Goal: Task Accomplishment & Management: Complete application form

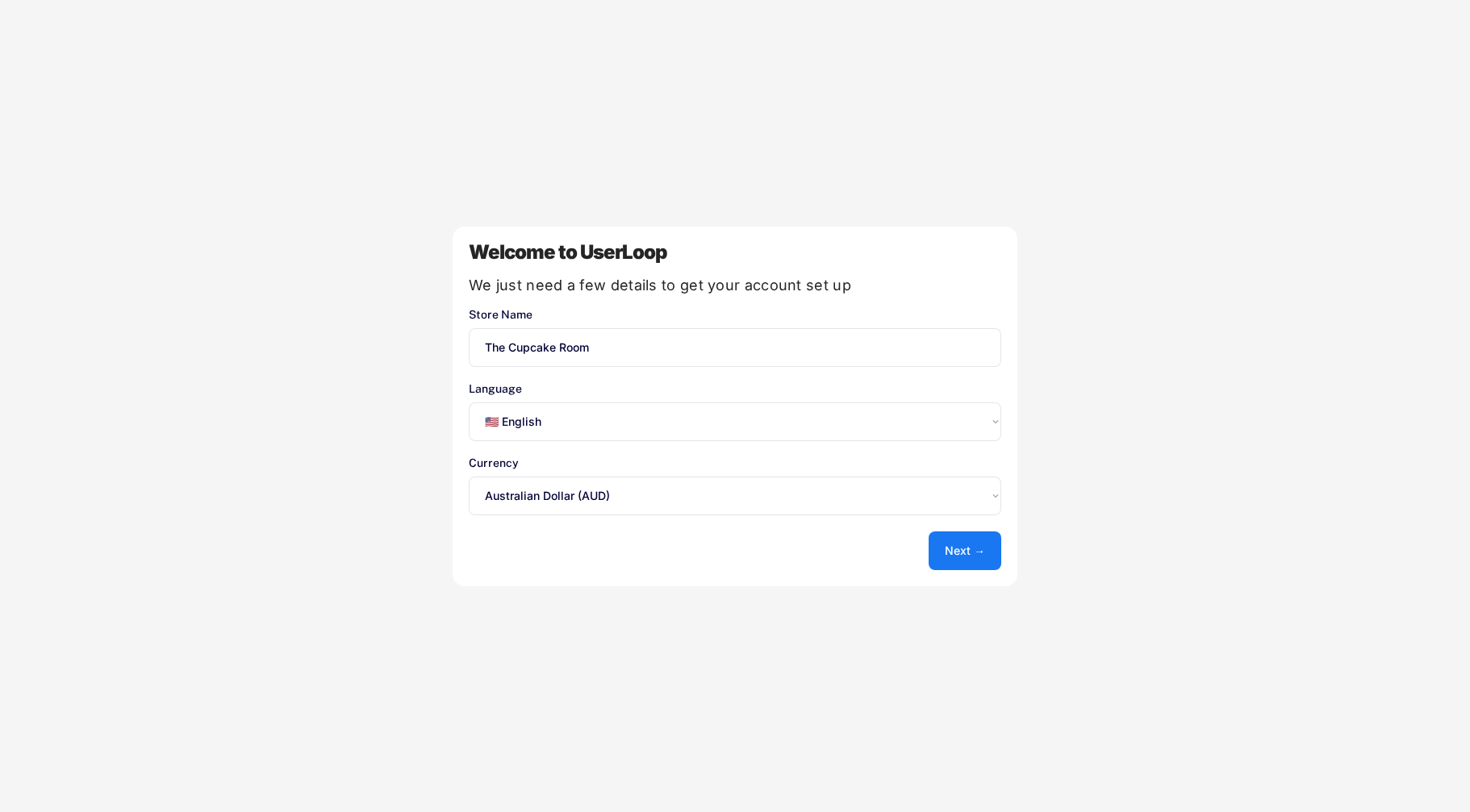
select select ""en""
select select ""1348695171700984260__LOOKUP__1635527638684x651913256305185500""
click at [976, 547] on button "Next →" at bounding box center [964, 551] width 72 height 38
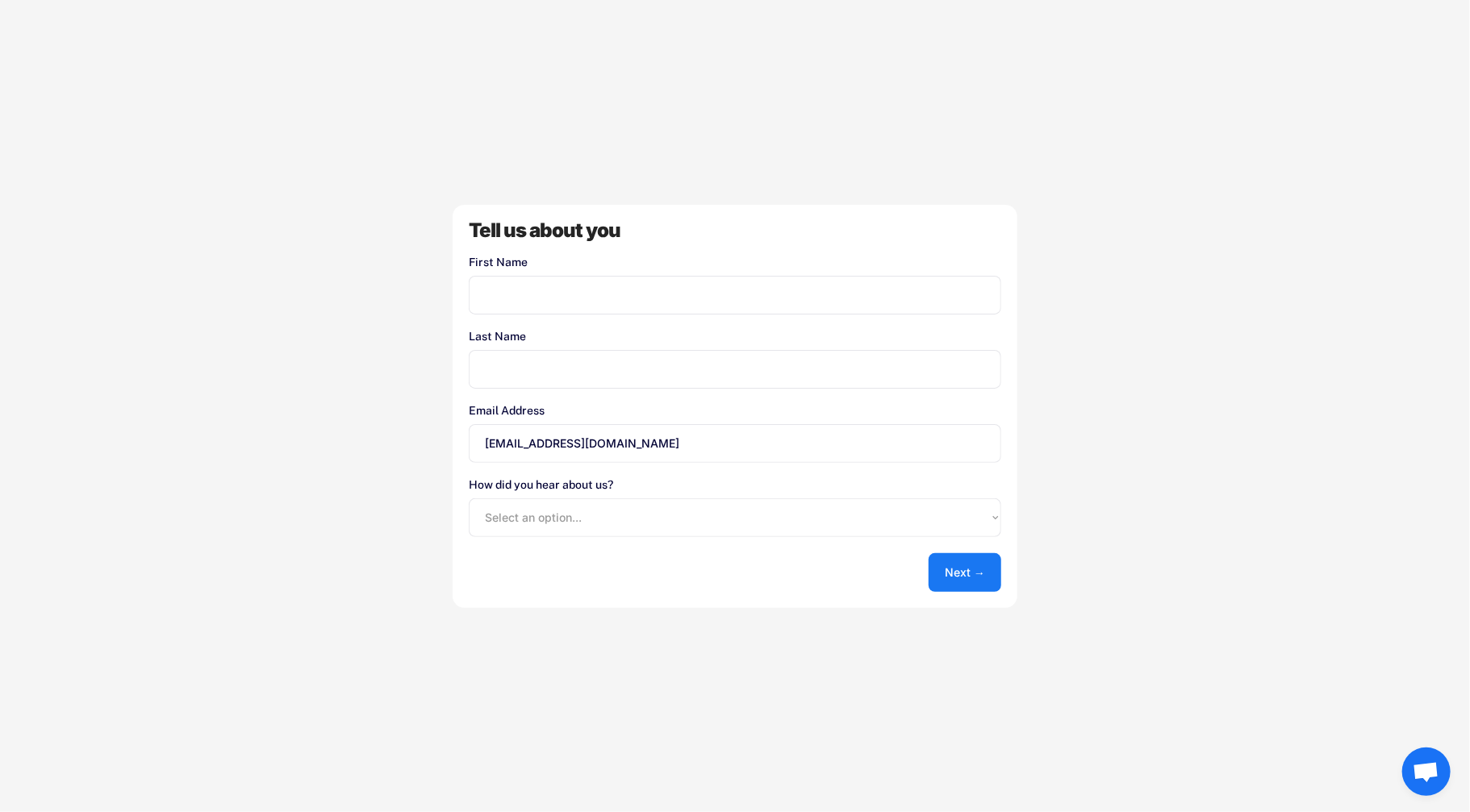
click at [622, 296] on input "input" at bounding box center [734, 295] width 532 height 38
type input "Con"
type input "[PERSON_NAME]"
click at [641, 527] on select "Select an option... Shopify App Store Google UserLoop Blog Referred by a friend…" at bounding box center [734, 518] width 532 height 38
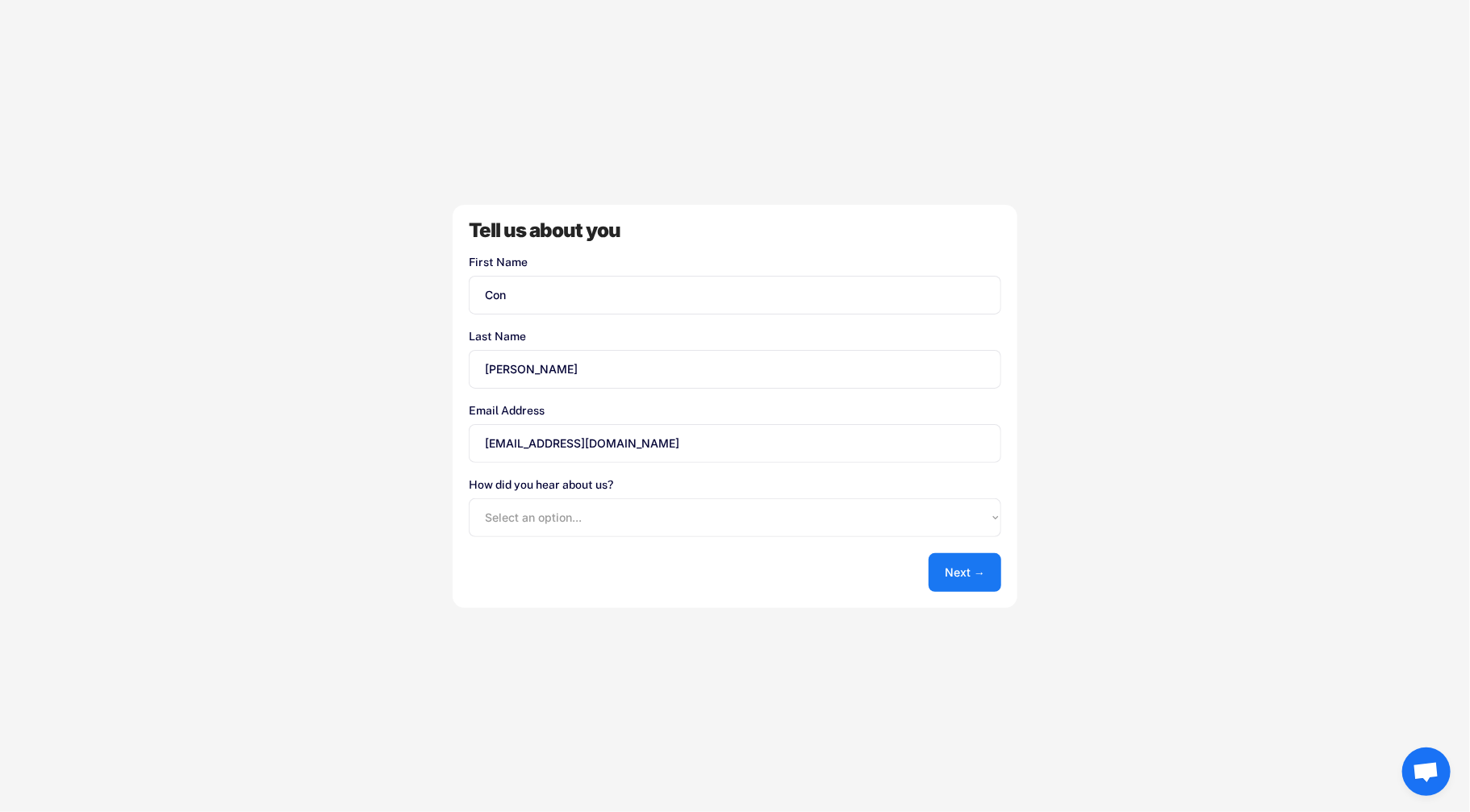
select select ""shopify_app_store""
click at [469, 498] on select "Select an option... Shopify App Store Google UserLoop Blog Referred by a friend…" at bounding box center [734, 518] width 532 height 38
click at [976, 564] on button "Next →" at bounding box center [964, 572] width 72 height 38
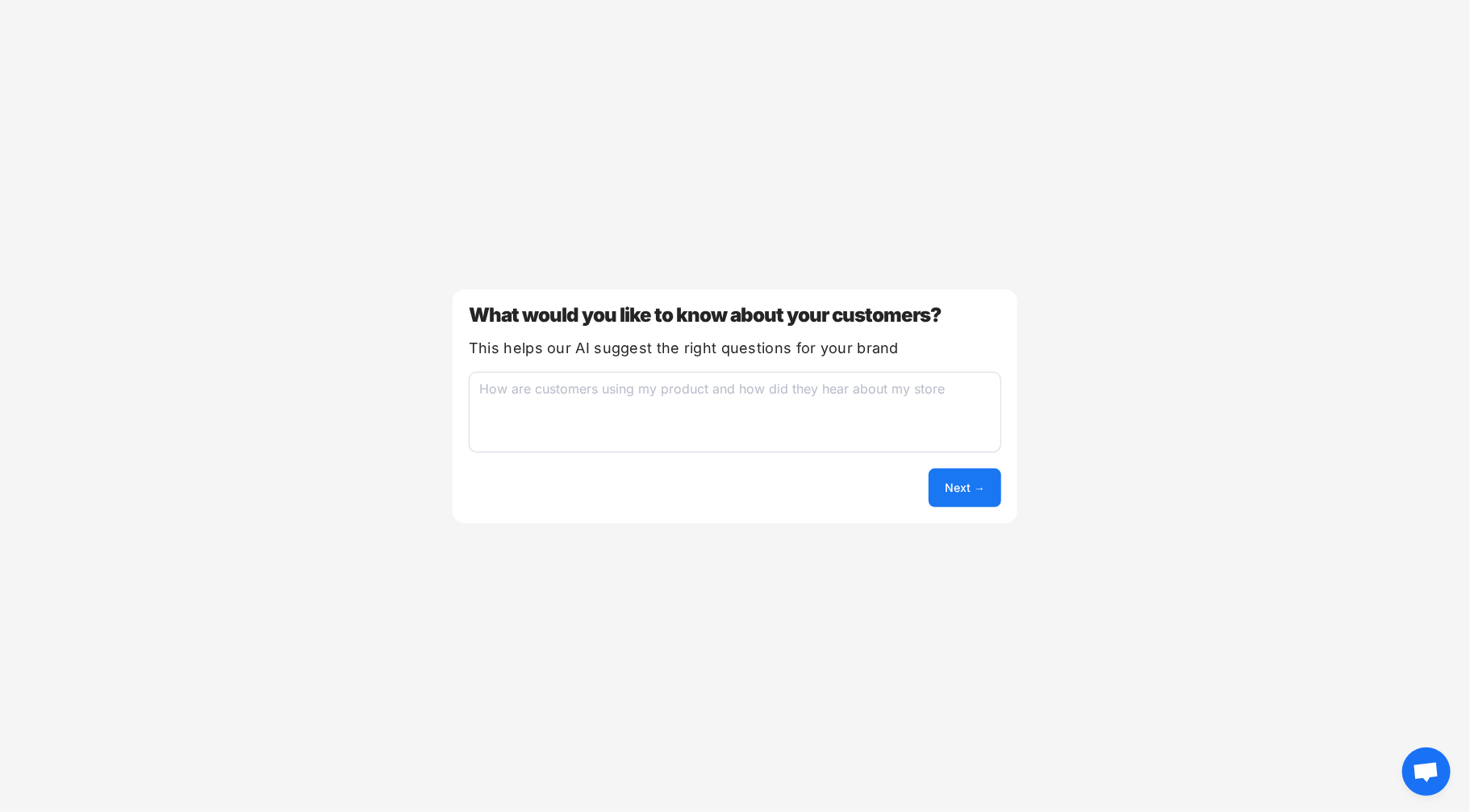
click at [621, 402] on textarea at bounding box center [734, 413] width 532 height 81
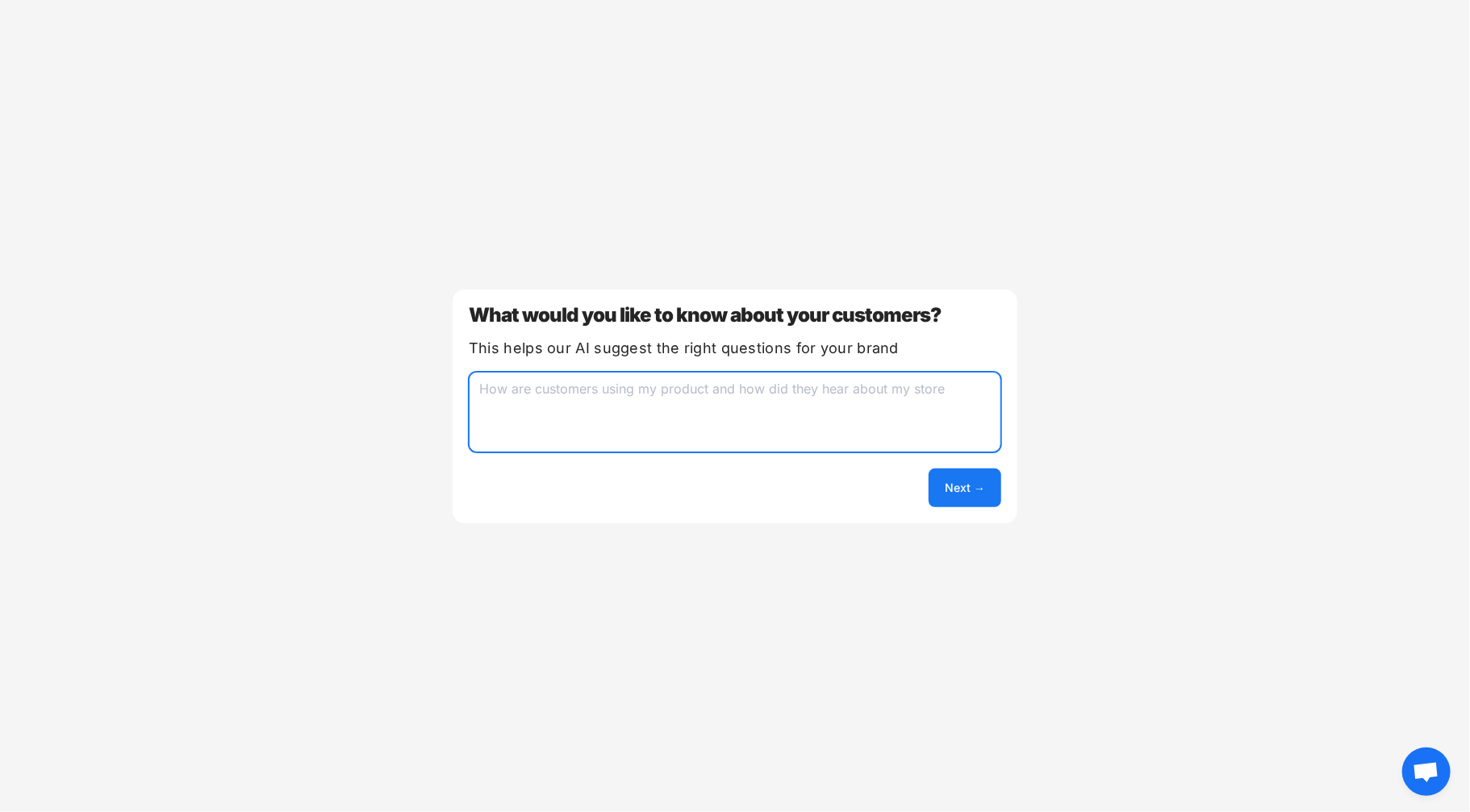
click at [951, 483] on button "Next →" at bounding box center [964, 488] width 72 height 38
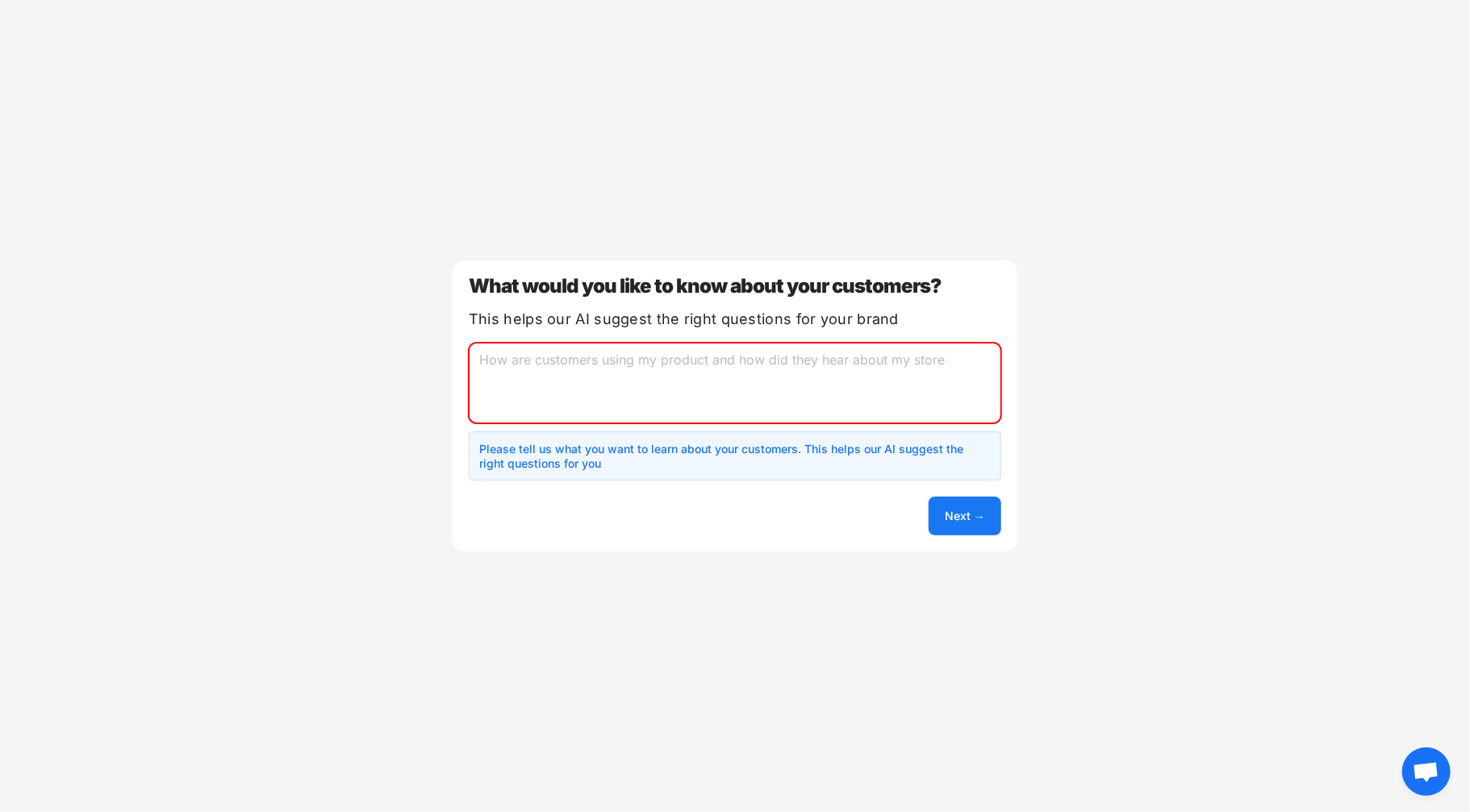
click at [808, 398] on textarea at bounding box center [734, 383] width 532 height 81
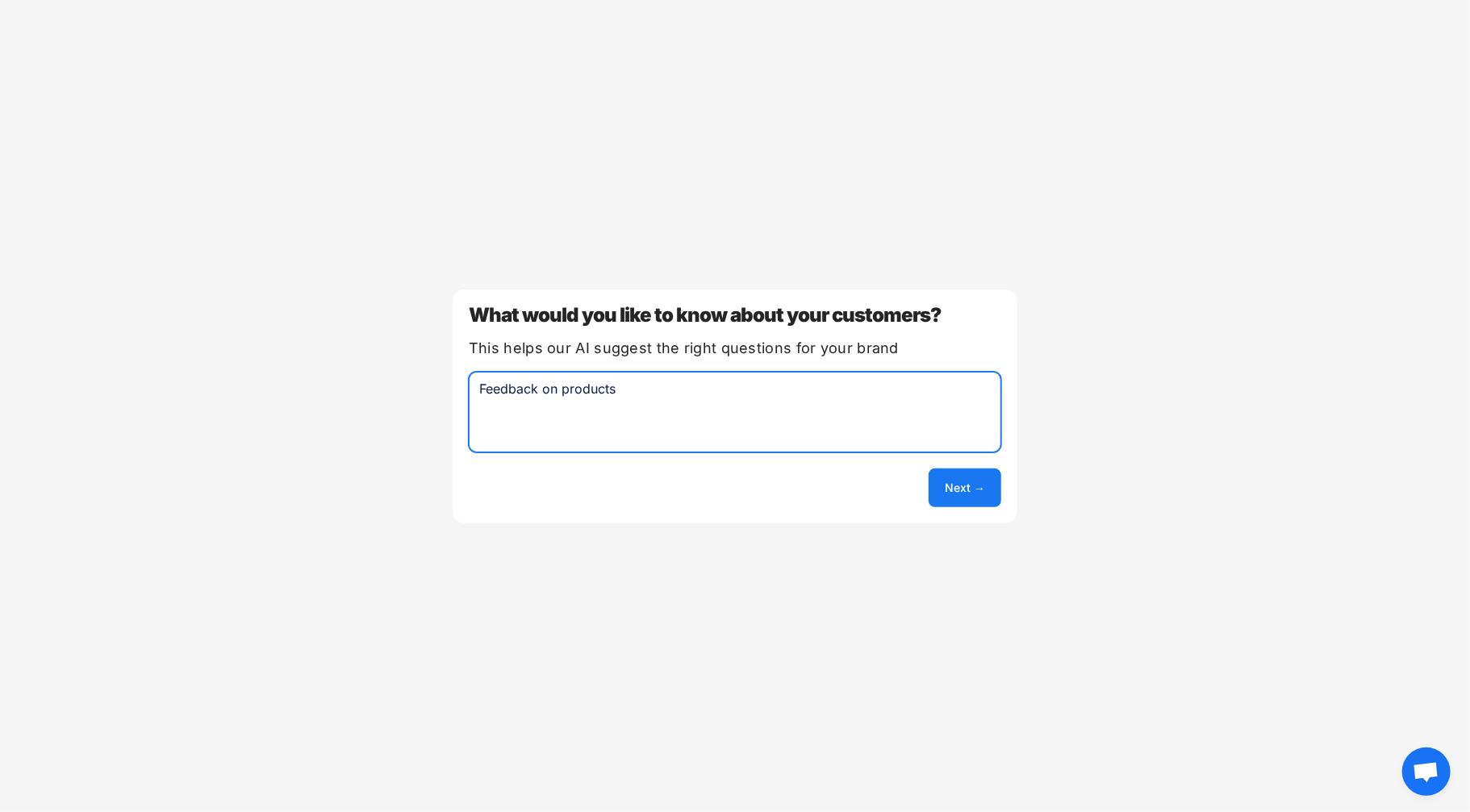
drag, startPoint x: 564, startPoint y: 387, endPoint x: 756, endPoint y: 410, distance: 193.4
click at [756, 410] on textarea "Feedback on products" at bounding box center [734, 413] width 532 height 81
click at [584, 393] on textarea "Feedback on products" at bounding box center [734, 413] width 532 height 81
type textarea "Feedback on cakes"
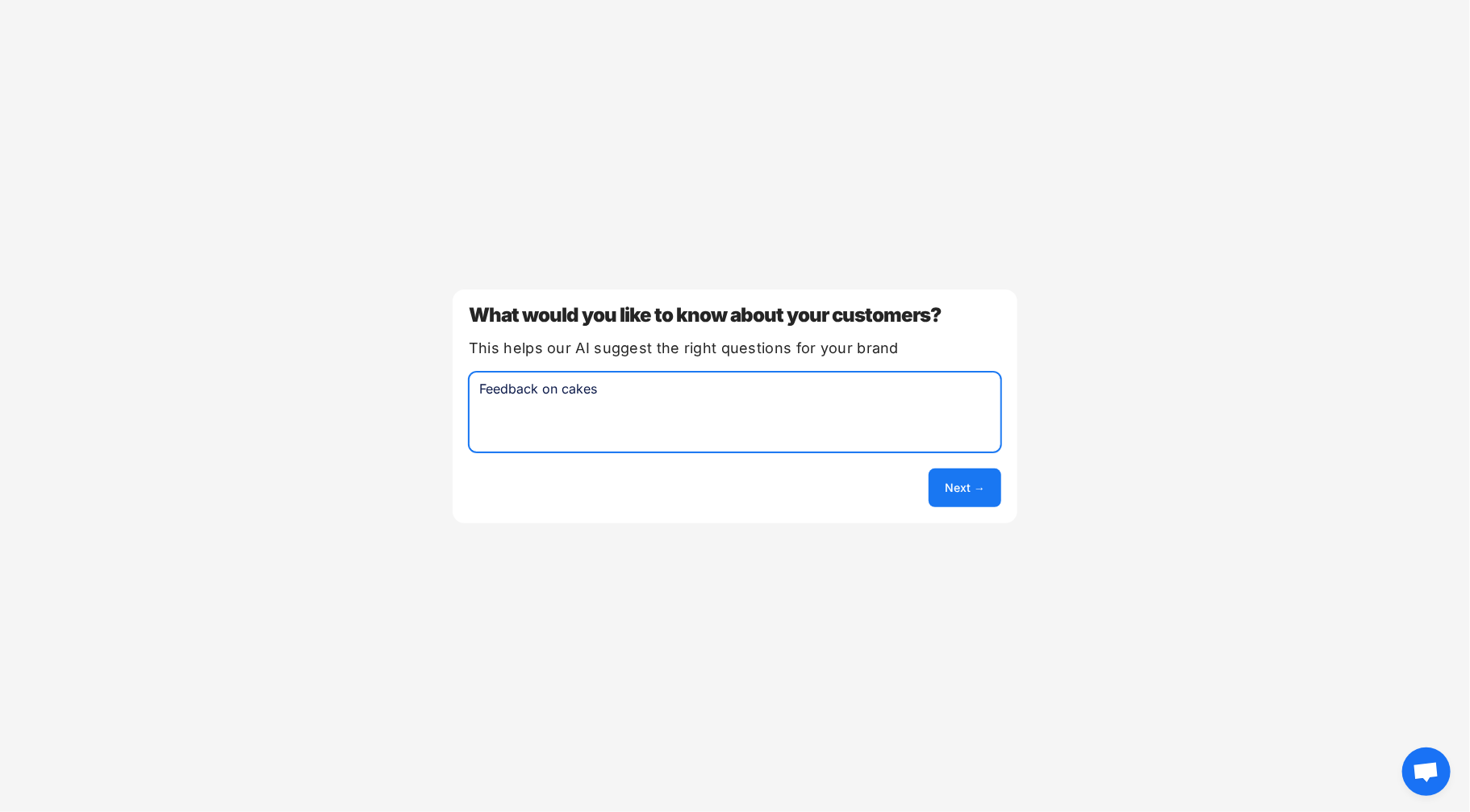
click at [964, 482] on button "Next →" at bounding box center [964, 488] width 72 height 38
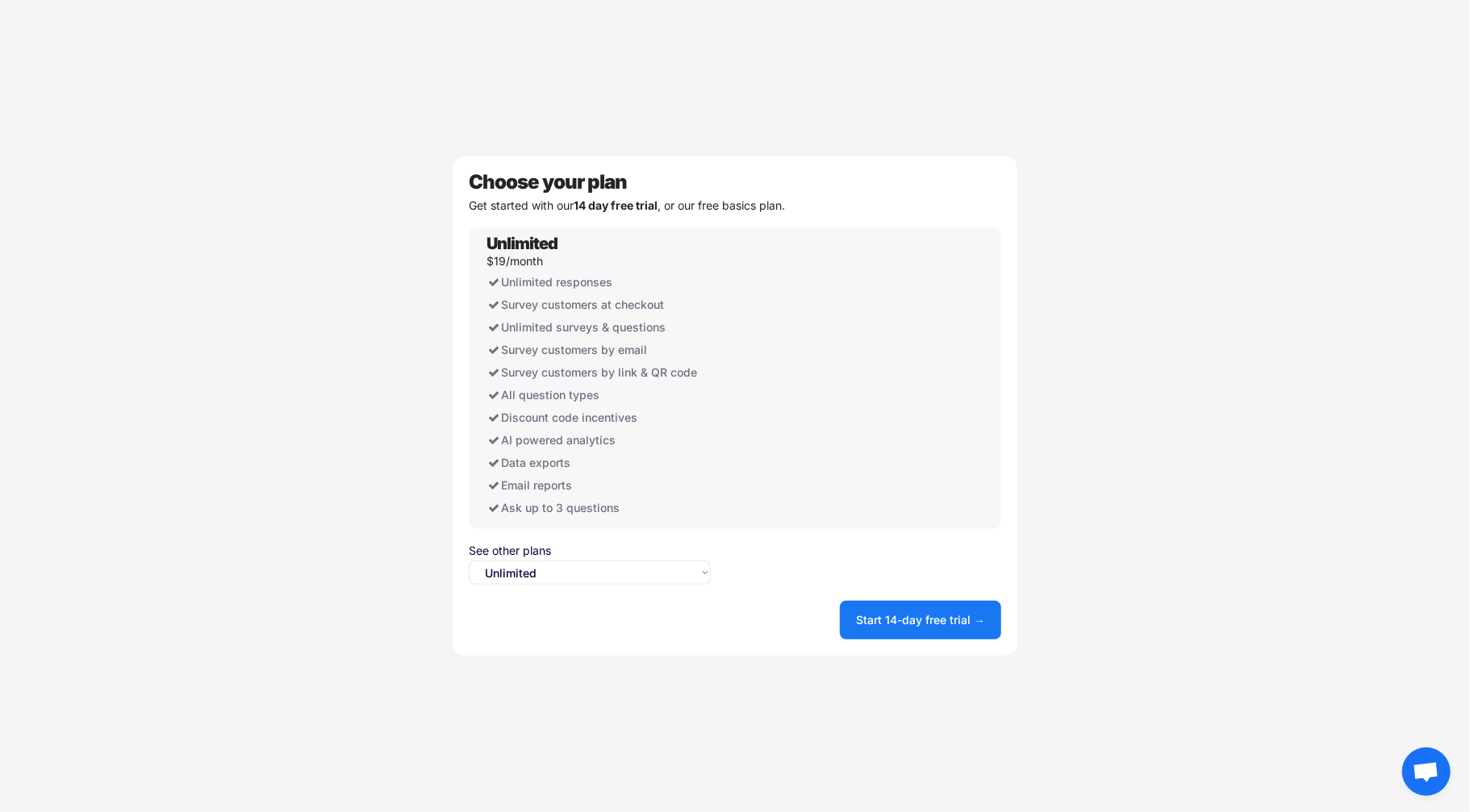
click at [596, 578] on select "Select an option... Unlimited Free" at bounding box center [590, 572] width 242 height 24
click at [469, 561] on select "Select an option... Unlimited Free" at bounding box center [590, 572] width 242 height 24
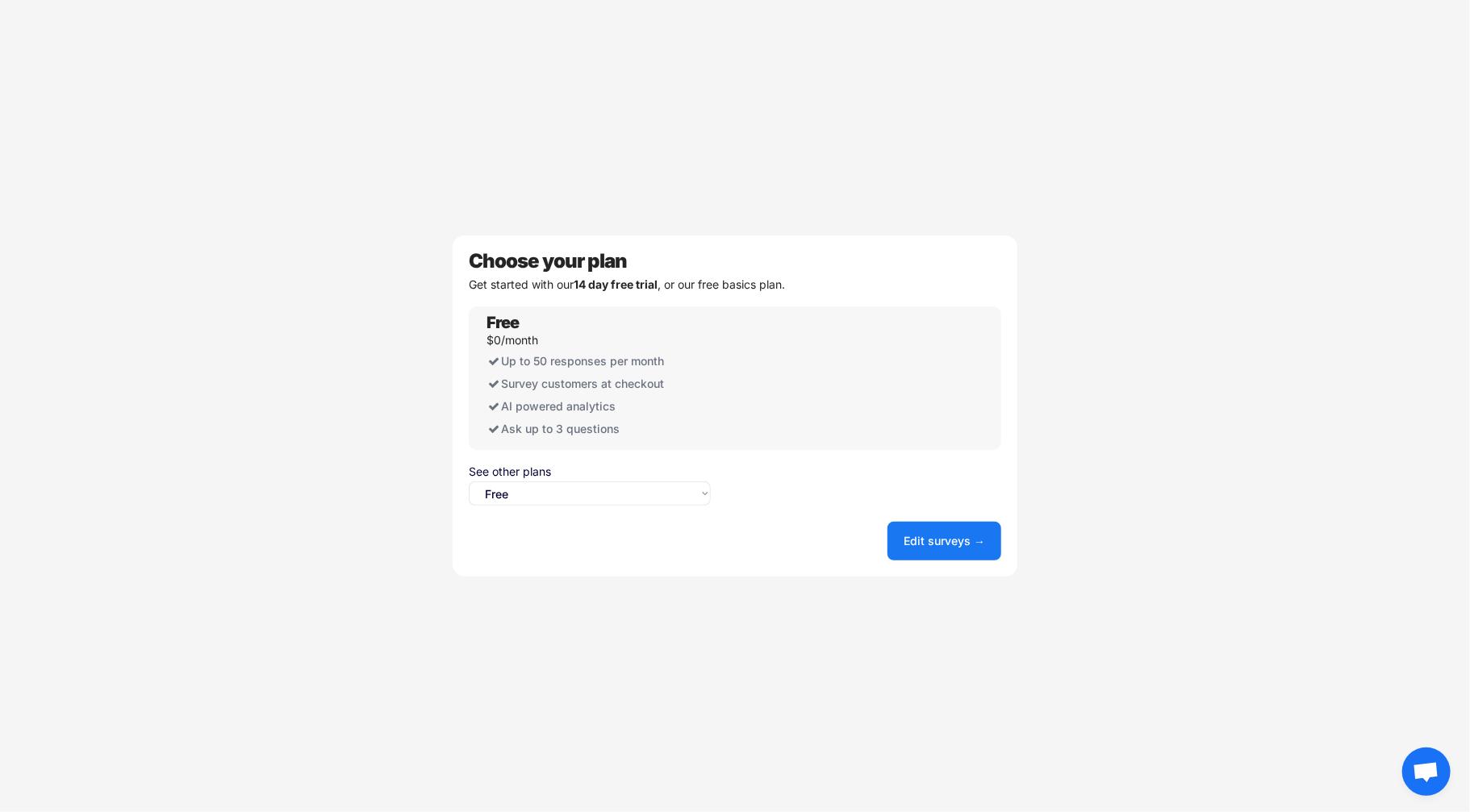
click at [610, 479] on div "See other plans Select an option... Unlimited Free" at bounding box center [590, 486] width 242 height 39
click at [597, 497] on select "Select an option... Unlimited Free" at bounding box center [590, 494] width 242 height 24
select select ""unlimited""
click at [469, 482] on select "Select an option... Unlimited Free" at bounding box center [590, 494] width 242 height 24
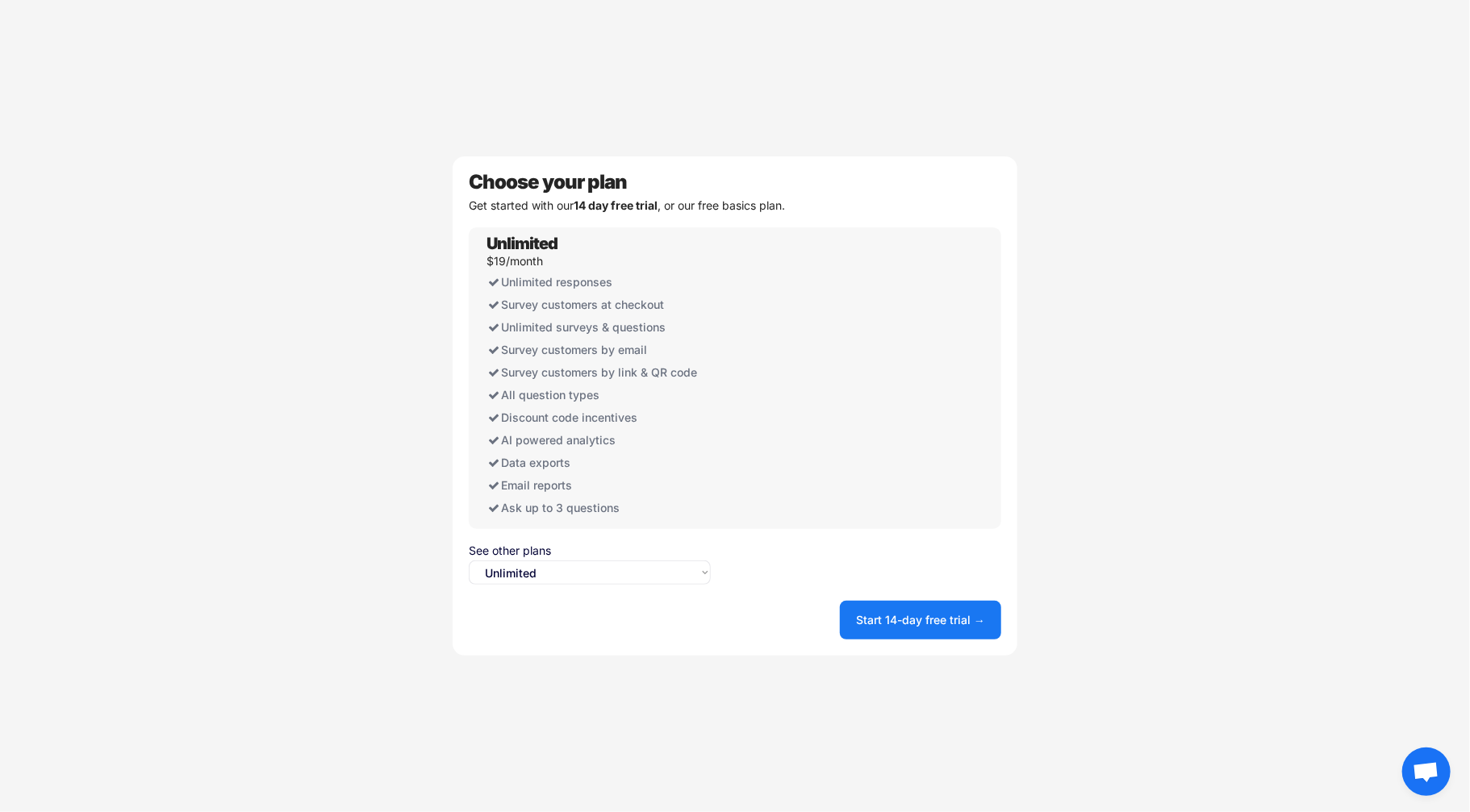
click at [923, 612] on button "Start 14-day free trial →" at bounding box center [921, 621] width 162 height 38
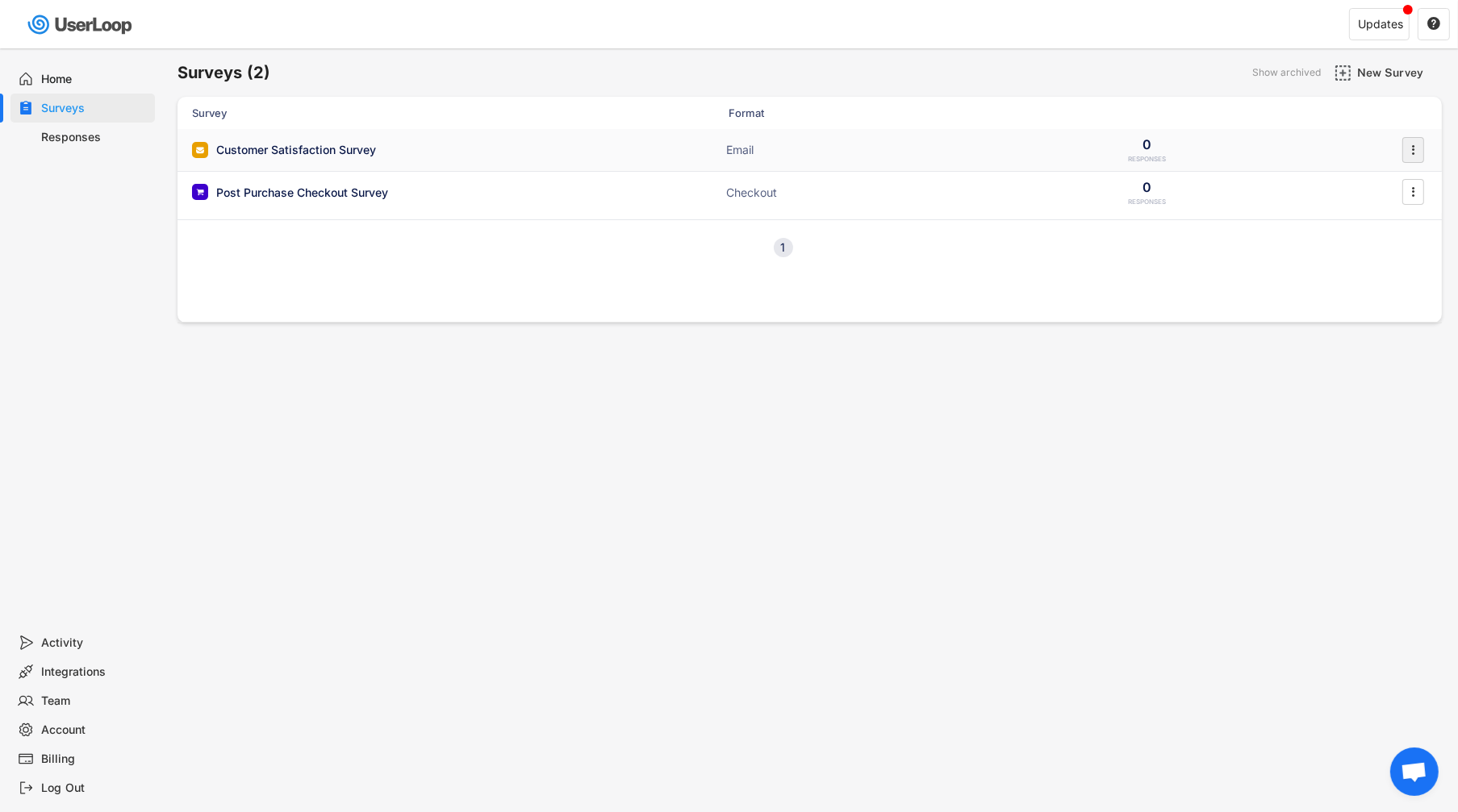
click at [1411, 158] on icon "" at bounding box center [1414, 149] width 16 height 24
click at [1346, 272] on div "Triggers" at bounding box center [1378, 280] width 127 height 24
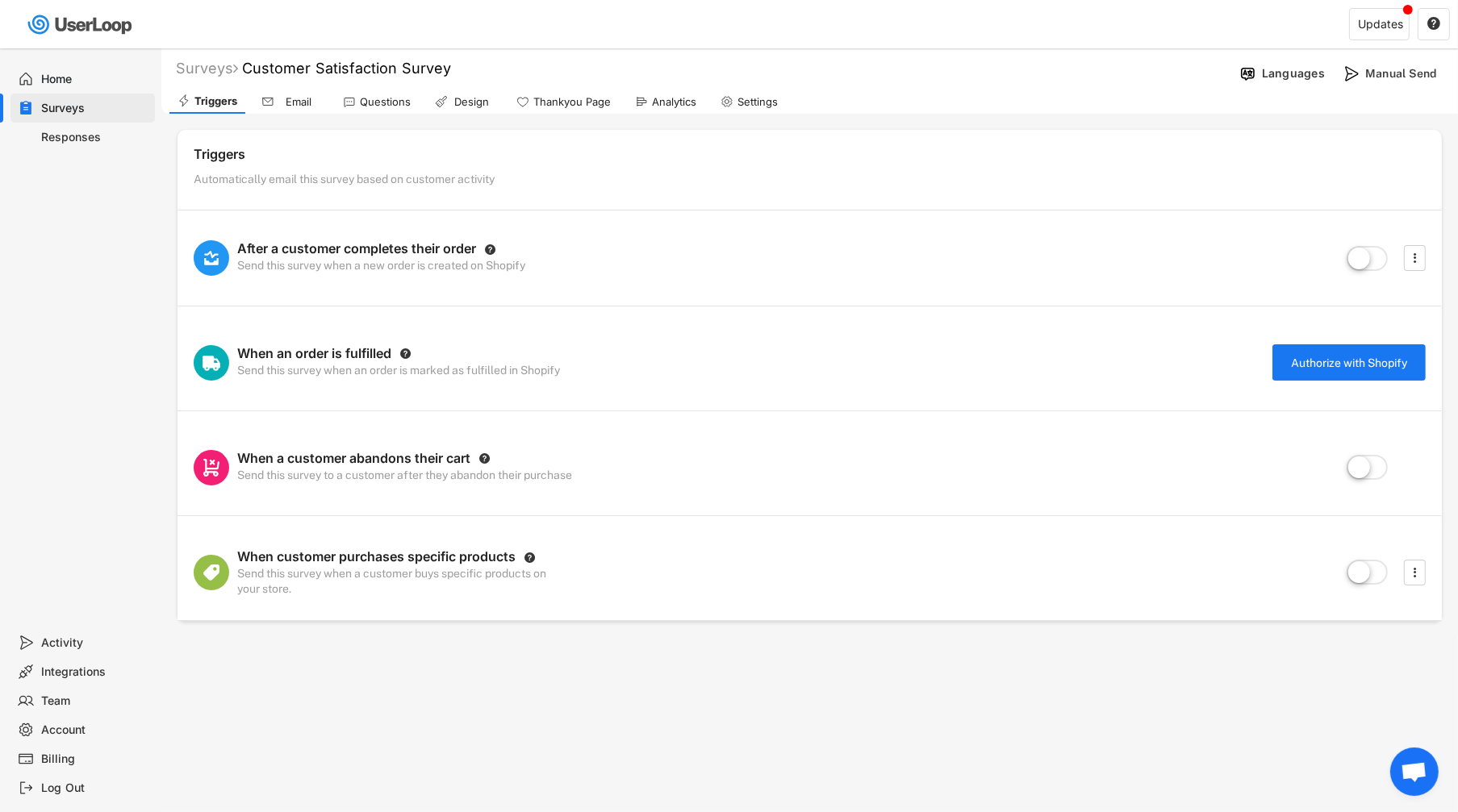
click at [1371, 574] on label at bounding box center [1367, 573] width 49 height 36
click at [0, 0] on input "checkbox" at bounding box center [0, 0] width 0 height 0
click at [1419, 573] on icon "" at bounding box center [1415, 572] width 16 height 24
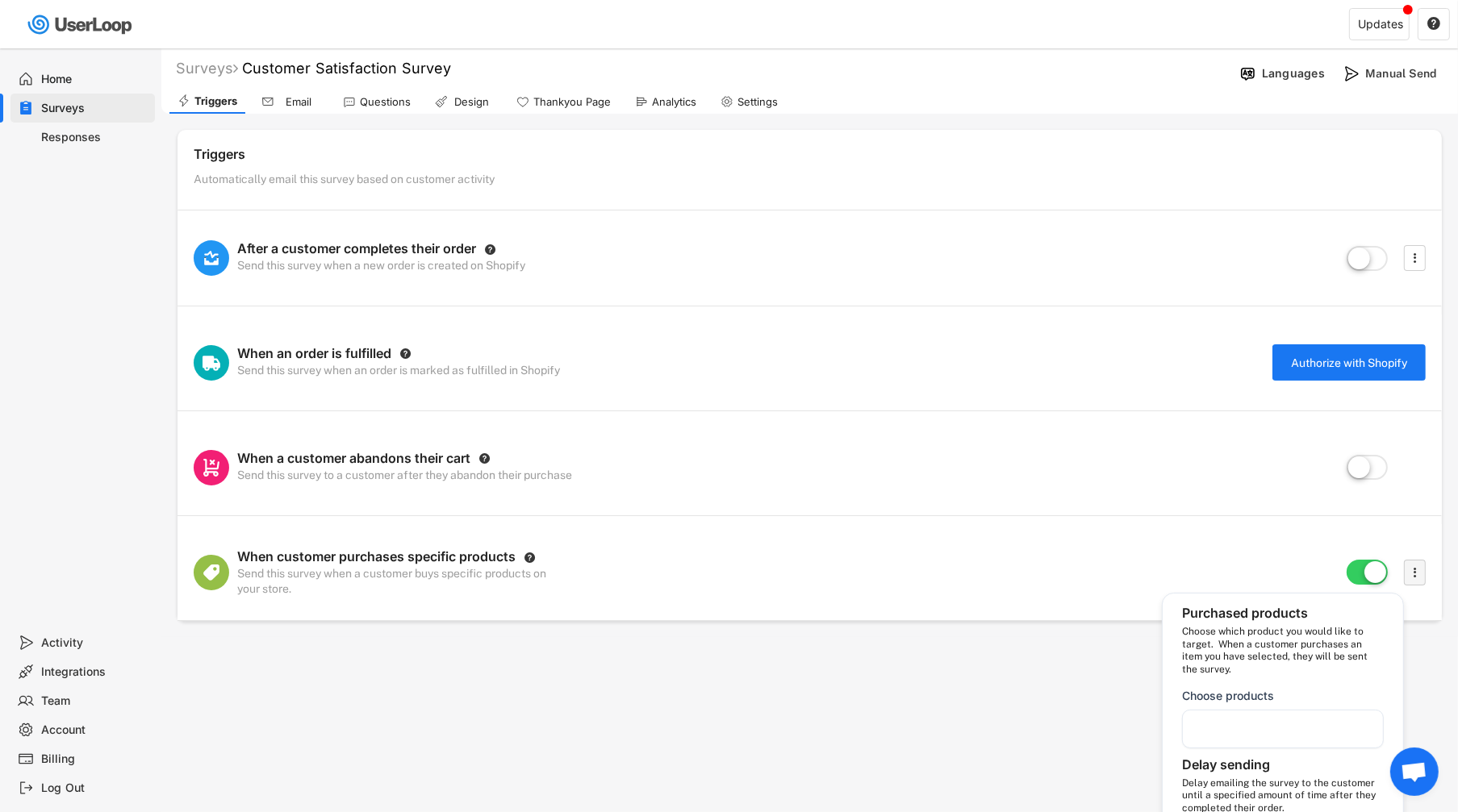
select select ""immediately""
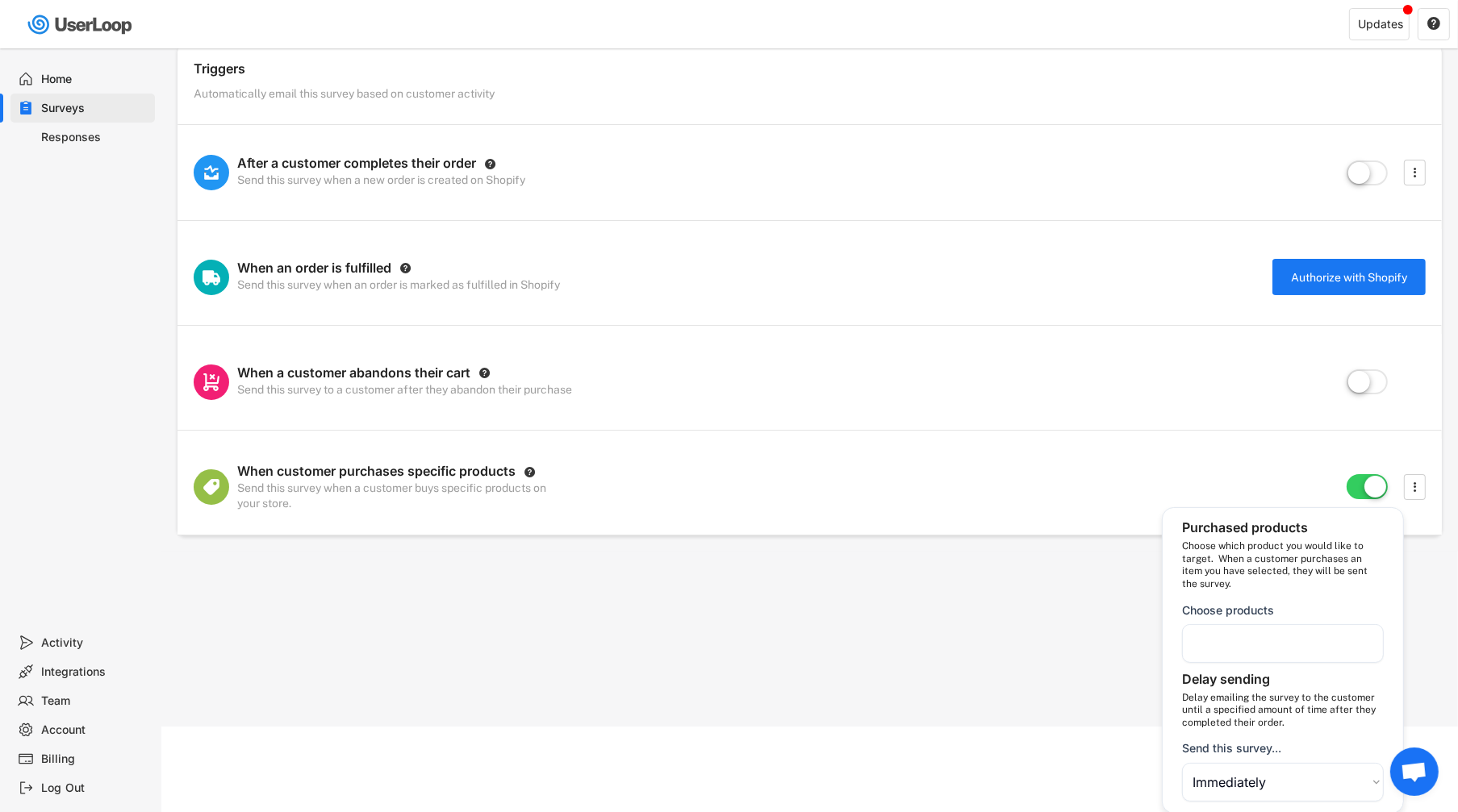
scroll to position [87, 0]
select select
click at [1254, 777] on select "Choose an option Immediately in 1 hour in 6 hours in 1 day in 2 days in 3 days …" at bounding box center [1283, 781] width 202 height 38
click at [1092, 667] on div "Surveys (2) Show archived New Survey Survey Format Customer Satisfaction Survey…" at bounding box center [729, 319] width 1458 height 812
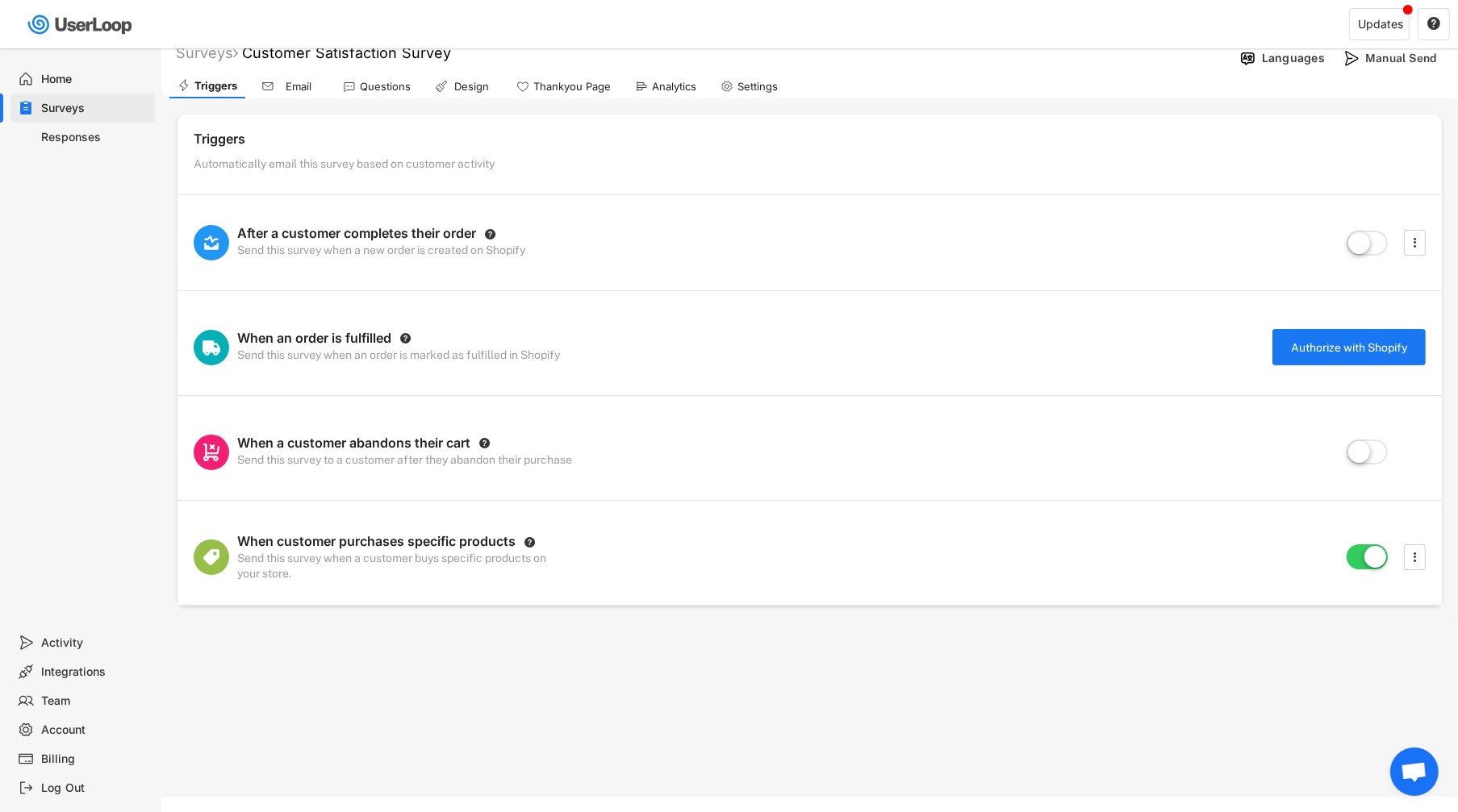
scroll to position [0, 0]
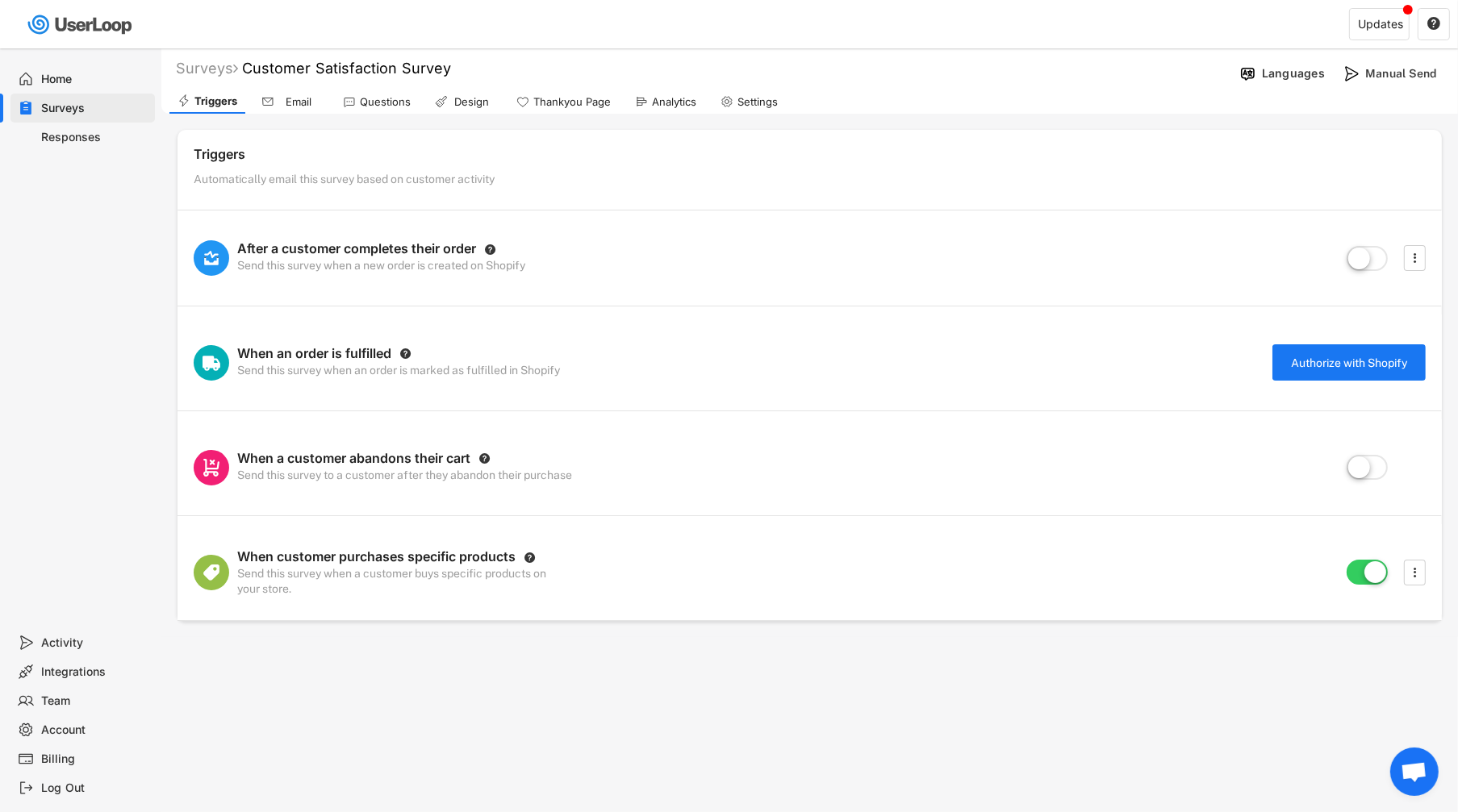
click at [294, 102] on div "Email" at bounding box center [298, 102] width 40 height 13
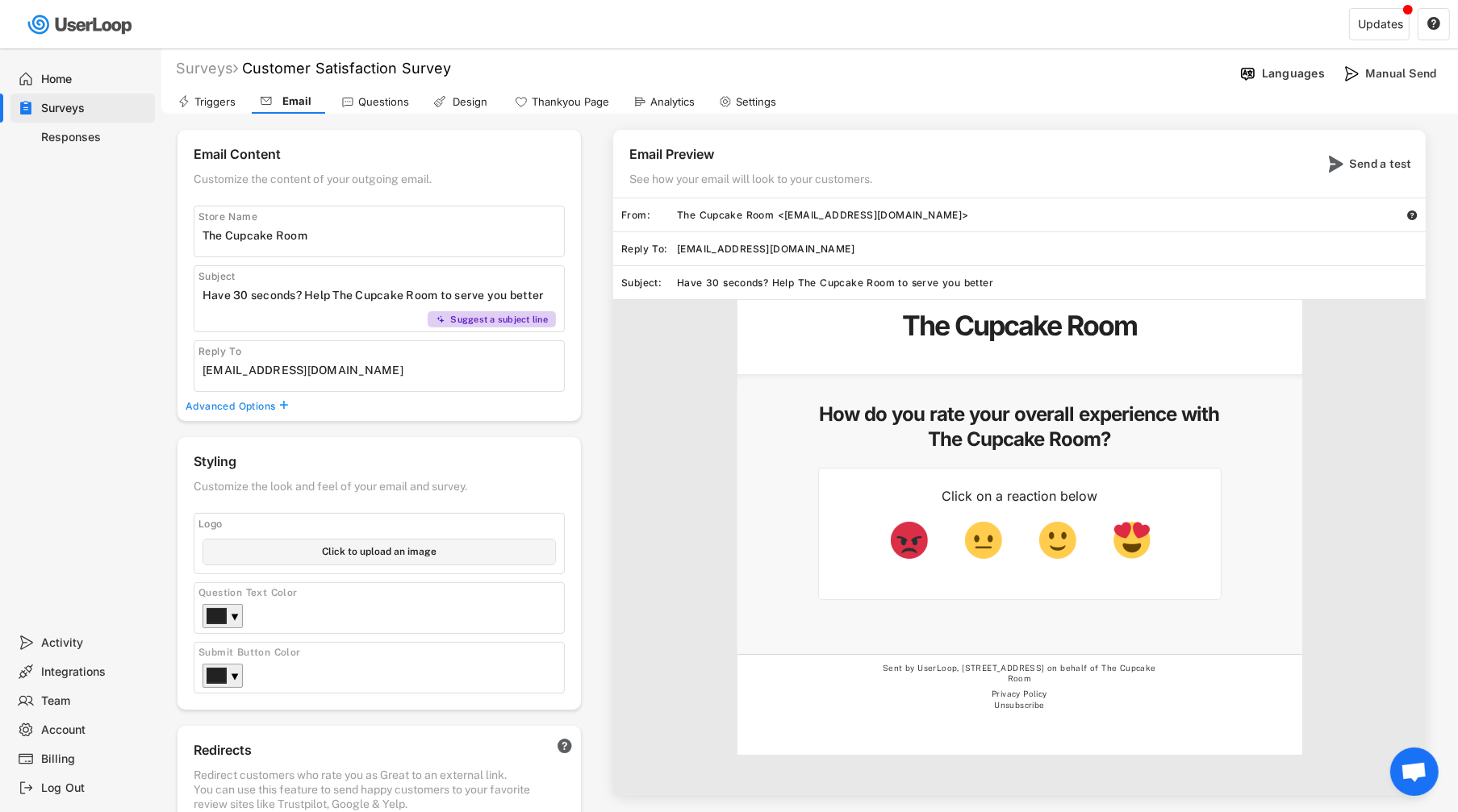
click at [219, 90] on div "Triggers" at bounding box center [206, 101] width 74 height 24
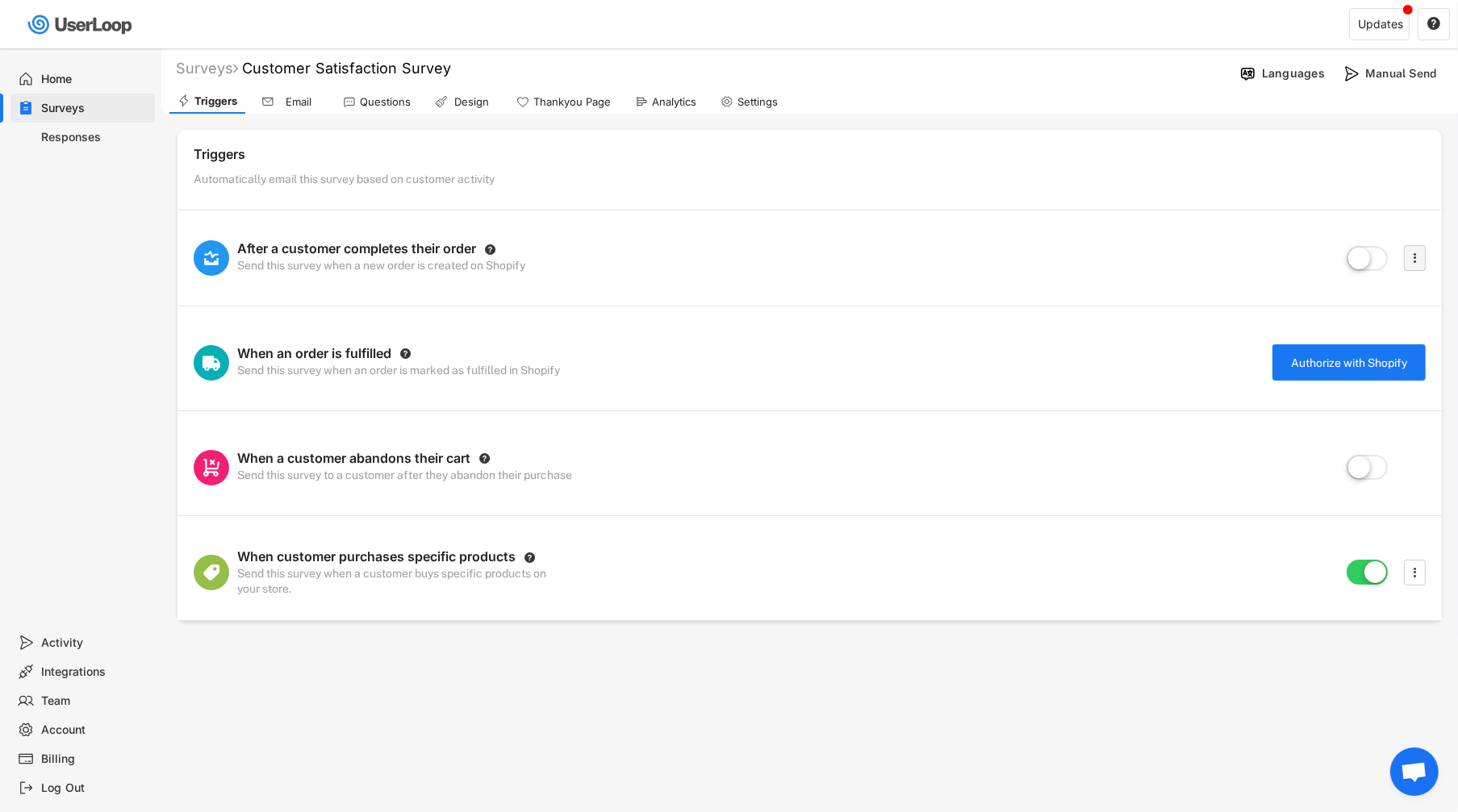
click at [1414, 251] on text "" at bounding box center [1415, 258] width 3 height 17
select select ""immediately""
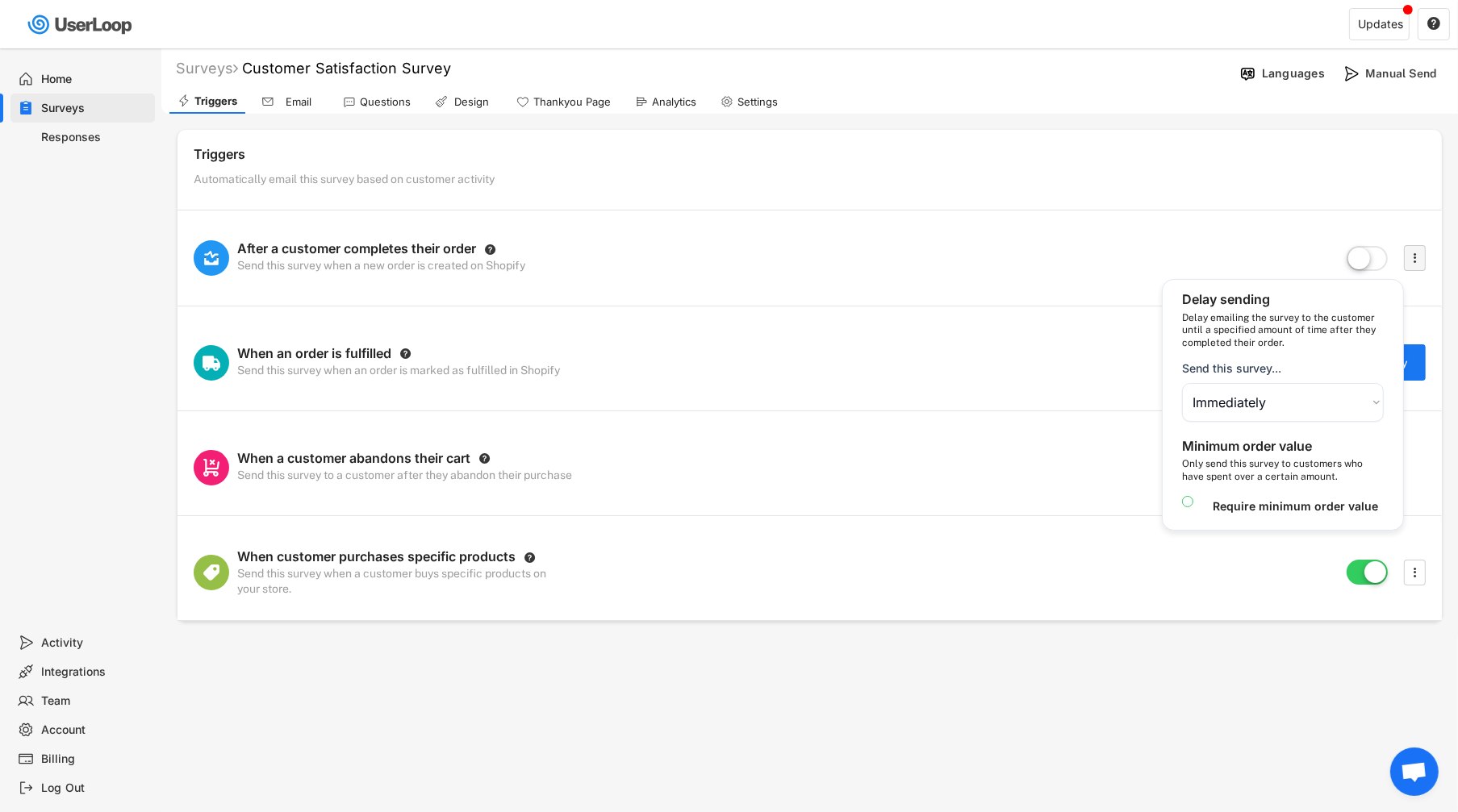
click at [1414, 251] on text "" at bounding box center [1415, 258] width 3 height 17
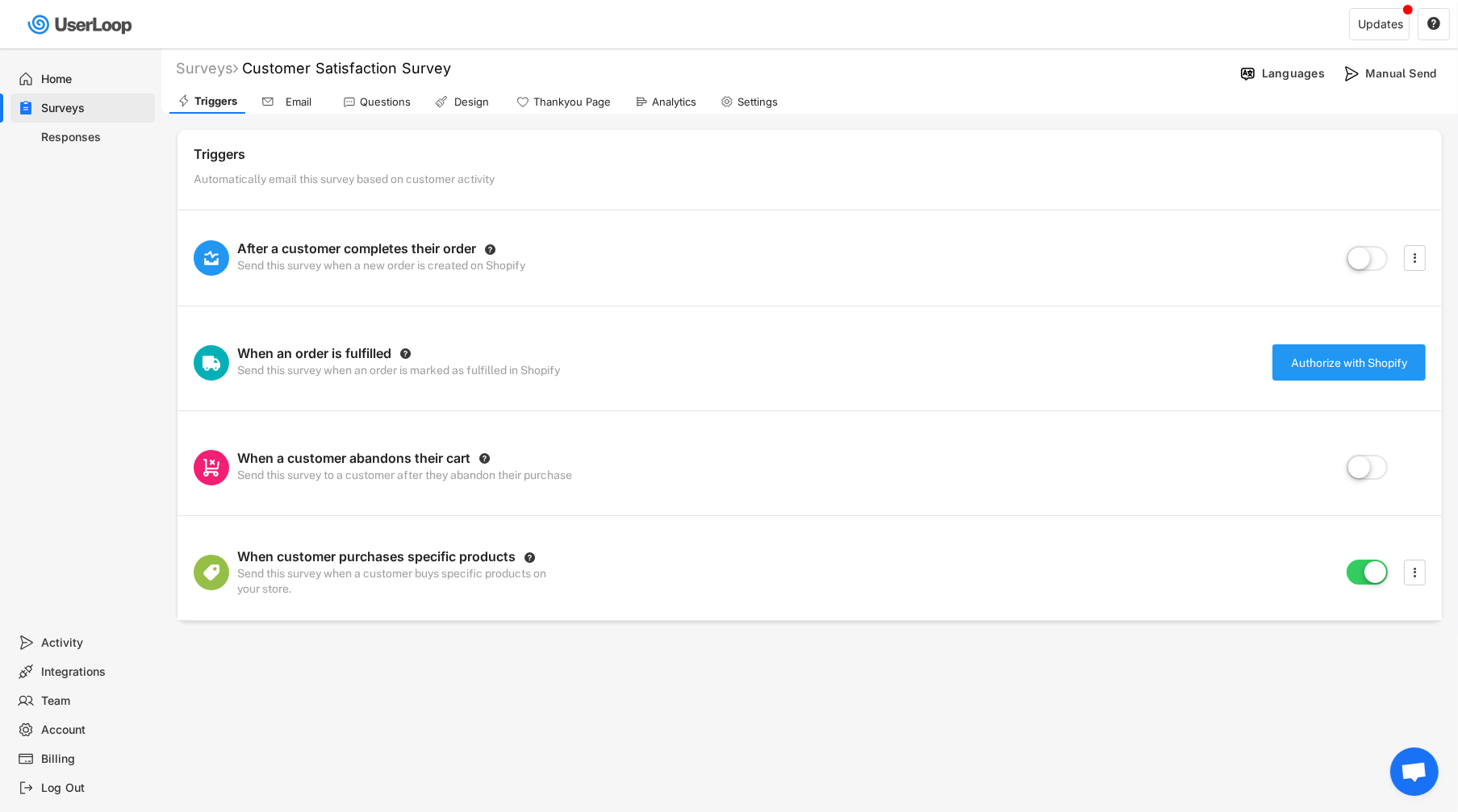
click at [1372, 368] on button "Authorize with Shopify" at bounding box center [1348, 363] width 153 height 37
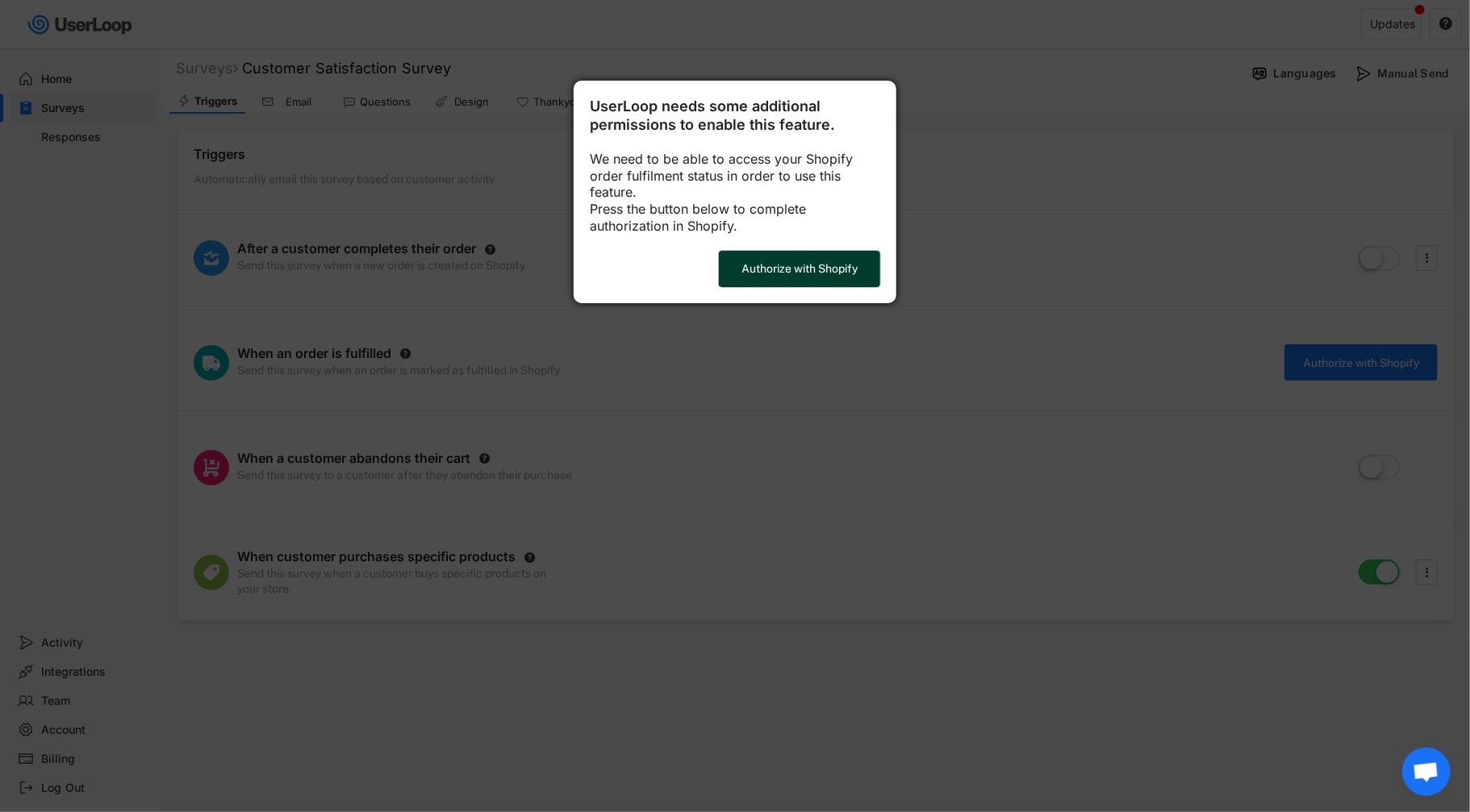
click at [776, 277] on button "Authorize with Shopify" at bounding box center [799, 269] width 162 height 37
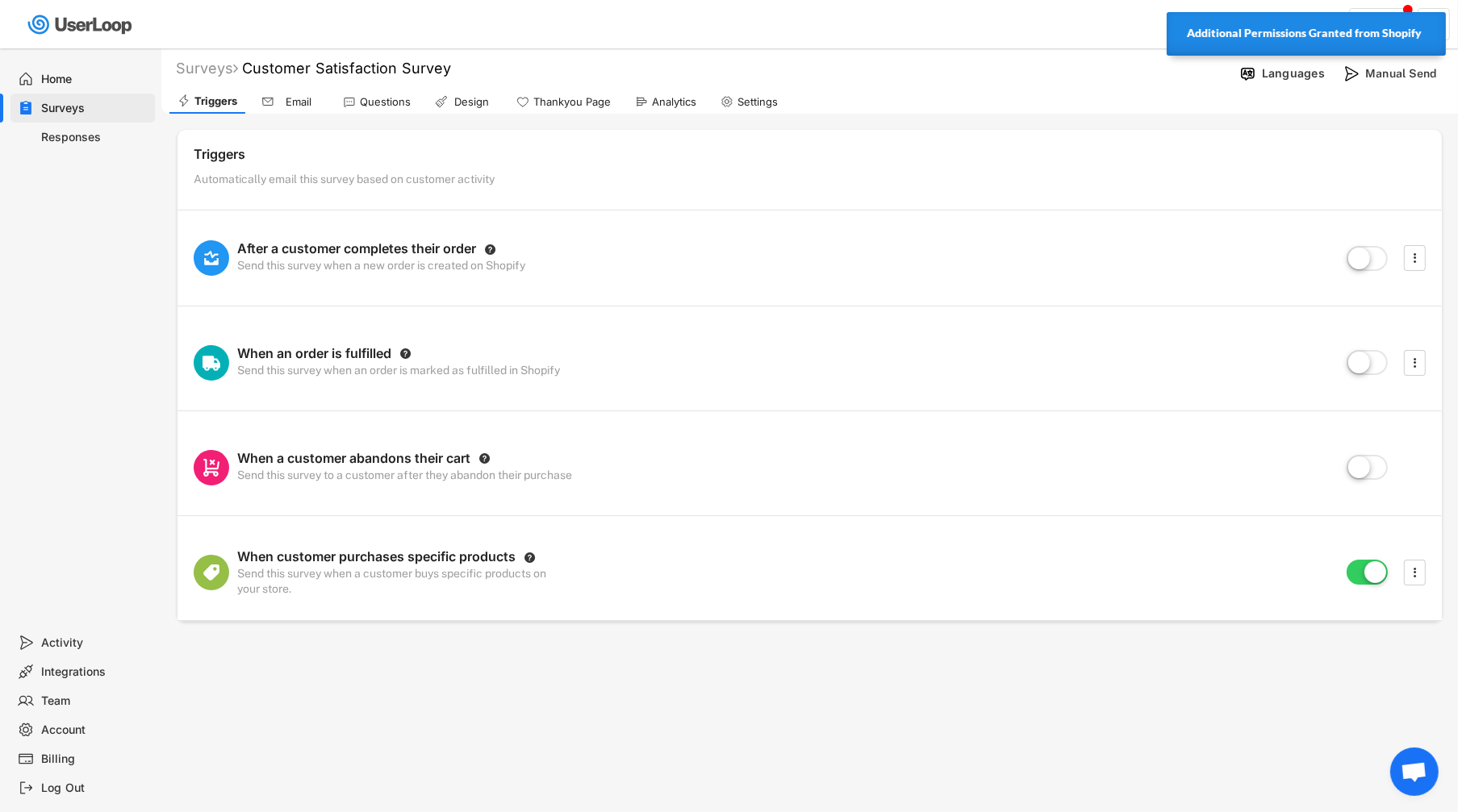
click at [1360, 365] on label at bounding box center [1367, 364] width 49 height 36
click at [0, 0] on input "checkbox" at bounding box center [0, 0] width 0 height 0
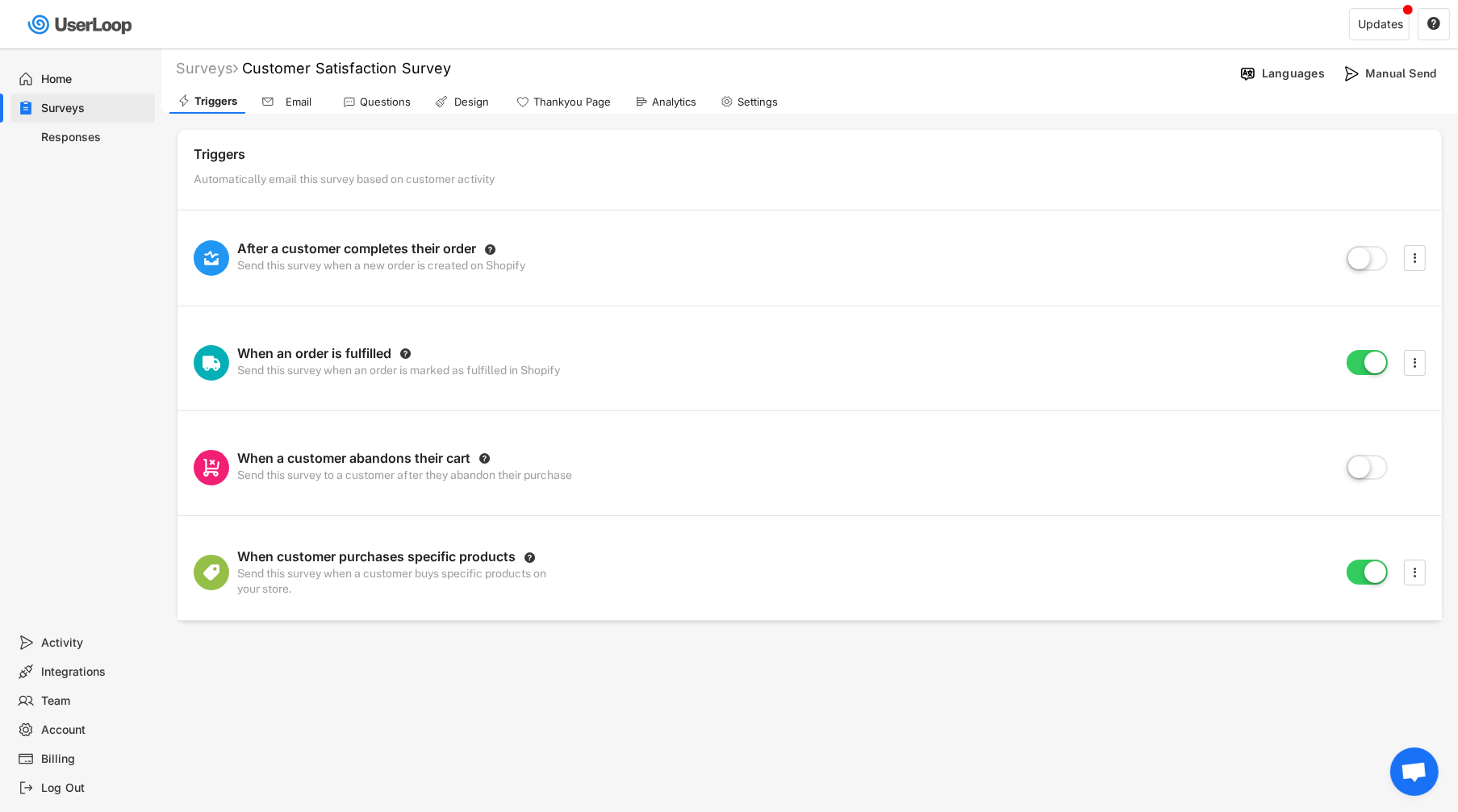
scroll to position [48, 0]
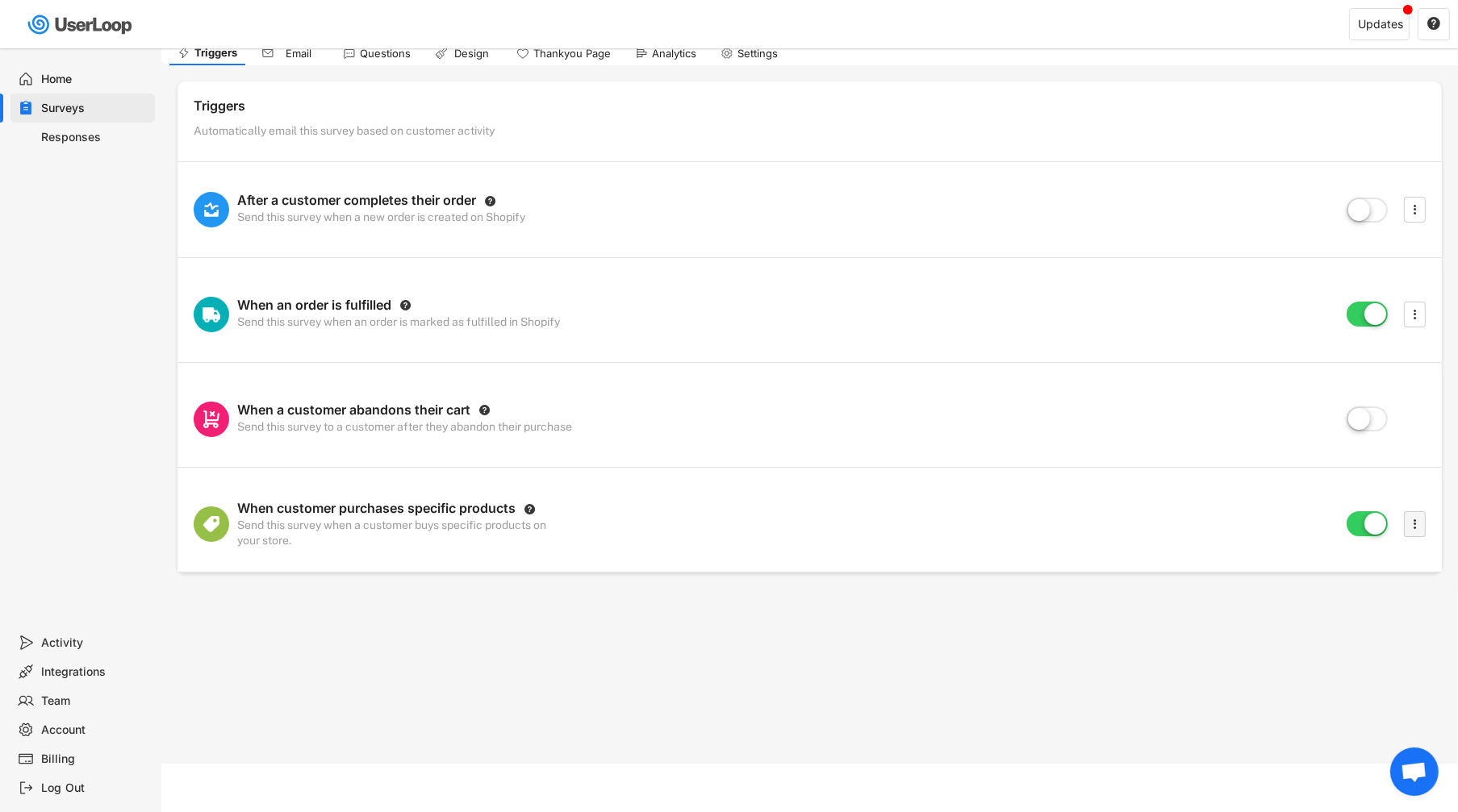
click at [1415, 532] on text "" at bounding box center [1415, 524] width 3 height 17
select select ""immediately""
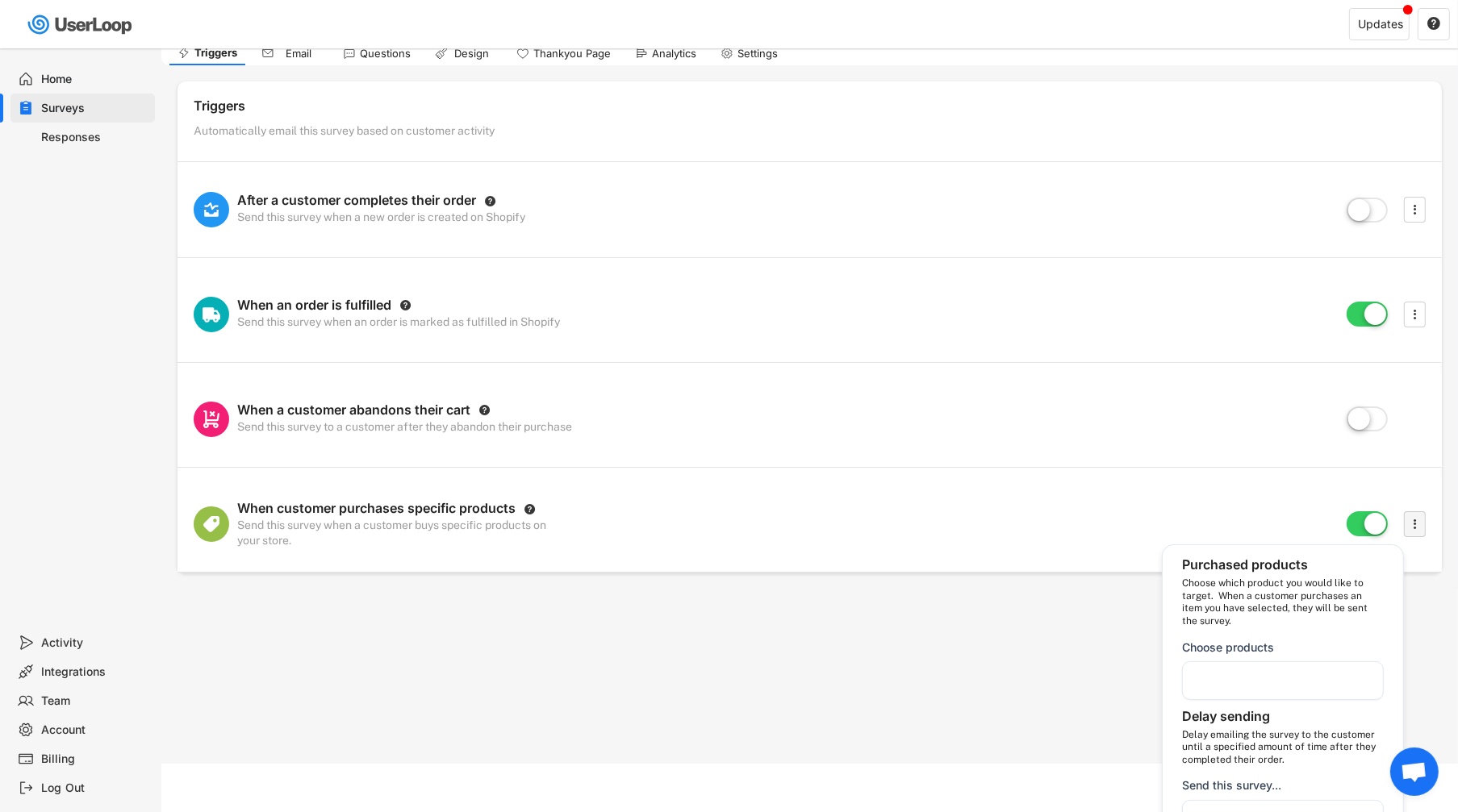
select select
click at [1291, 673] on input "search" at bounding box center [1287, 680] width 188 height 16
type input "x"
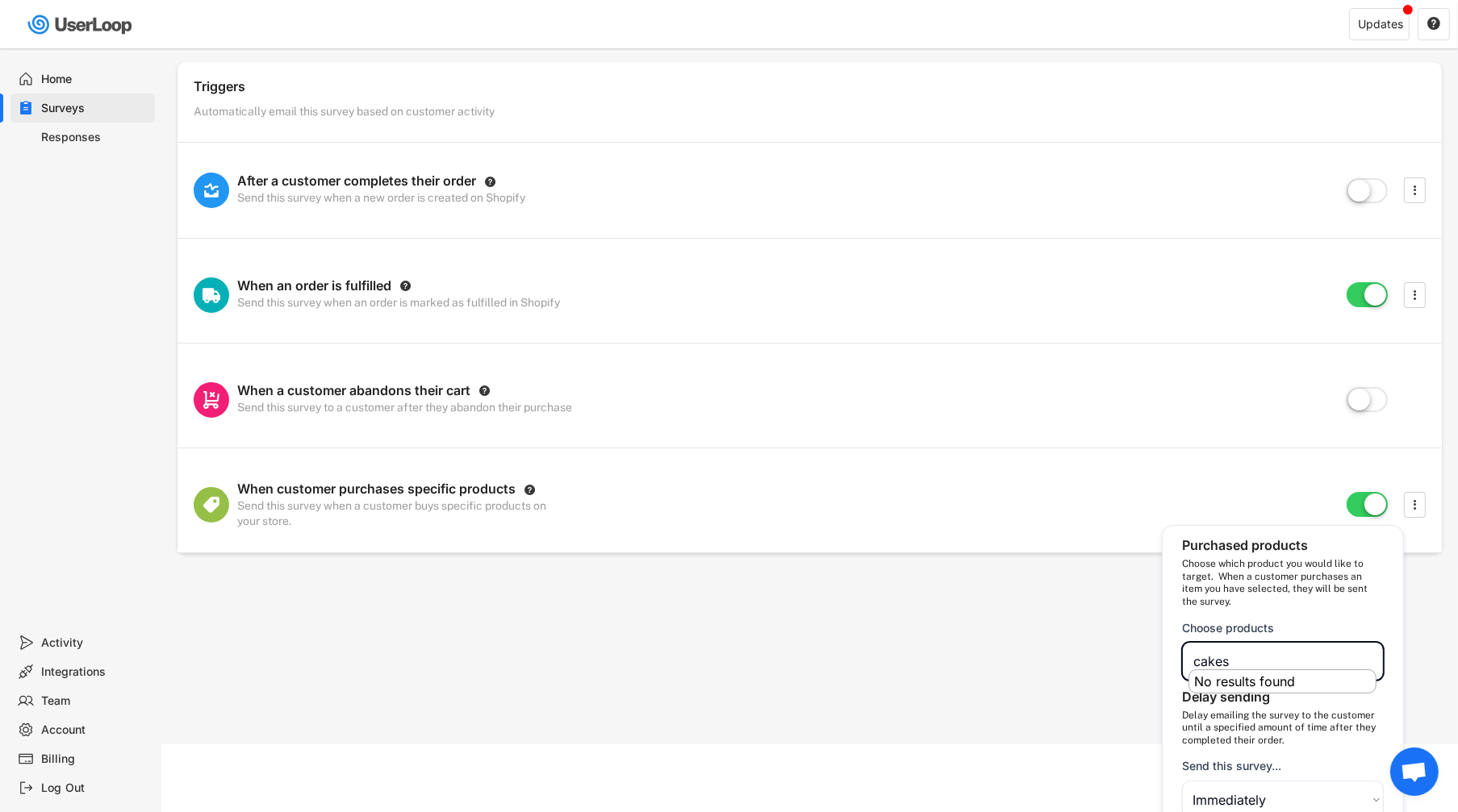
scroll to position [87, 0]
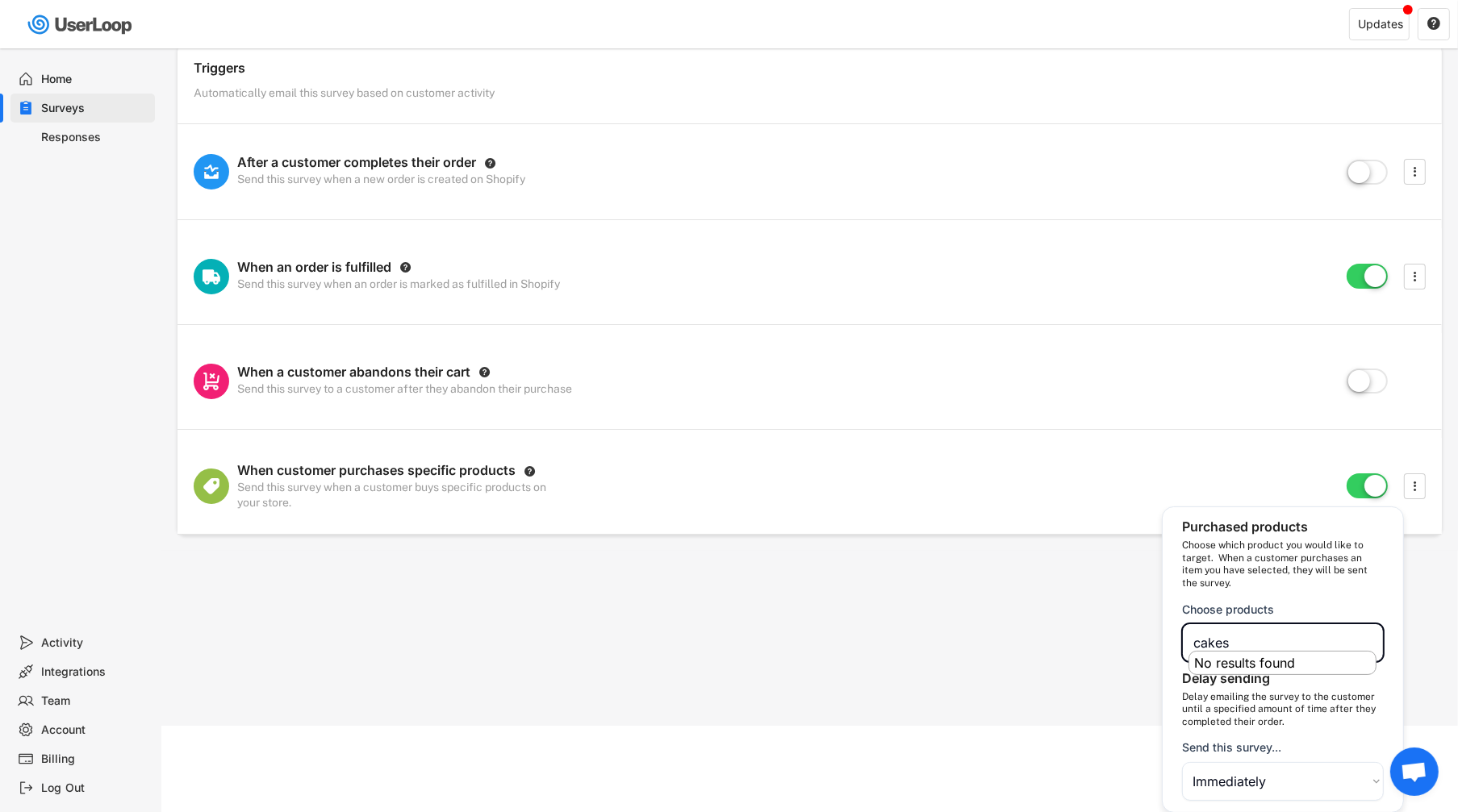
type input "cakes"
click at [1232, 661] on li "No results found" at bounding box center [1283, 663] width 187 height 22
click at [1237, 666] on li "No results found" at bounding box center [1283, 663] width 187 height 22
click at [1237, 672] on li "No results found" at bounding box center [1283, 663] width 187 height 22
click at [1247, 635] on input "cakes" at bounding box center [1287, 643] width 188 height 16
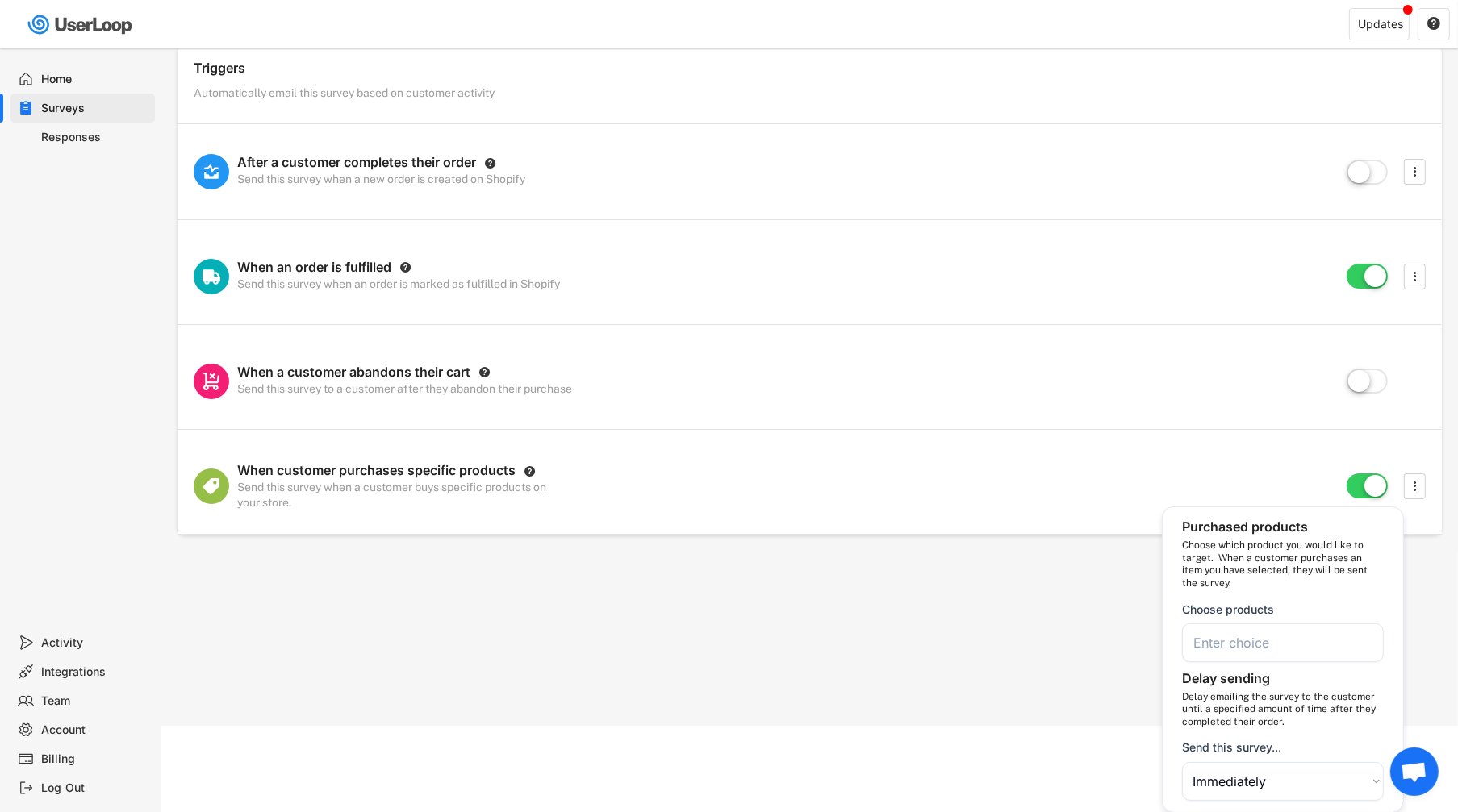
click at [1247, 637] on input "search" at bounding box center [1287, 643] width 188 height 16
click at [1247, 636] on input "chocolate" at bounding box center [1287, 643] width 188 height 16
type input "chocolate"
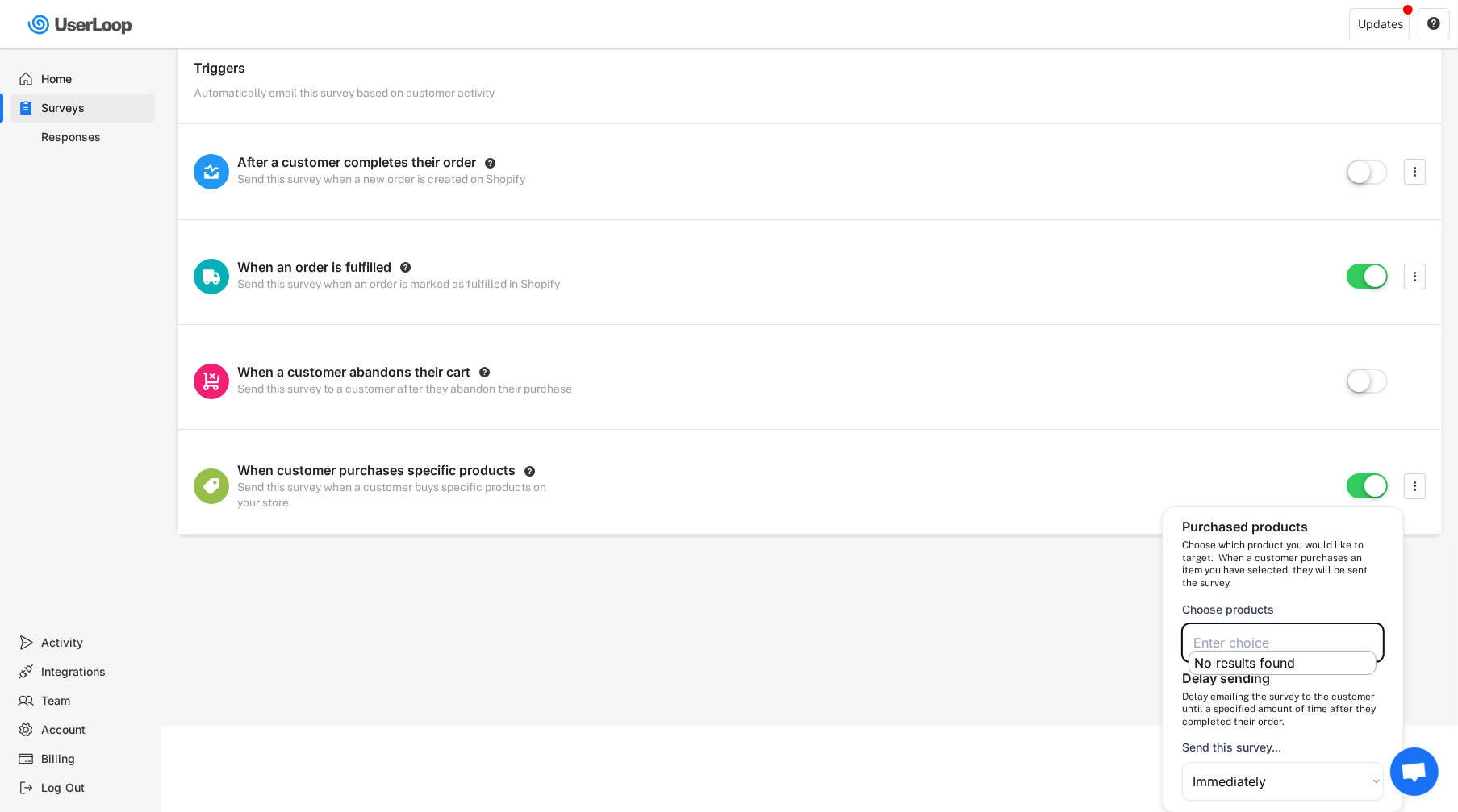
click at [1247, 636] on input "search" at bounding box center [1287, 643] width 188 height 16
type input "v"
type input "brownie"
click at [969, 615] on div "Surveys Customer Satisfaction Survey Languages Manual Send Triggers Email Quest…" at bounding box center [729, 319] width 1458 height 812
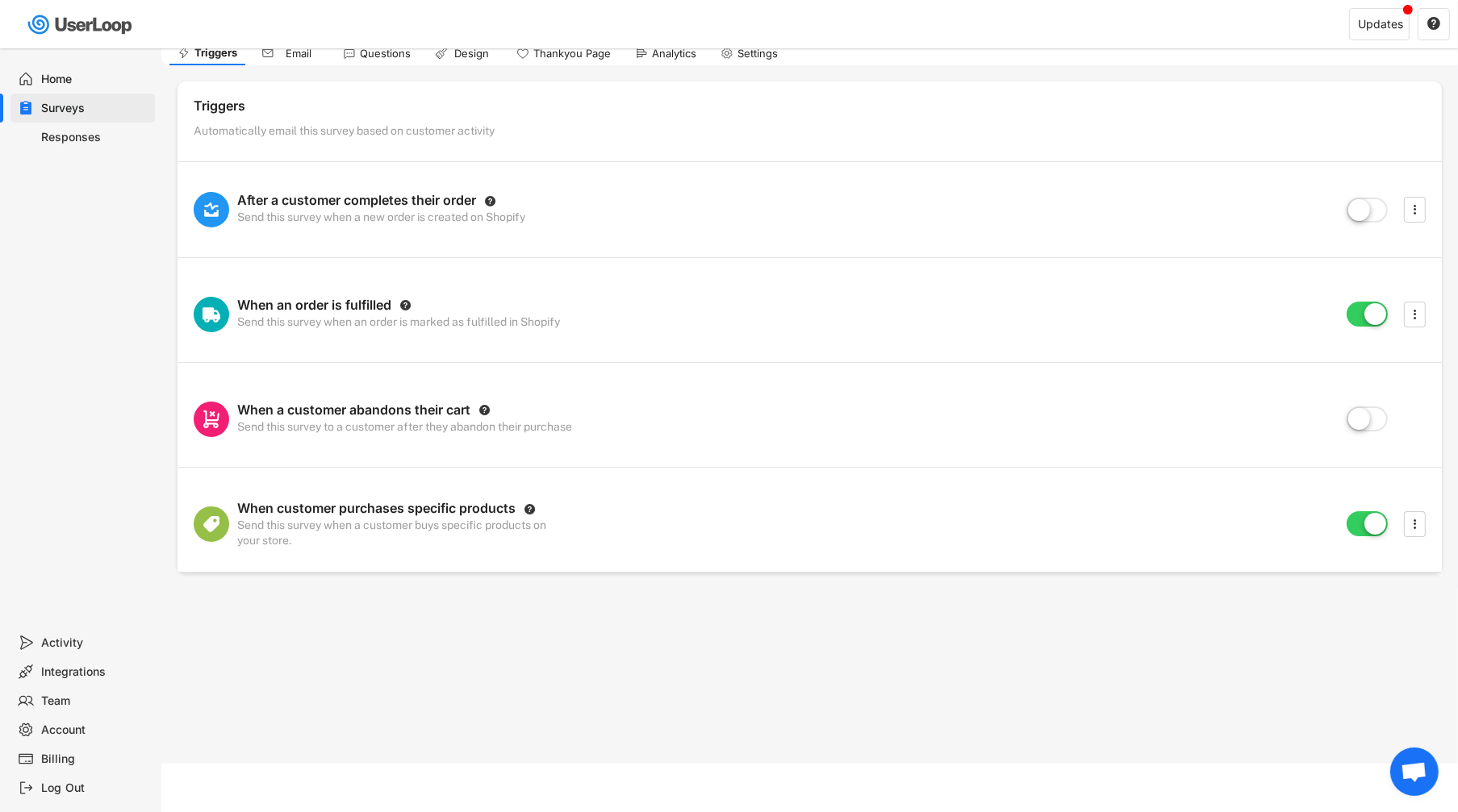
scroll to position [0, 0]
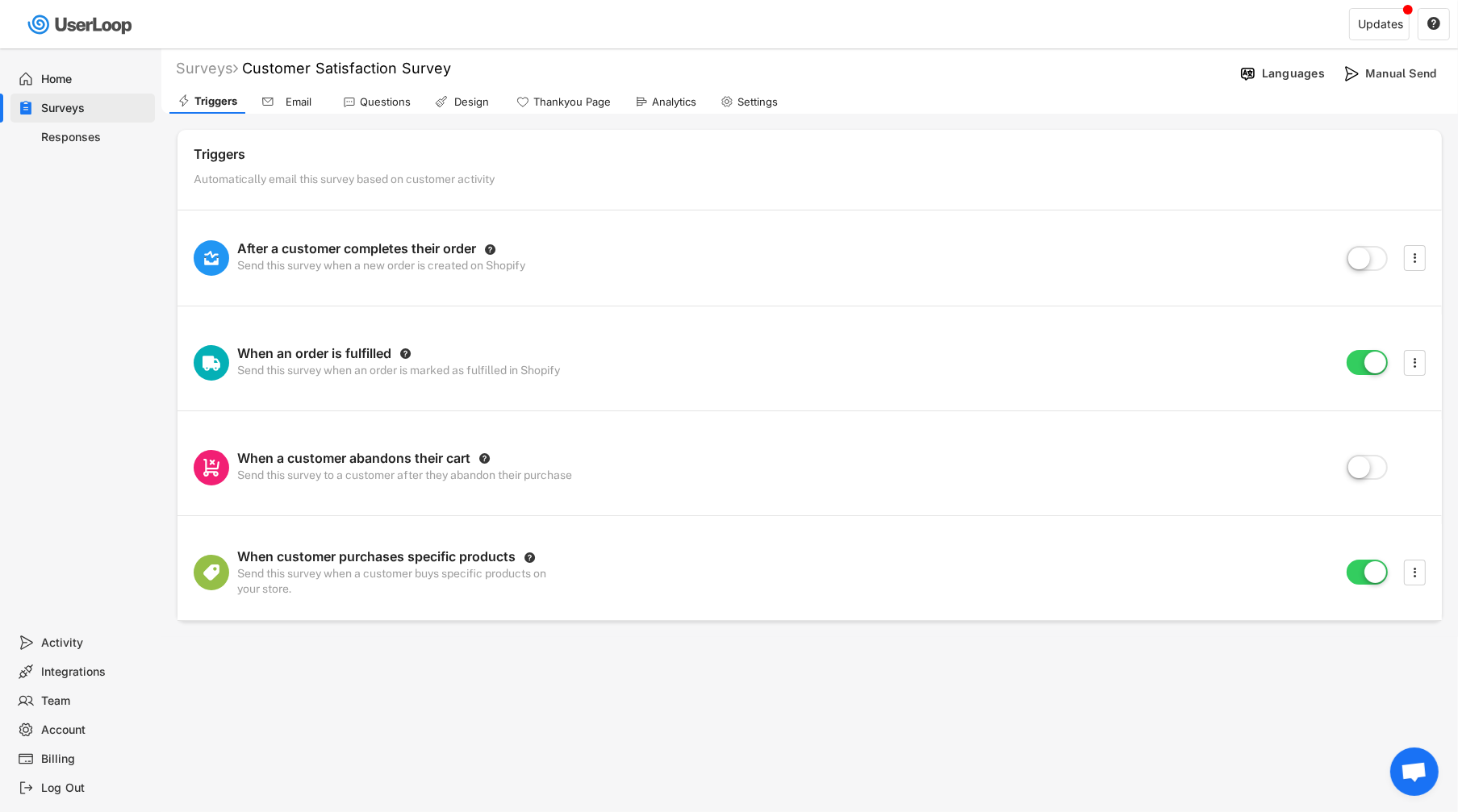
click at [1409, 786] on span "Open chat" at bounding box center [1415, 772] width 48 height 48
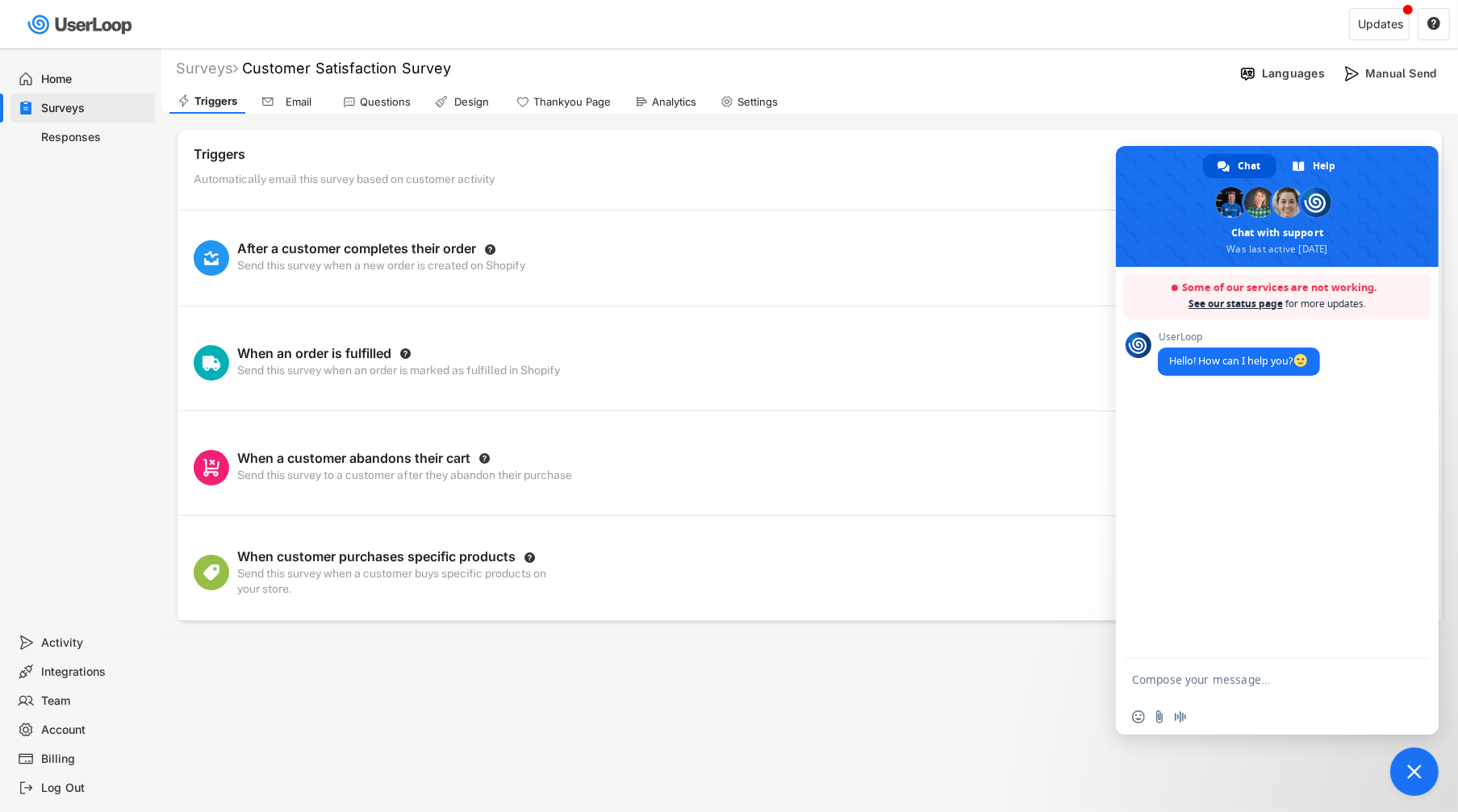
click at [1238, 697] on form at bounding box center [1259, 680] width 255 height 43
click at [1238, 678] on textarea "Compose your message..." at bounding box center [1259, 679] width 255 height 14
click at [320, 98] on div "Email" at bounding box center [290, 101] width 73 height 24
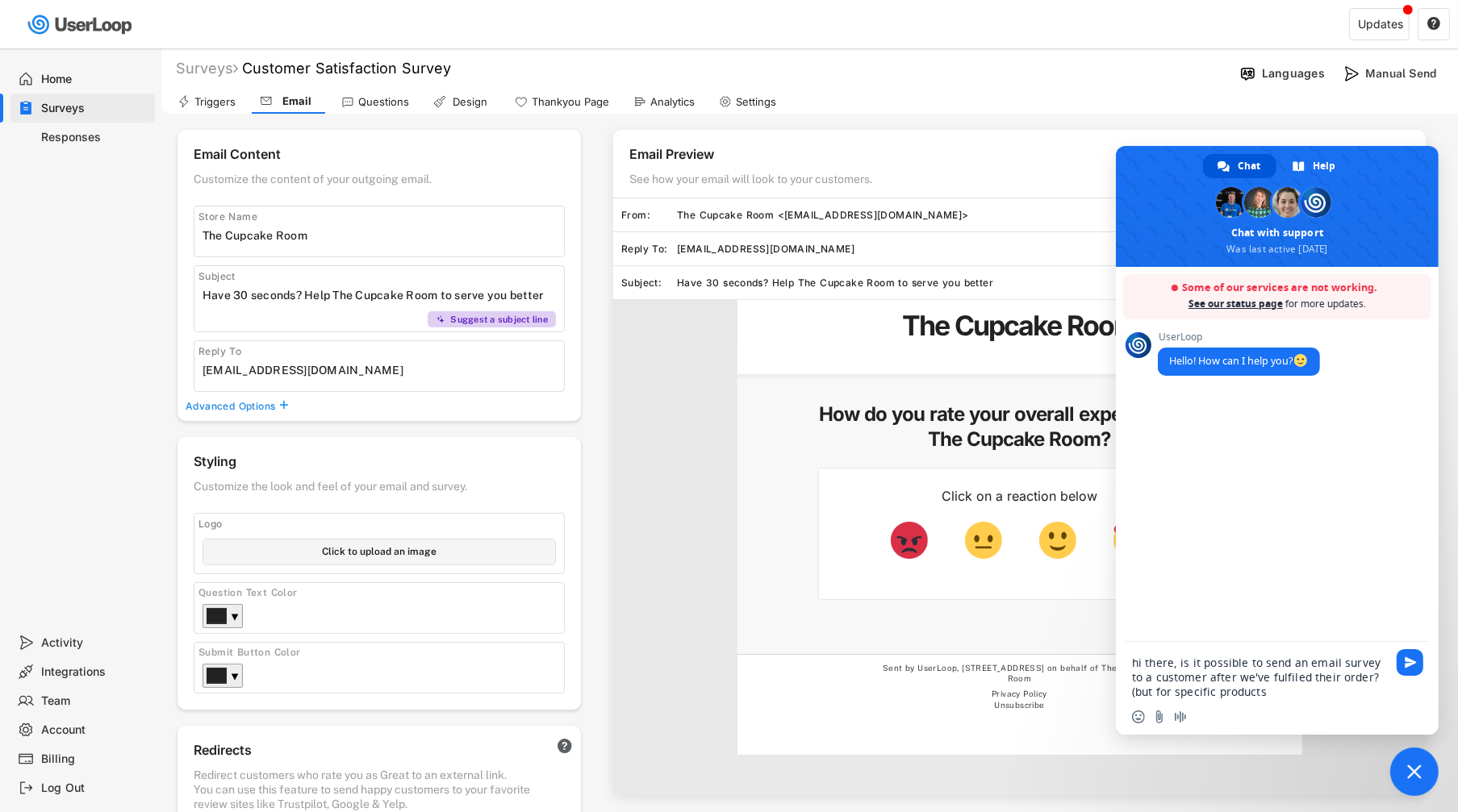
type textarea "hi there, is it possible to send an email survey to a customer after we've fulf…"
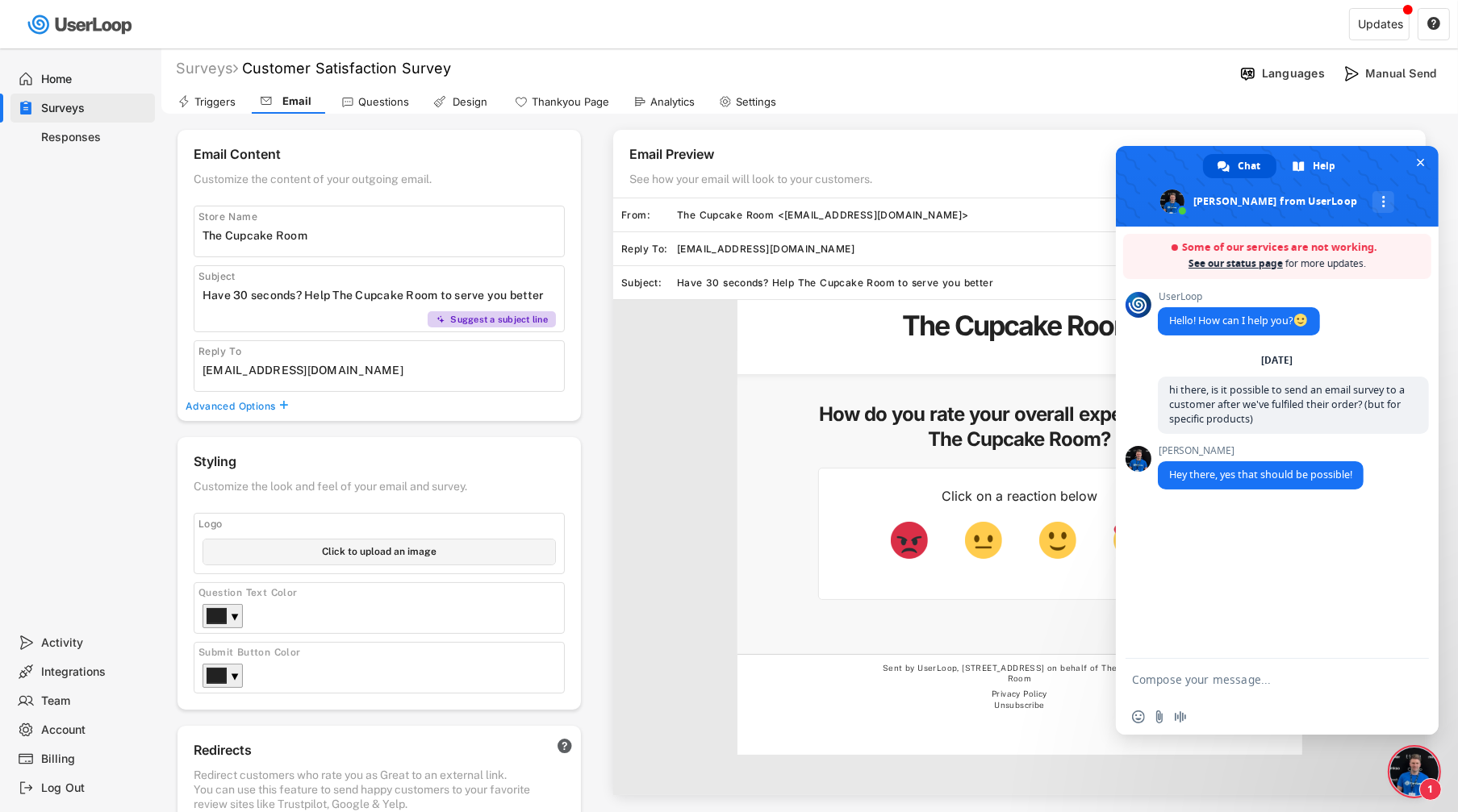
click at [207, 102] on div "Triggers" at bounding box center [215, 102] width 41 height 13
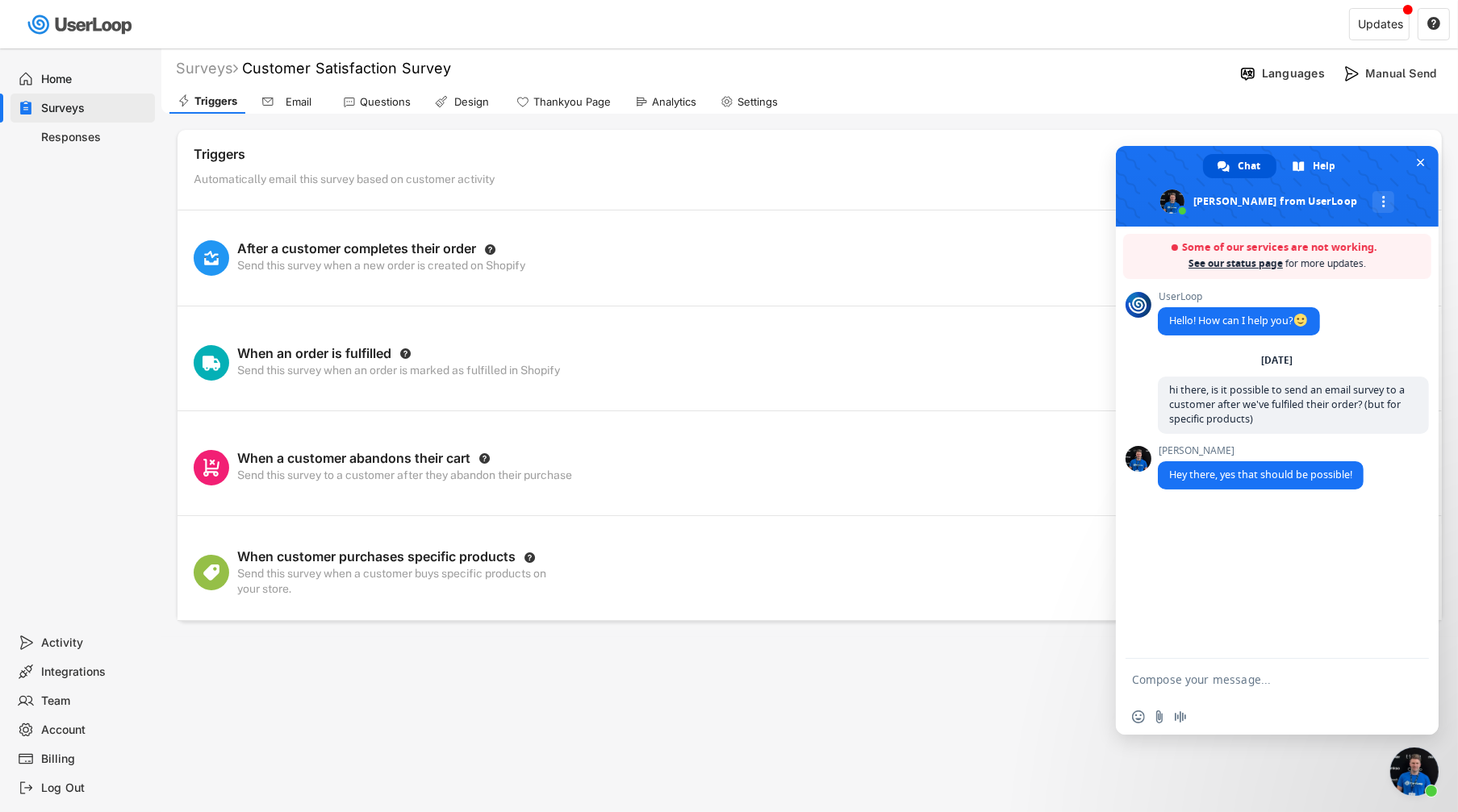
click at [494, 101] on div "Design" at bounding box center [464, 101] width 73 height 24
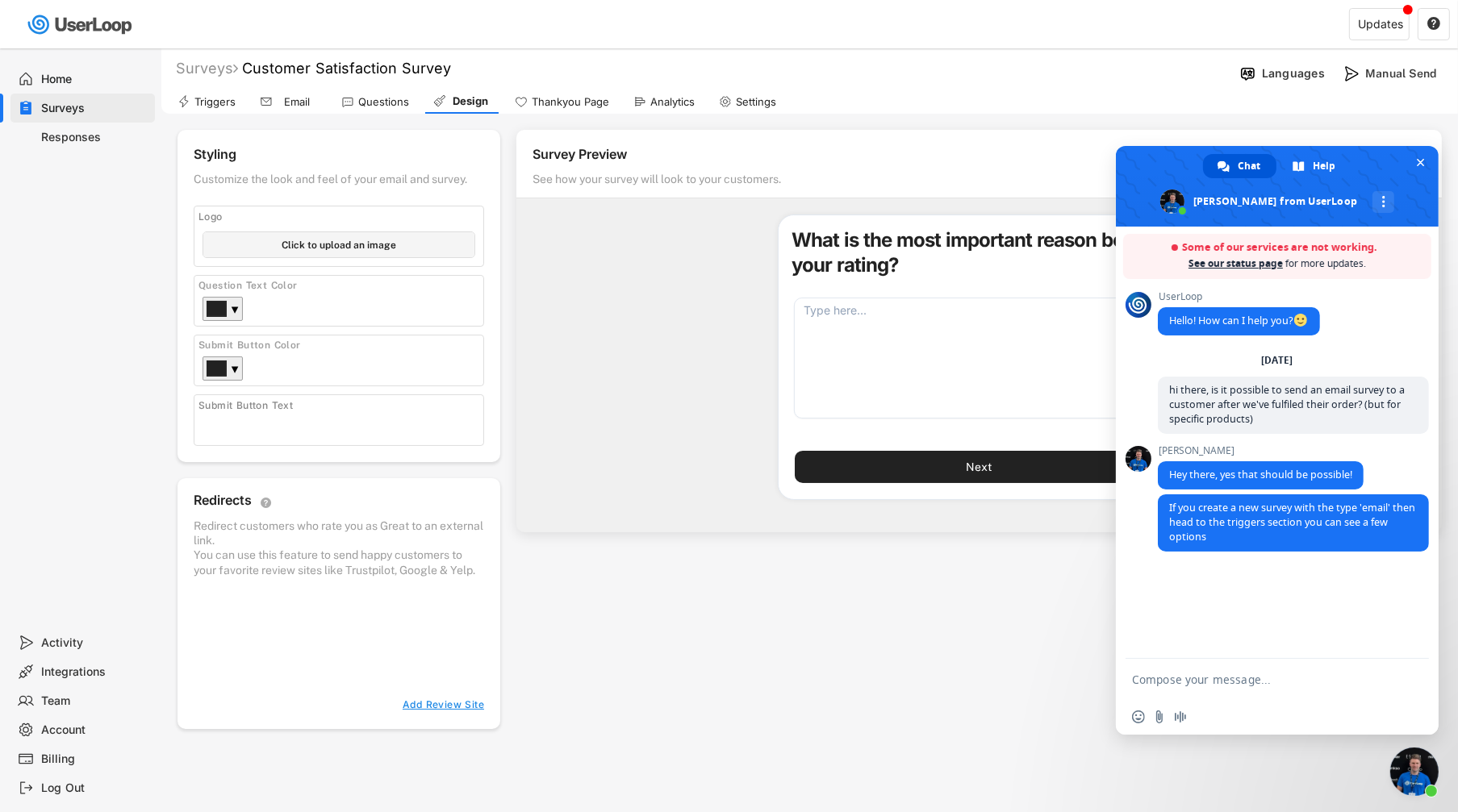
click at [204, 103] on div "Triggers" at bounding box center [215, 102] width 41 height 13
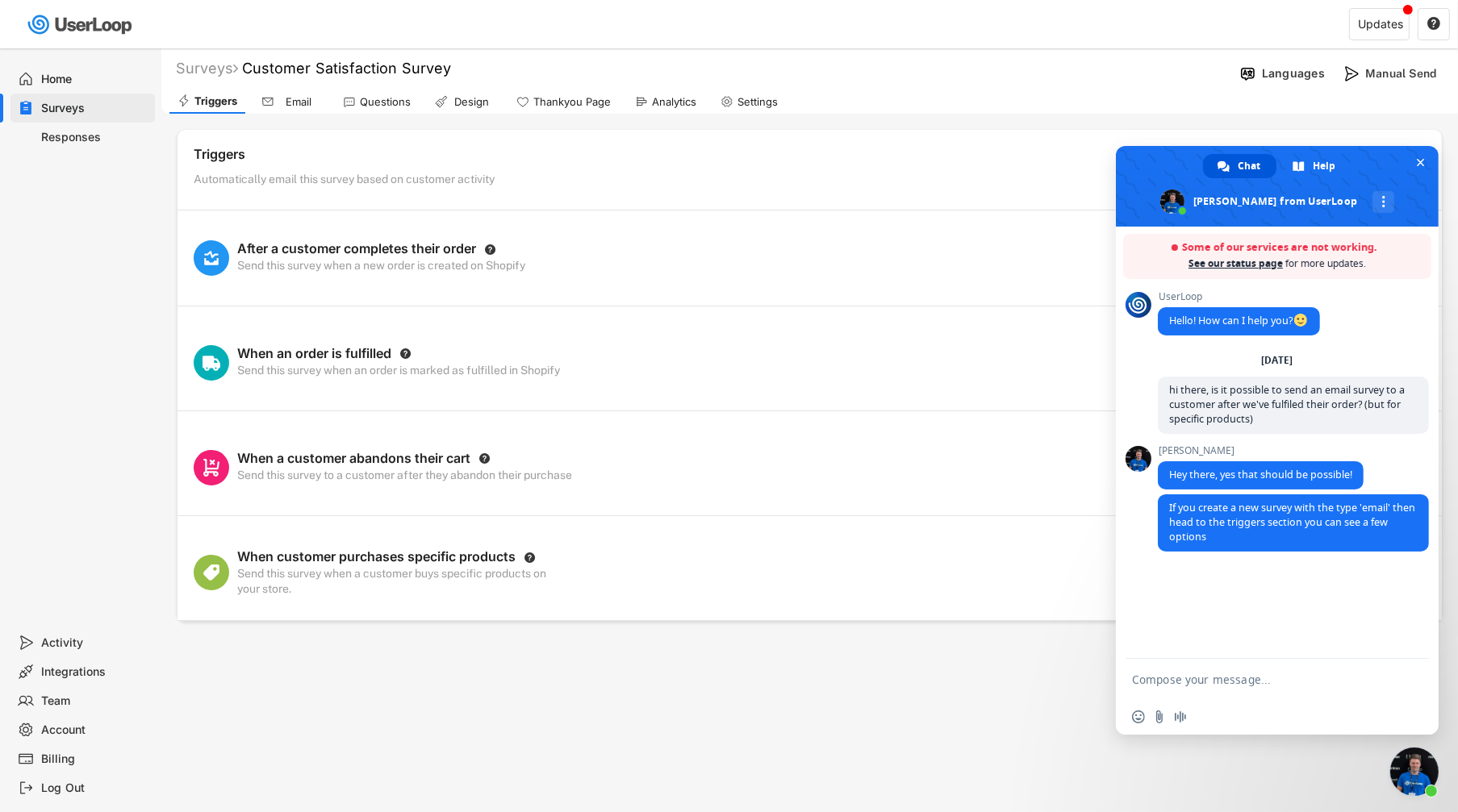
click at [368, 345] on div "When an order is fulfilled" at bounding box center [315, 354] width 154 height 17
copy div "When an order is fulfilled"
click at [1206, 689] on form at bounding box center [1259, 680] width 255 height 43
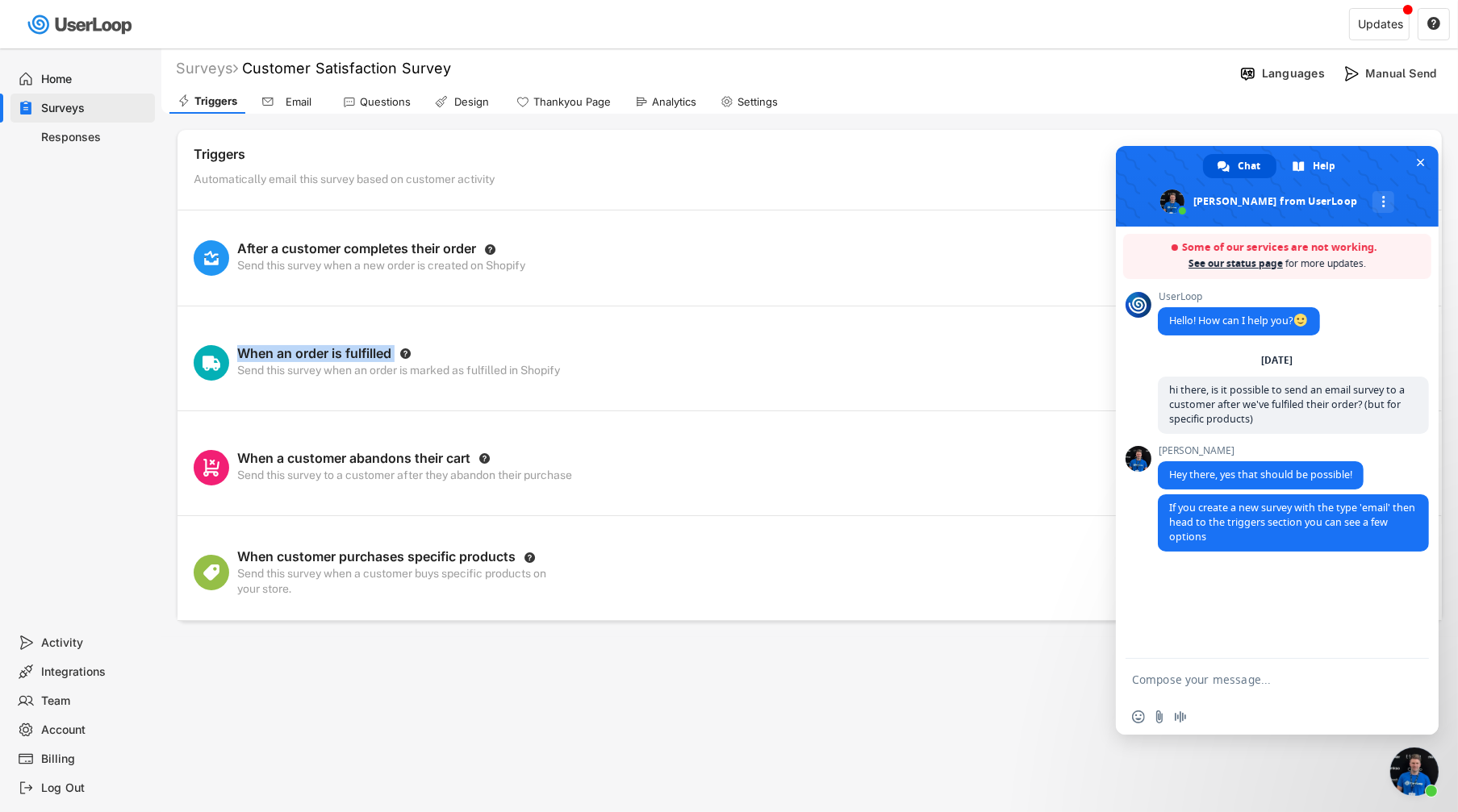
click at [1203, 690] on form at bounding box center [1259, 680] width 255 height 43
click at [1201, 677] on textarea "Compose your message..." at bounding box center [1259, 679] width 255 height 14
paste textarea "When an order is fulfilled"
type textarea "When an order is fulfilled"
click at [409, 555] on div "When customer purchases specific products" at bounding box center [376, 557] width 278 height 17
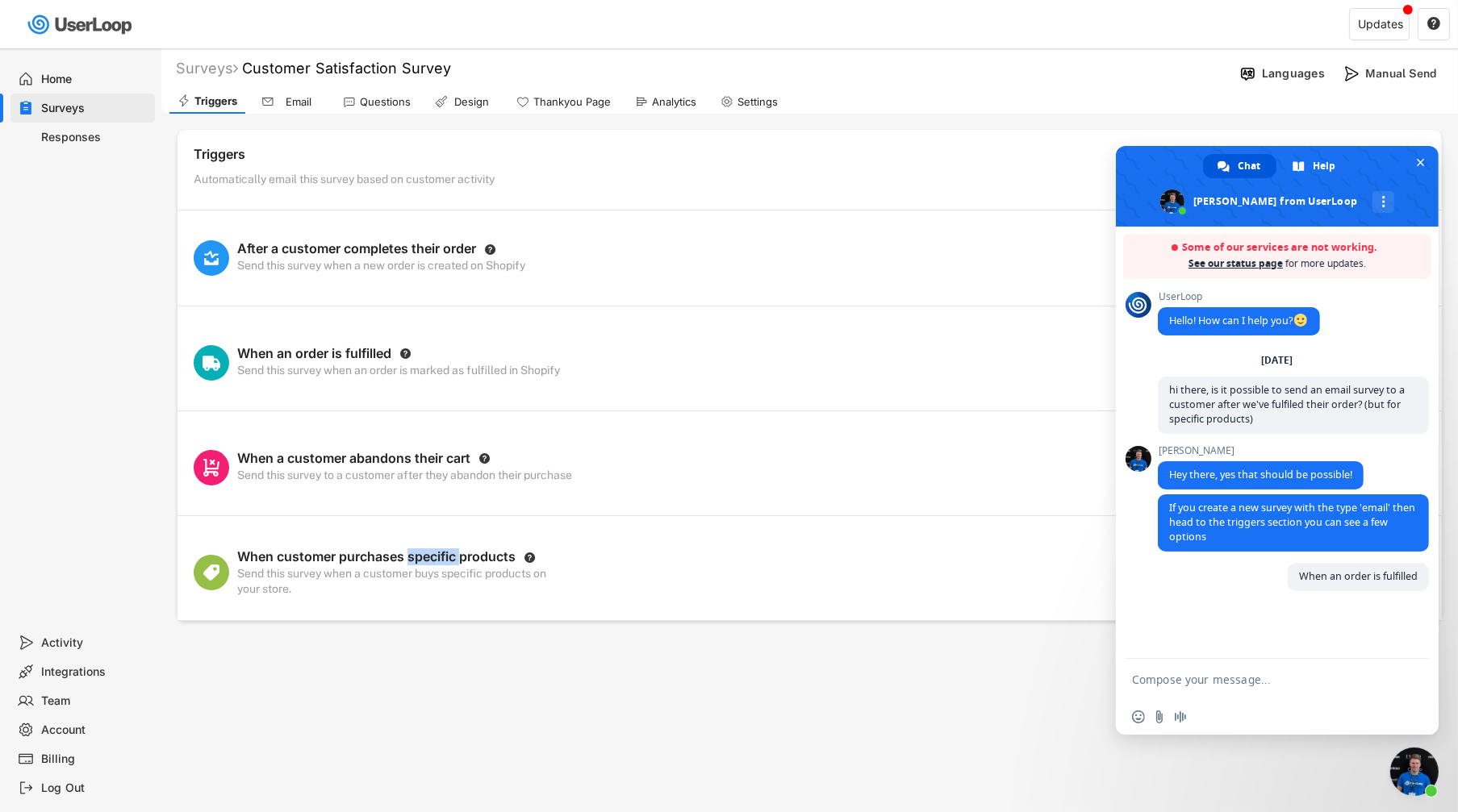
click at [409, 555] on div "When customer purchases specific products" at bounding box center [376, 557] width 278 height 17
click at [408, 556] on div "When customer purchases specific products" at bounding box center [376, 557] width 278 height 17
copy div "When customer purchases specific products"
click at [1218, 662] on form at bounding box center [1259, 680] width 255 height 43
click at [1232, 678] on textarea "Compose your message..." at bounding box center [1259, 679] width 255 height 14
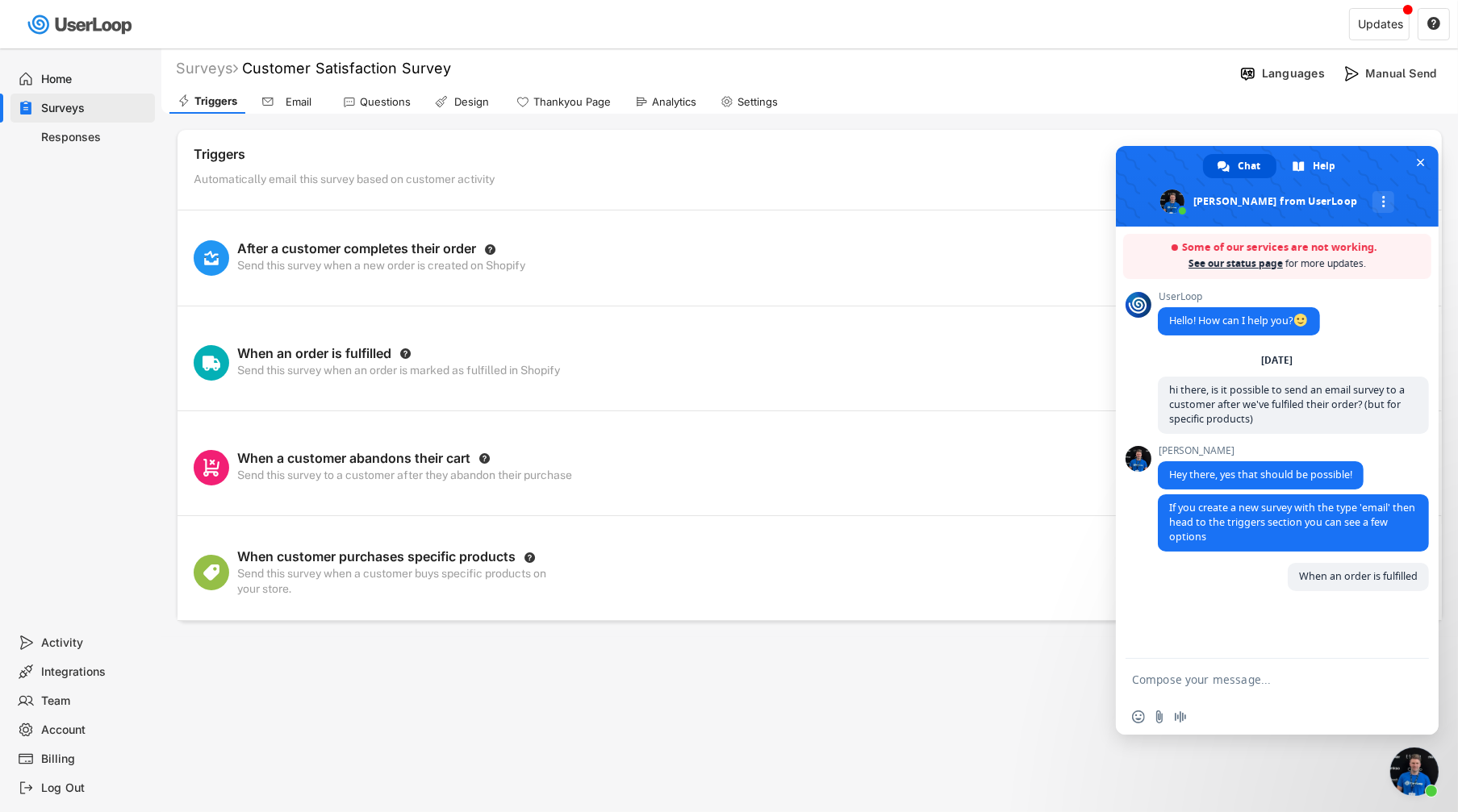
paste textarea "When customer purchases specific products"
type textarea "When customer purchases specific products"
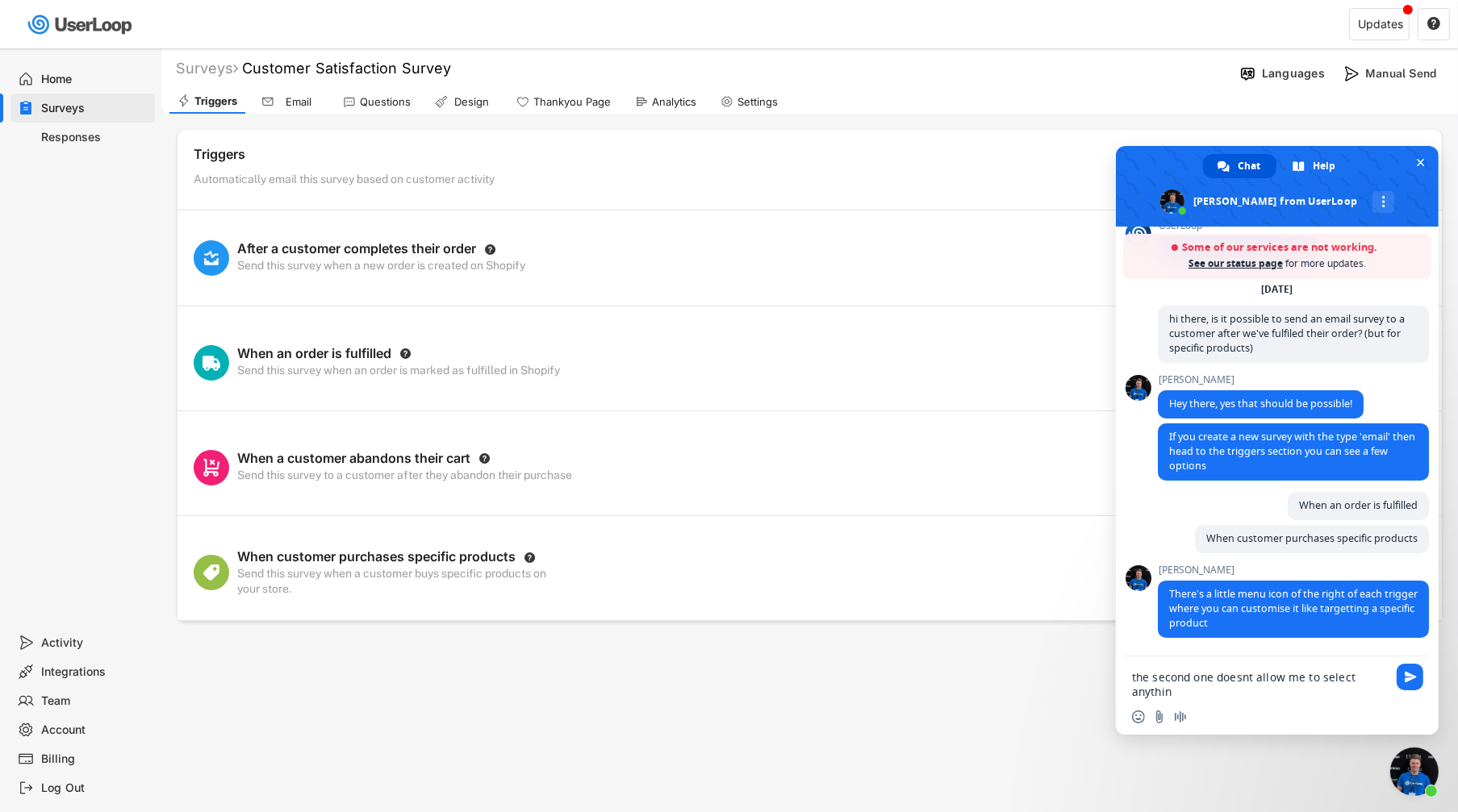
type textarea "the second one doesnt allow me to select anything"
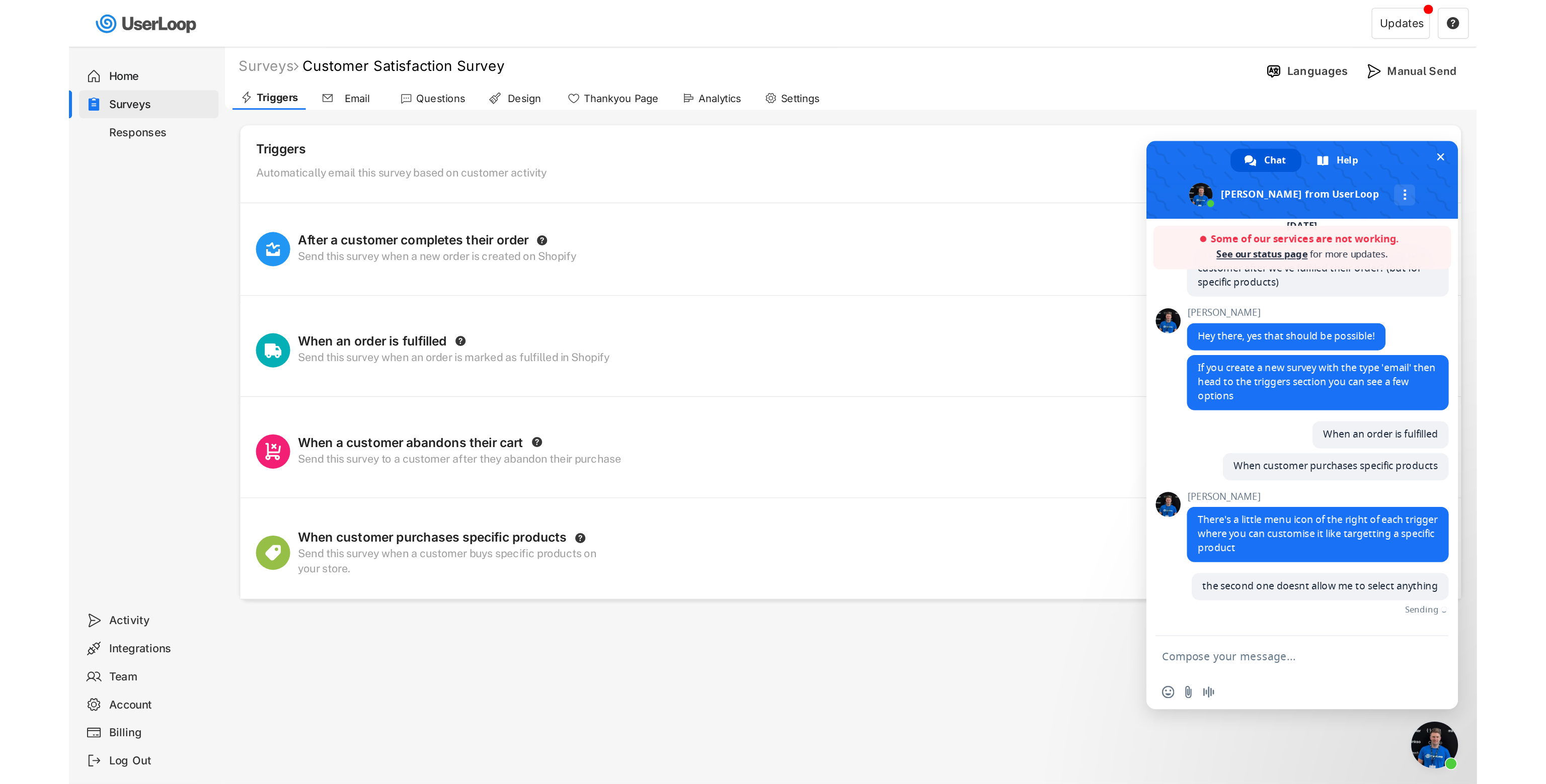
scroll to position [83, 0]
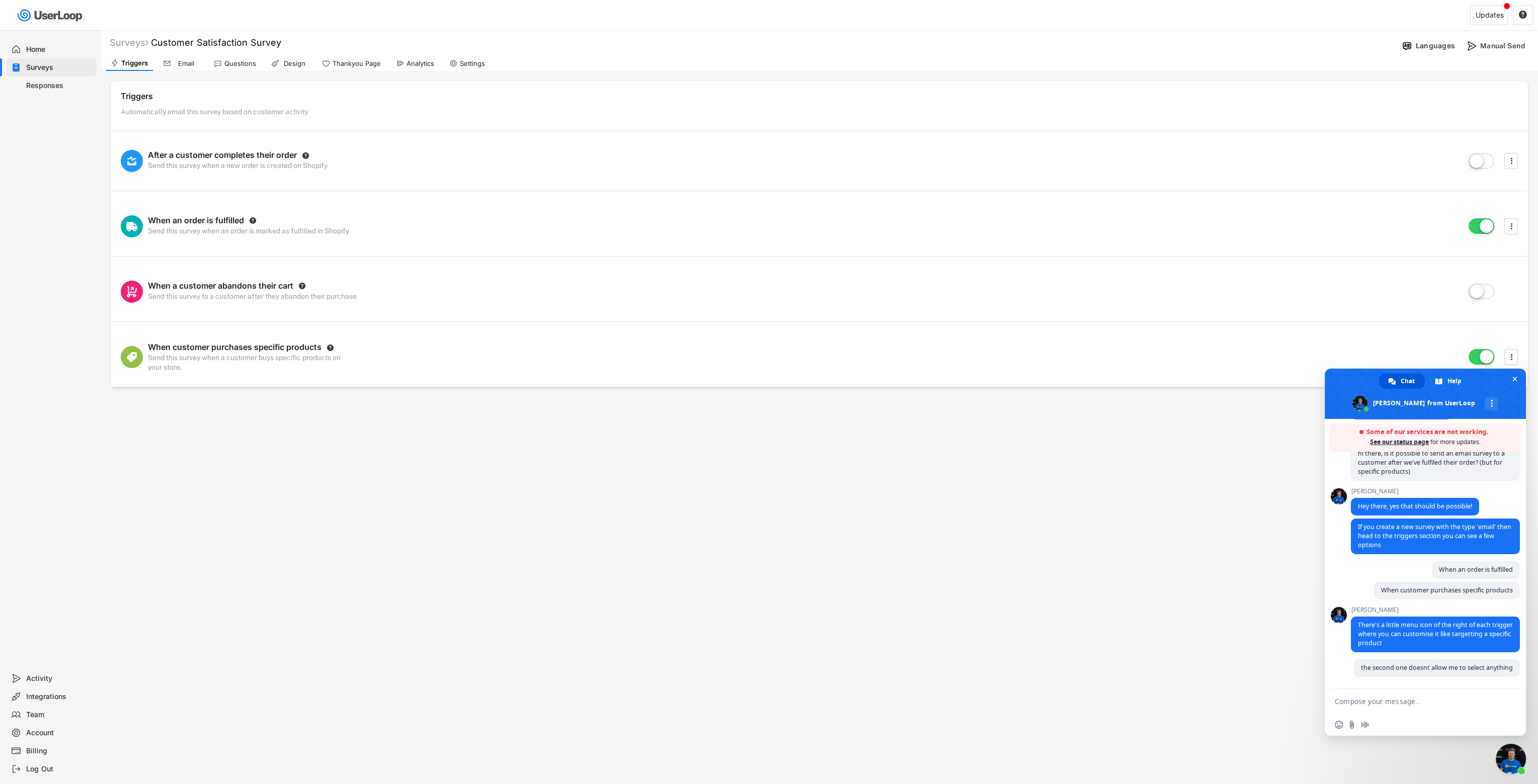
click at [909, 506] on span "Close chat" at bounding box center [1511, 759] width 30 height 30
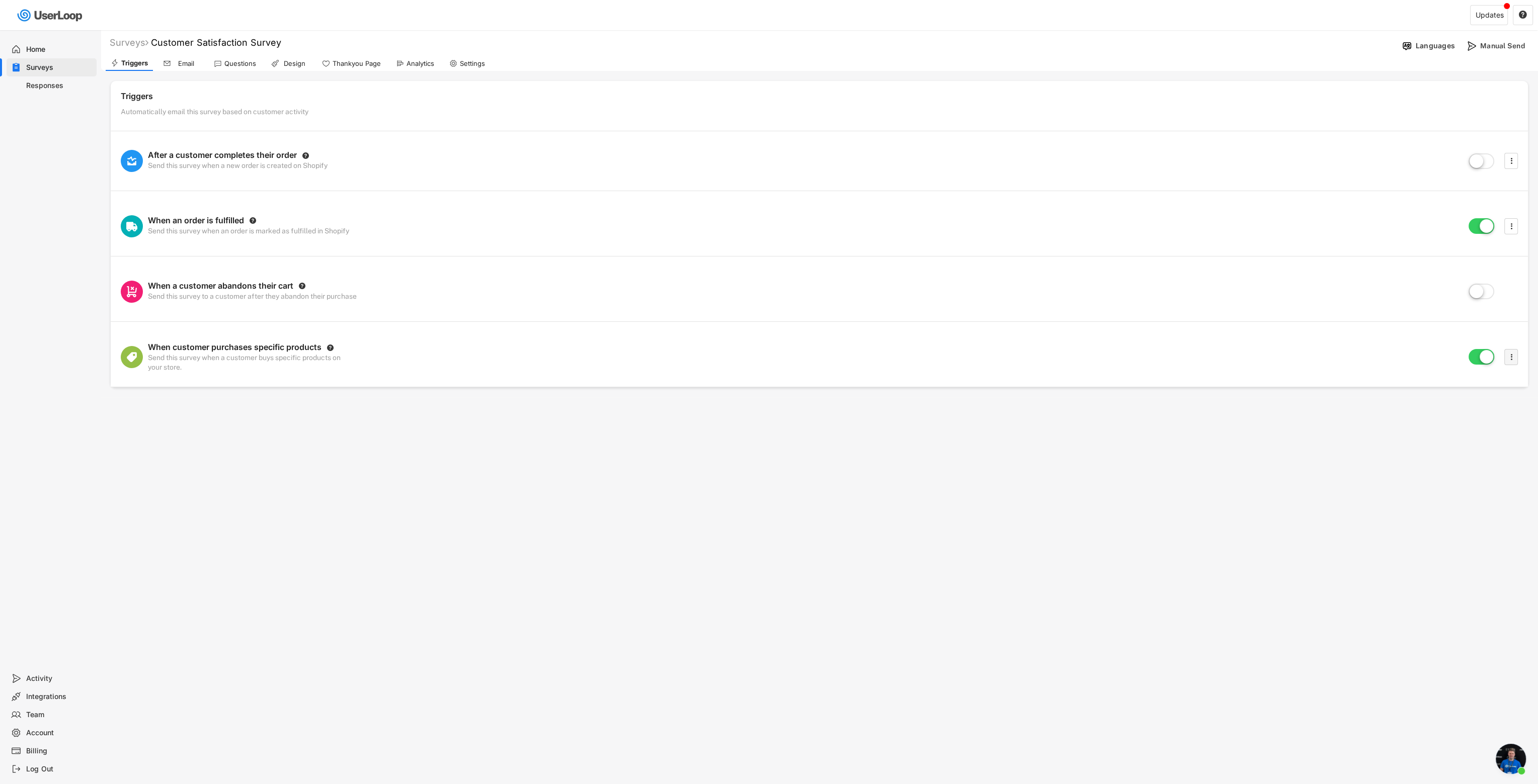
click at [909, 358] on text "" at bounding box center [1511, 357] width 2 height 11
select select
click at [909, 450] on input "search" at bounding box center [1431, 455] width 117 height 10
click at [909, 506] on select "Choose an option Immediately in 1 hour in 6 hours in 1 day in 2 days in 3 days …" at bounding box center [1429, 541] width 126 height 24
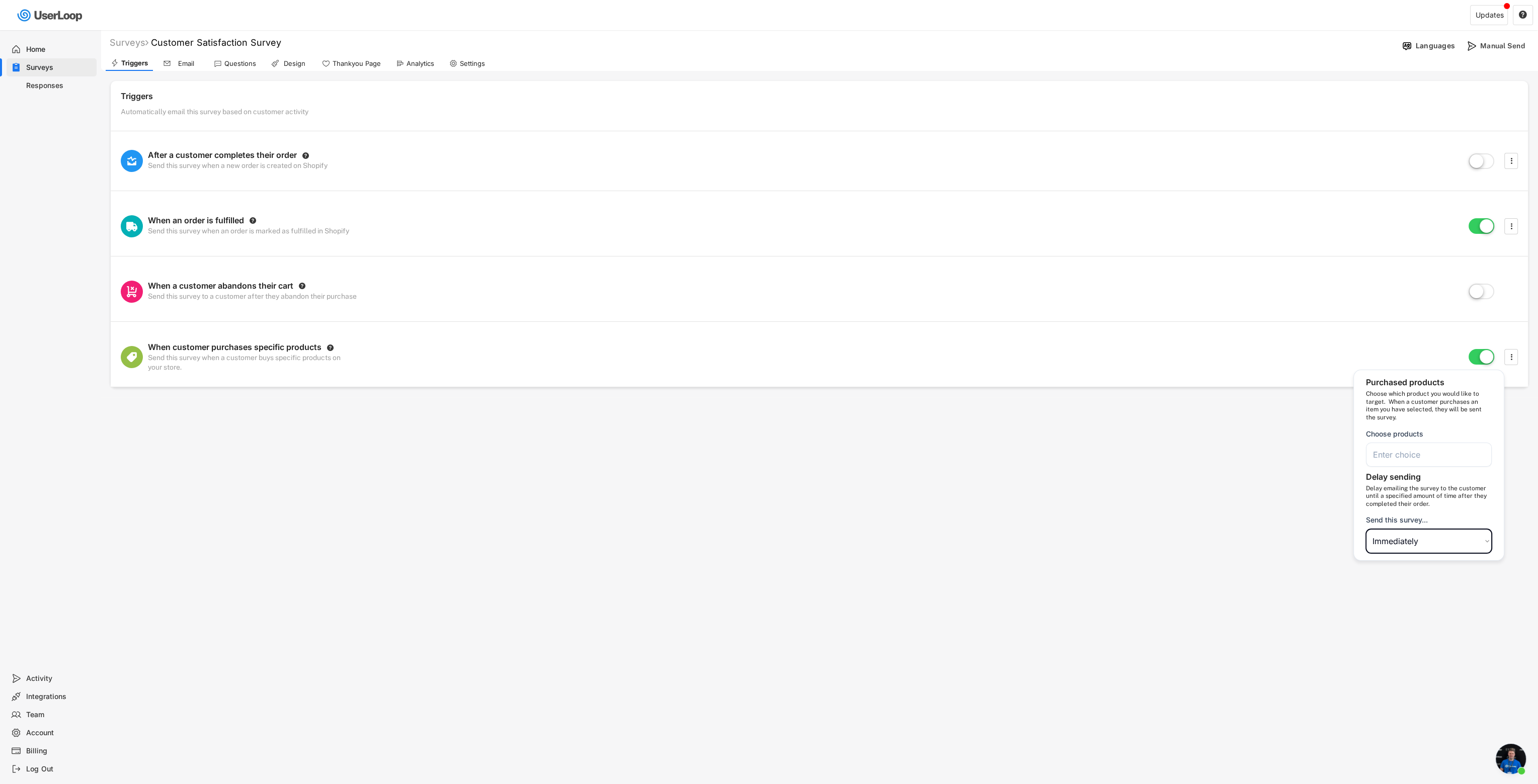
select select ""in_2_days""
click at [909, 506] on select "Choose an option Immediately in 1 hour in 6 hours in 1 day in 2 days in 3 days …" at bounding box center [1429, 541] width 126 height 24
click at [909, 452] on input "search" at bounding box center [1431, 455] width 117 height 10
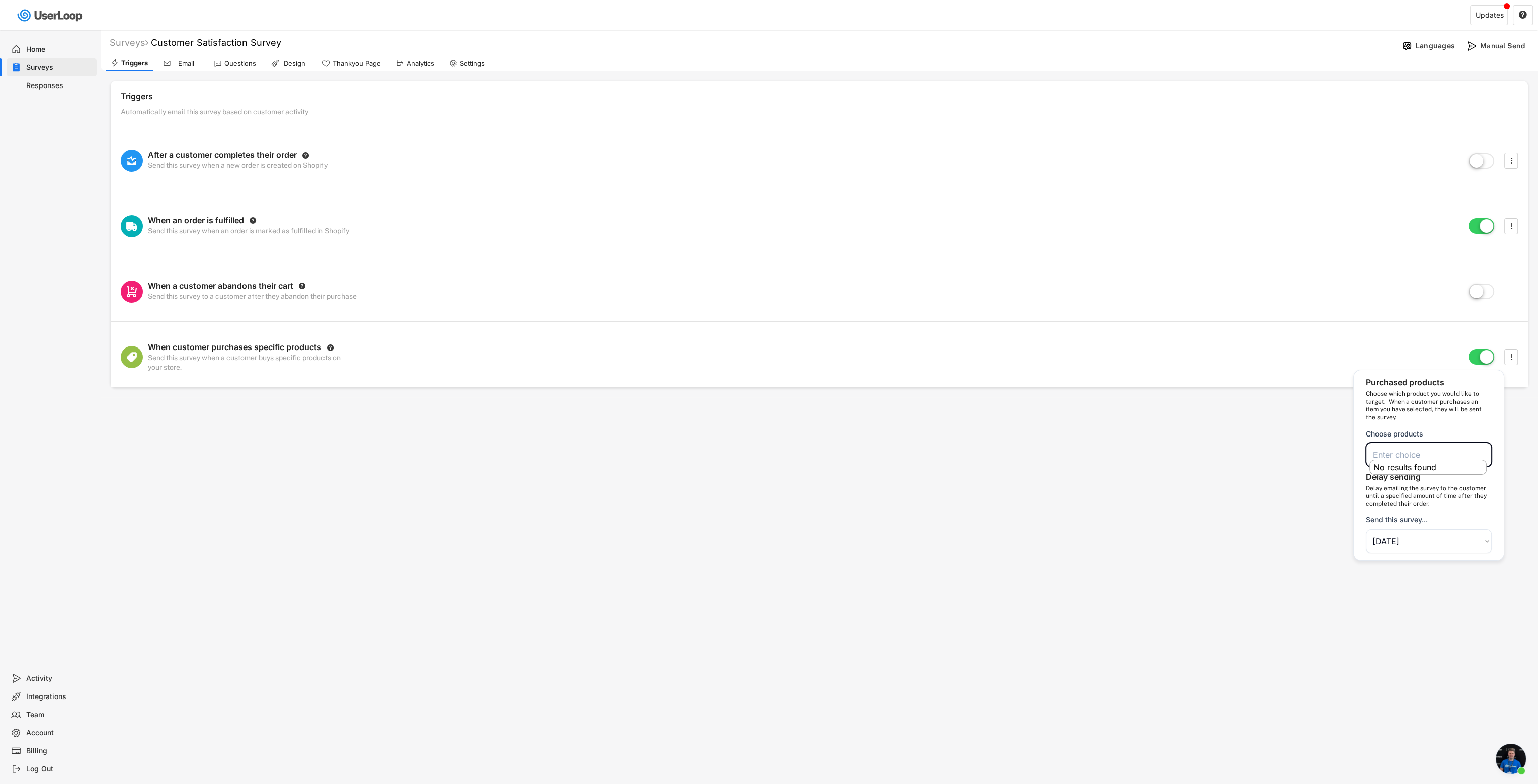
click at [909, 452] on input "search" at bounding box center [1431, 455] width 117 height 10
click at [909, 446] on div at bounding box center [1429, 455] width 126 height 24
click at [909, 456] on input "search" at bounding box center [1431, 455] width 117 height 10
paste input "Cricket"
type input "Cricket"
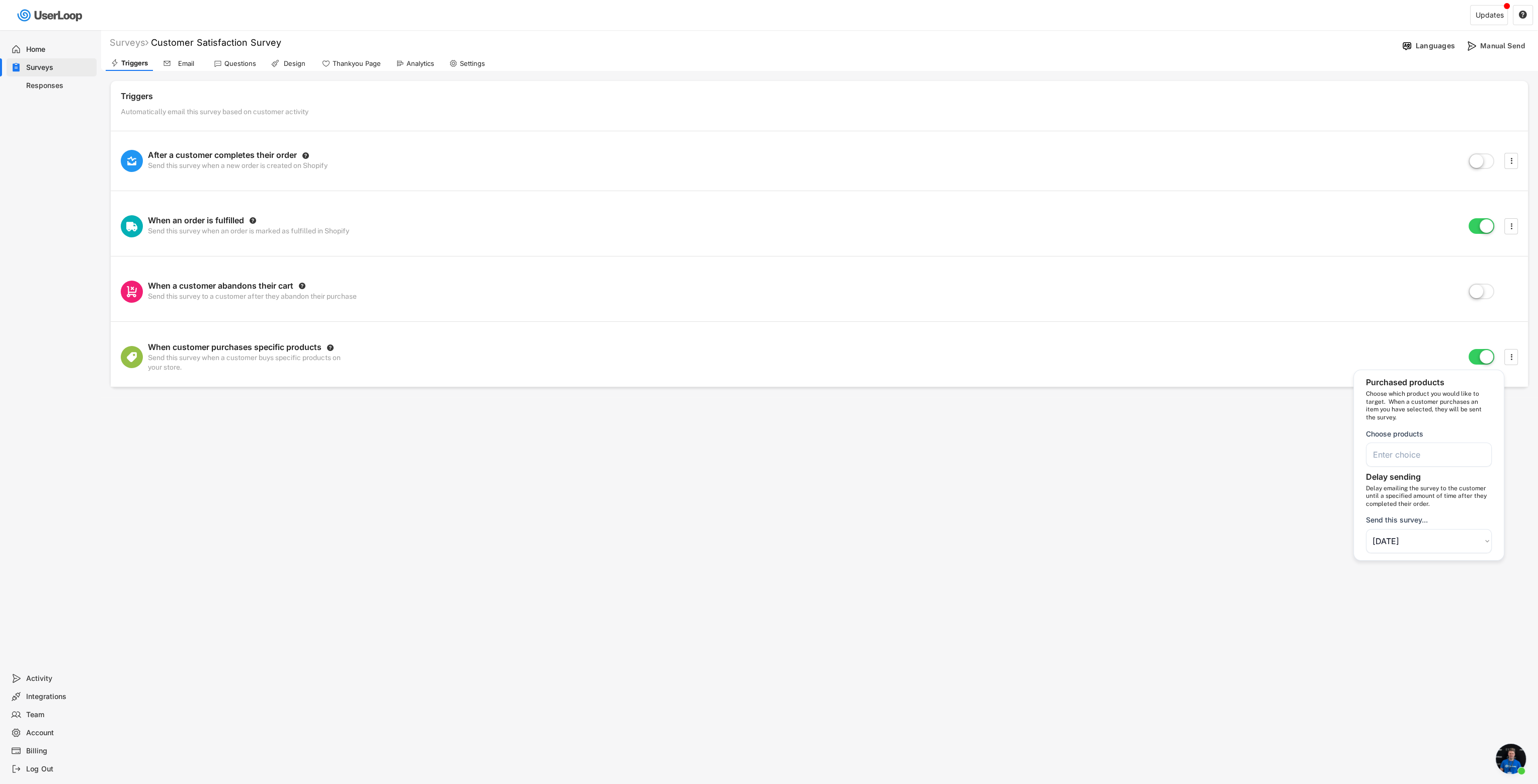
click at [909, 506] on div "Surveys Customer Satisfaction Survey Languages Manual Send Triggers Email Quest…" at bounding box center [769, 392] width 1538 height 784
click at [909, 47] on div "Manual Send" at bounding box center [1506, 46] width 50 height 9
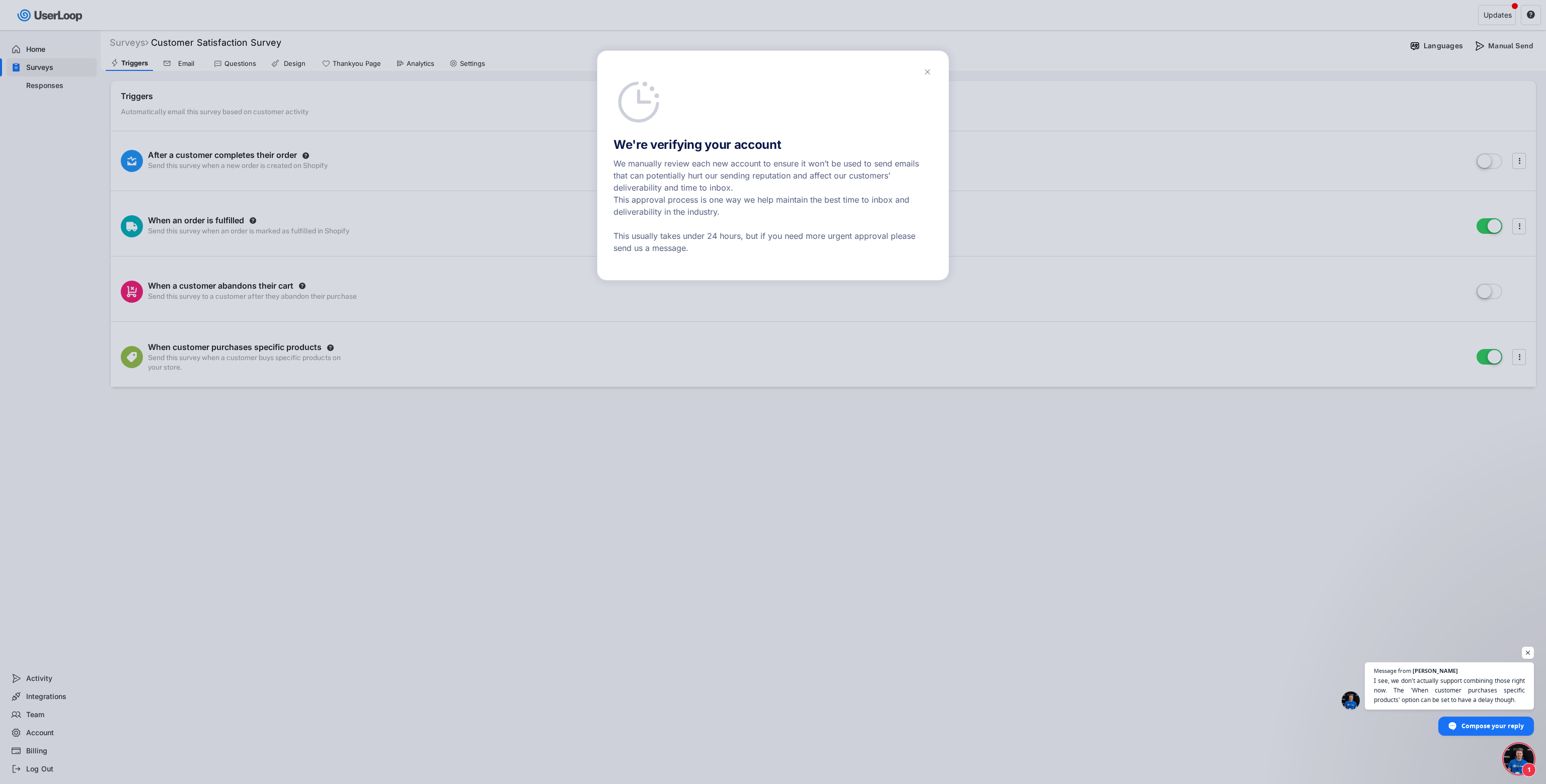
scroll to position [94, 0]
click at [909, 506] on span "Open chat" at bounding box center [1519, 759] width 30 height 30
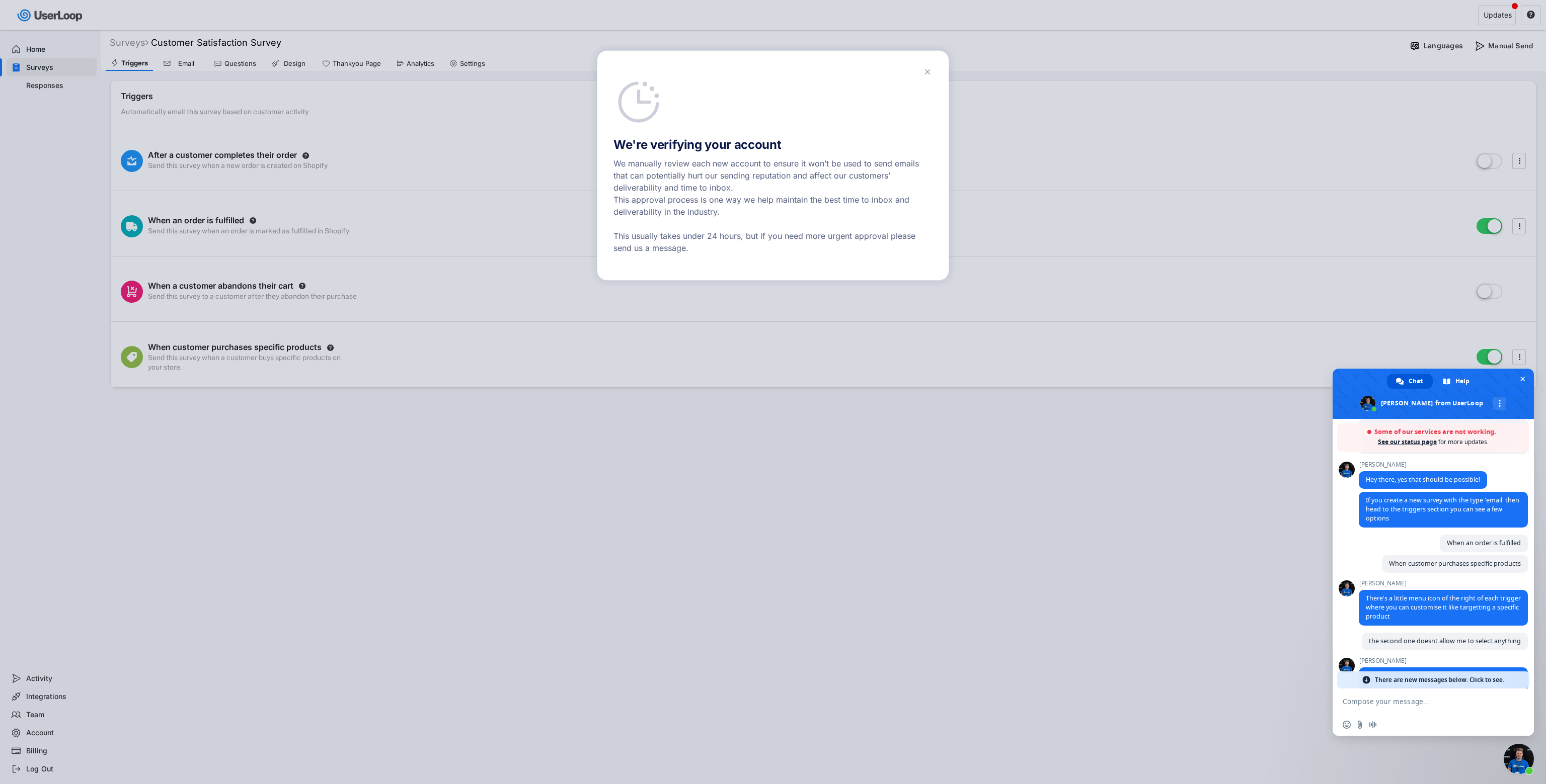
scroll to position [193, 0]
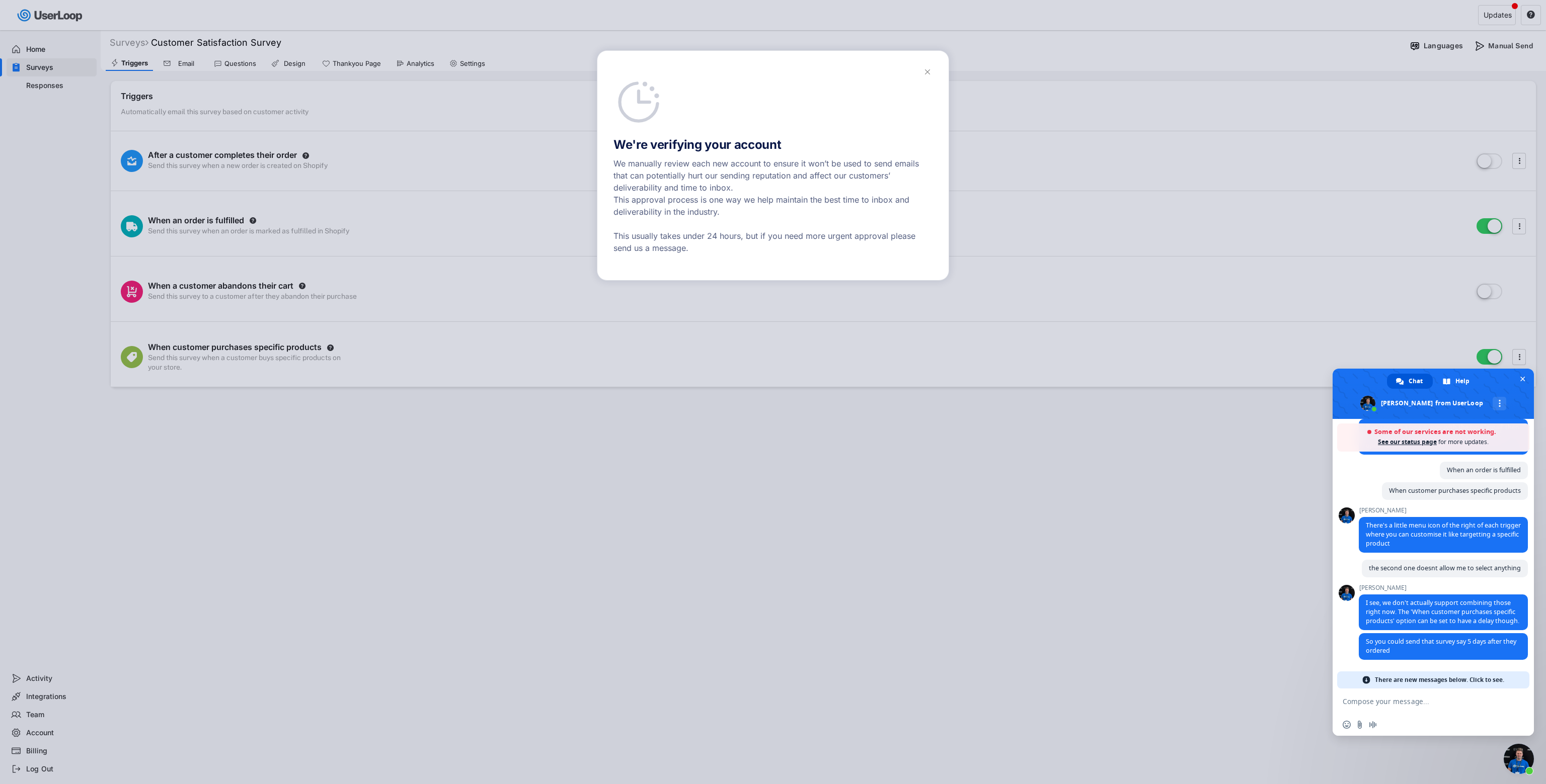
click at [909, 506] on textarea "Compose your message..." at bounding box center [1422, 701] width 159 height 9
type textarea "d"
type textarea "s"
type textarea "we cant really survey until theyve received their product"
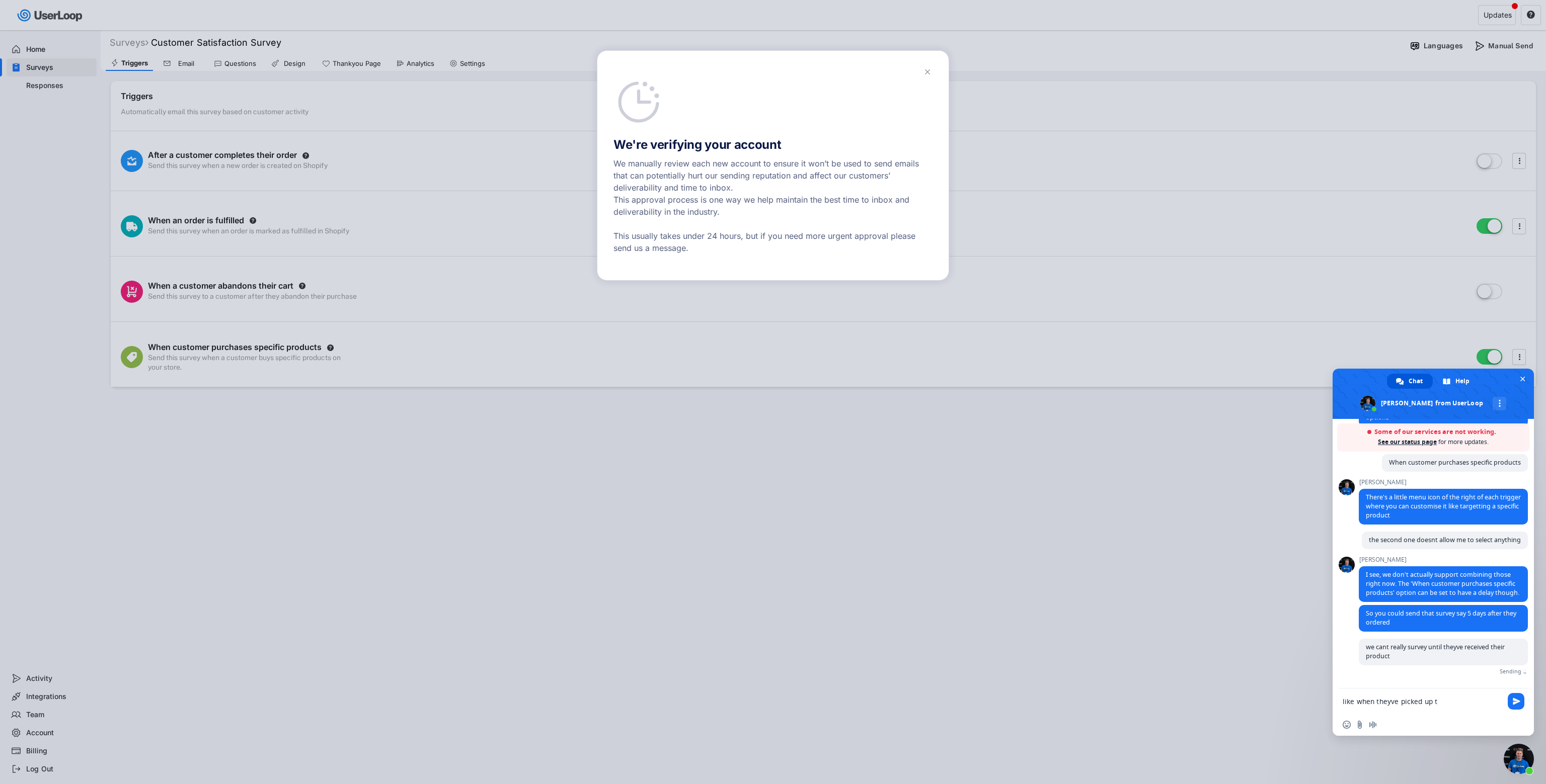
scroll to position [211, 0]
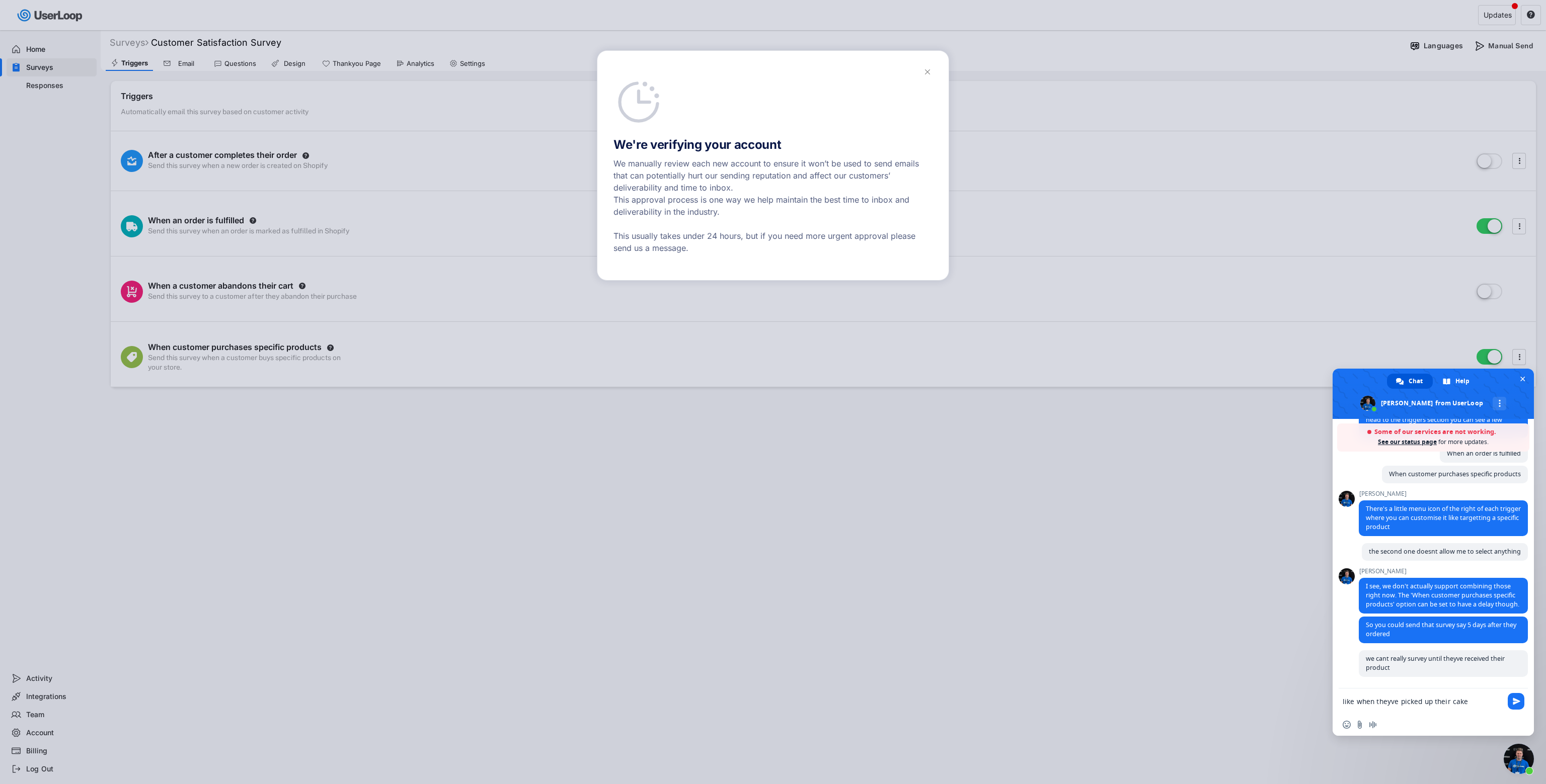
type textarea "like when theyve picked up their cake"
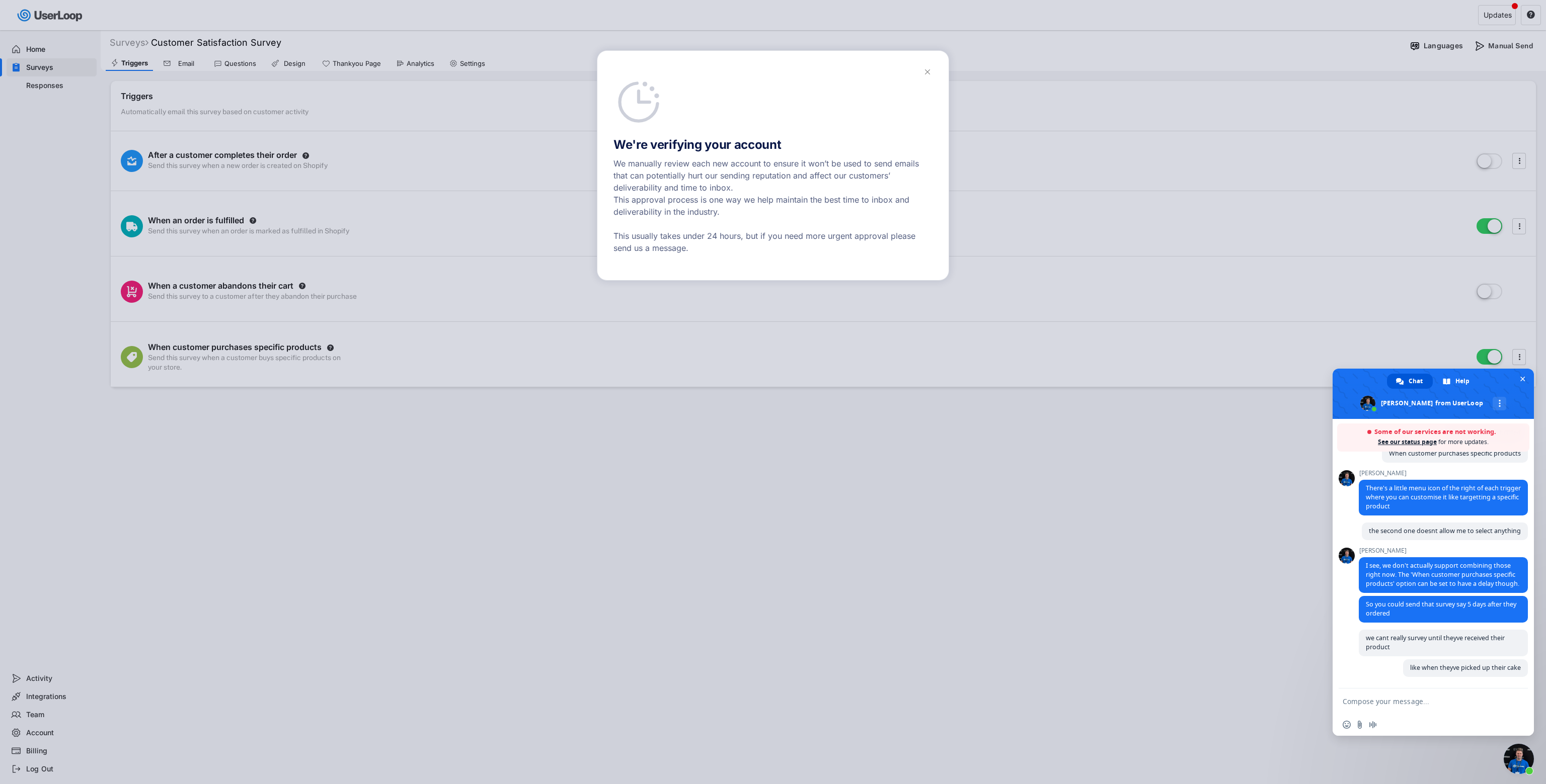
scroll to position [232, 0]
type textarea "cant ask them anything real useful until thats happened"
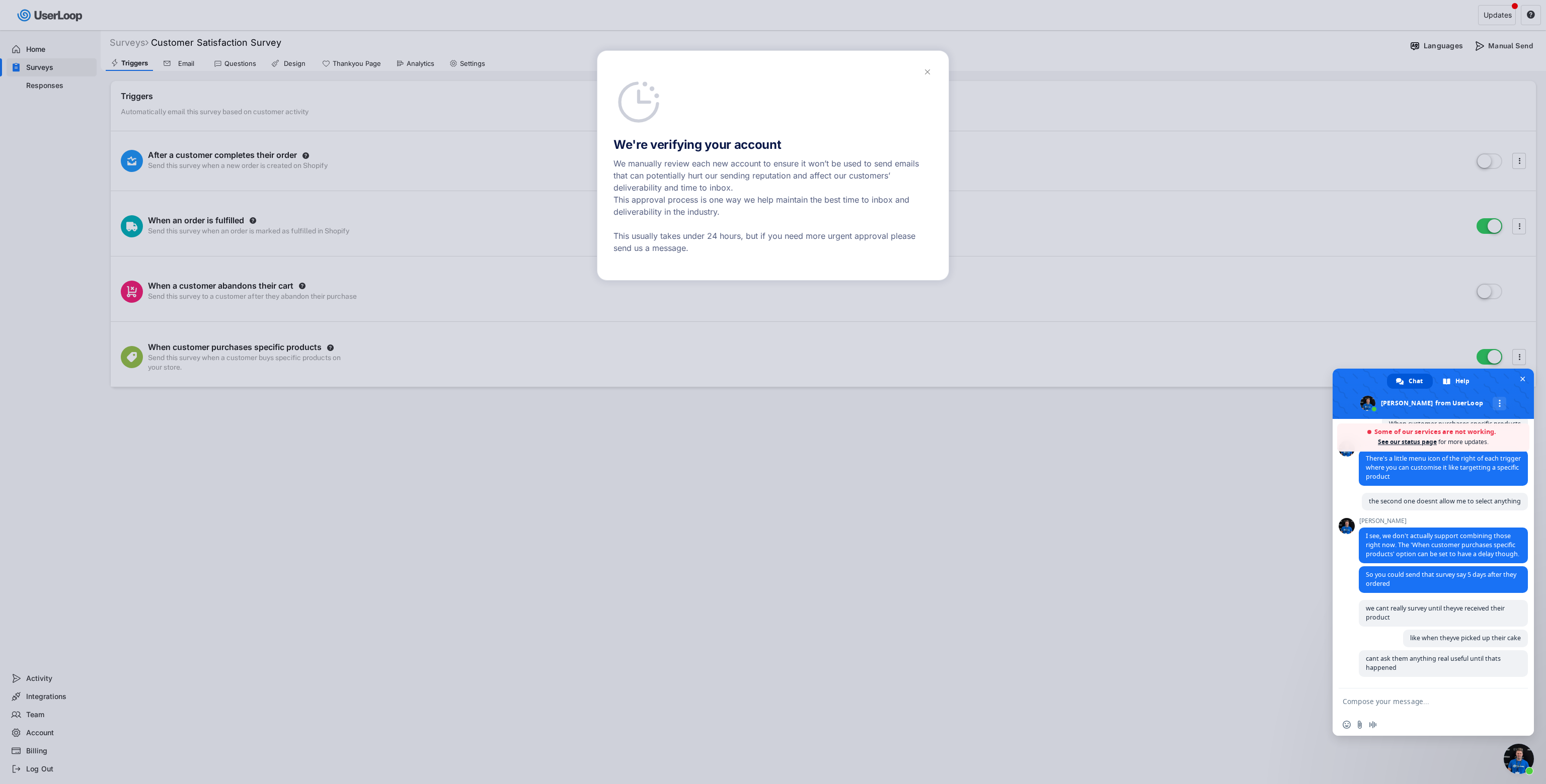
scroll to position [262, 0]
click at [715, 96] on div "We're verifying your account We manually review each new account to ensure it w…" at bounding box center [773, 166] width 319 height 197
click at [740, 253] on h6 "We manually review each new account to ensure it won’t be used to send emails t…" at bounding box center [773, 205] width 319 height 97
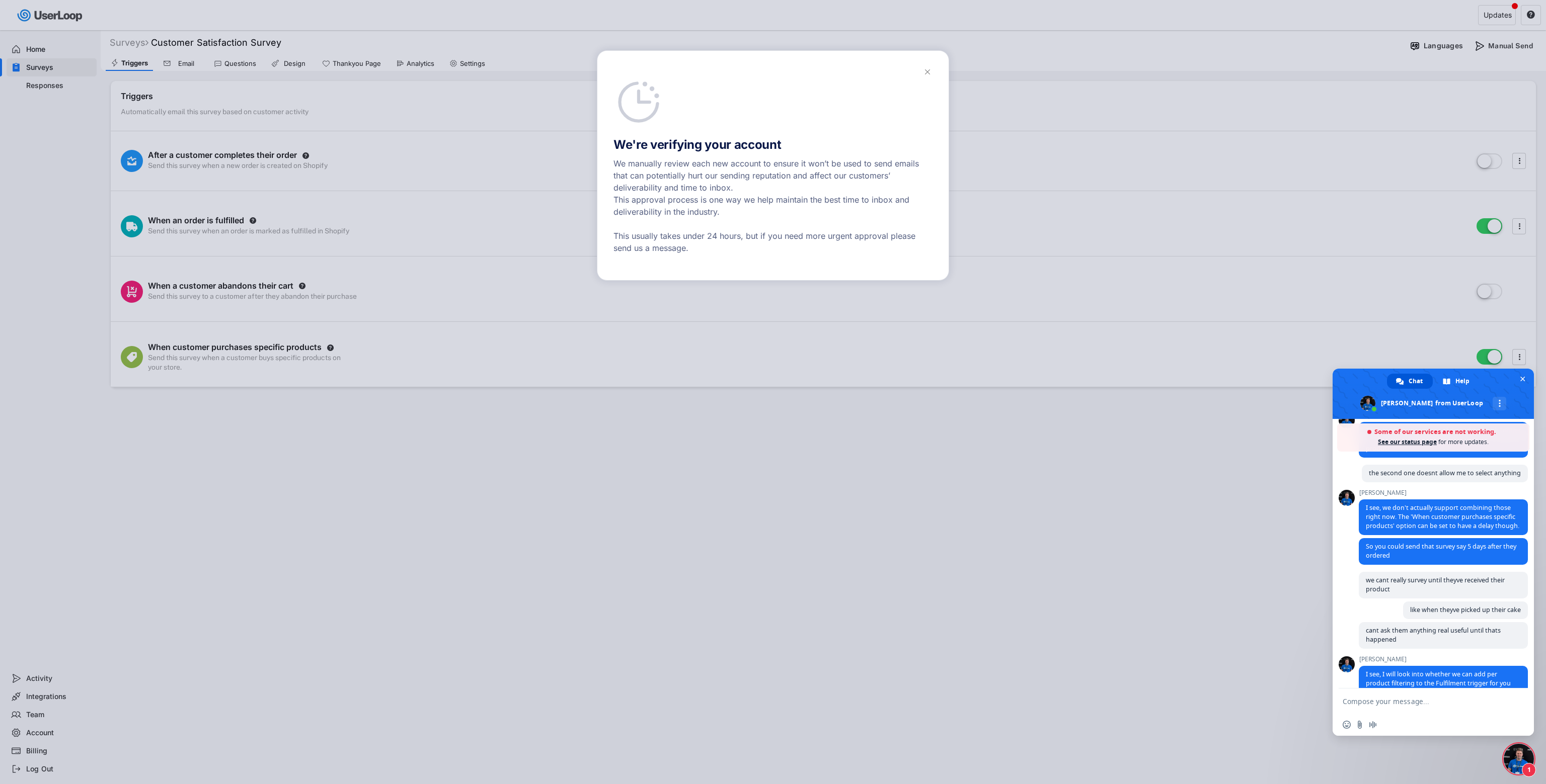
scroll to position [307, 0]
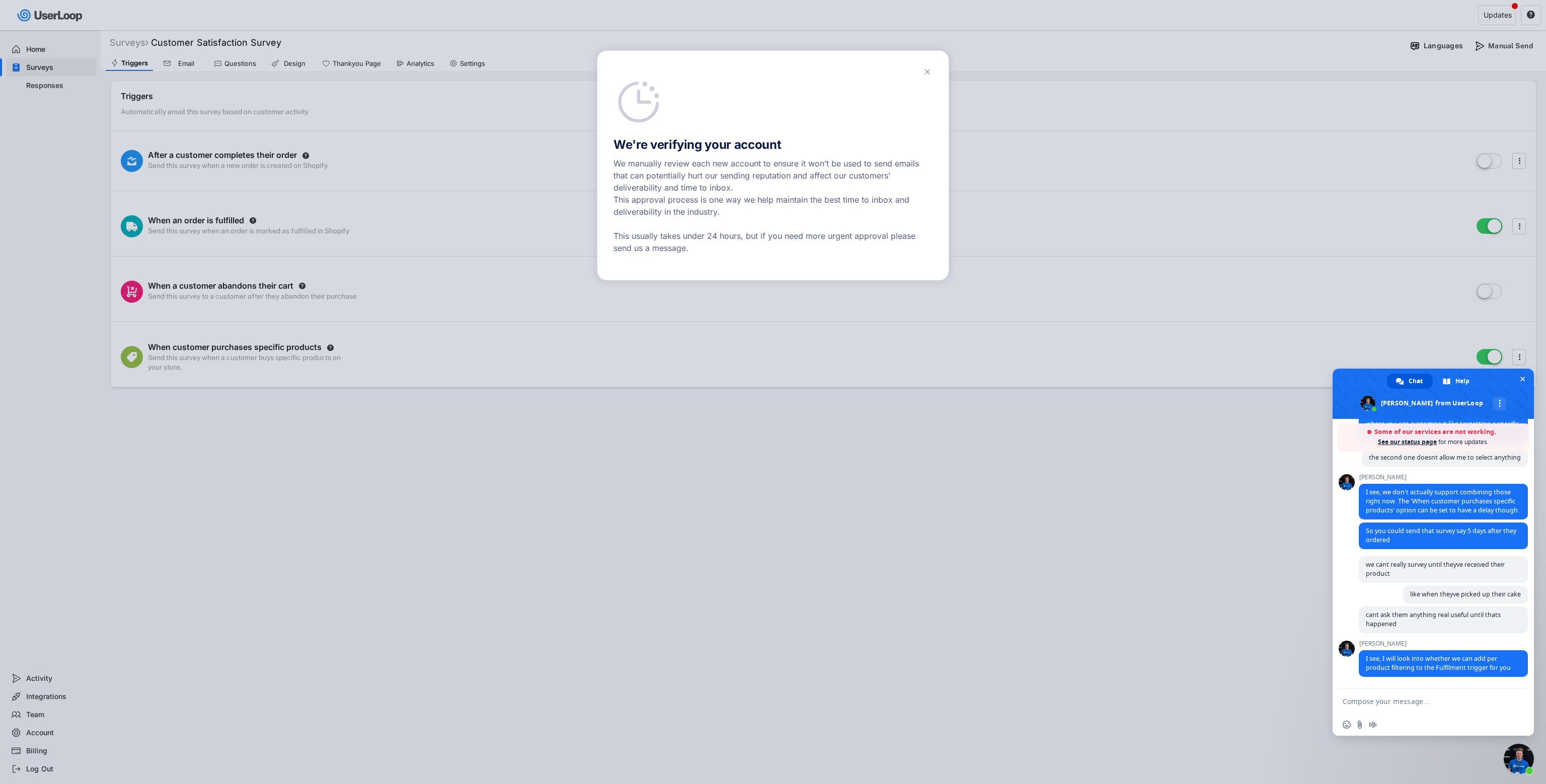
click at [909, 506] on form at bounding box center [1422, 702] width 159 height 27
click at [909, 506] on textarea "Compose your message..." at bounding box center [1422, 701] width 159 height 9
type textarea "i"
type textarea "I see there is a manual send"
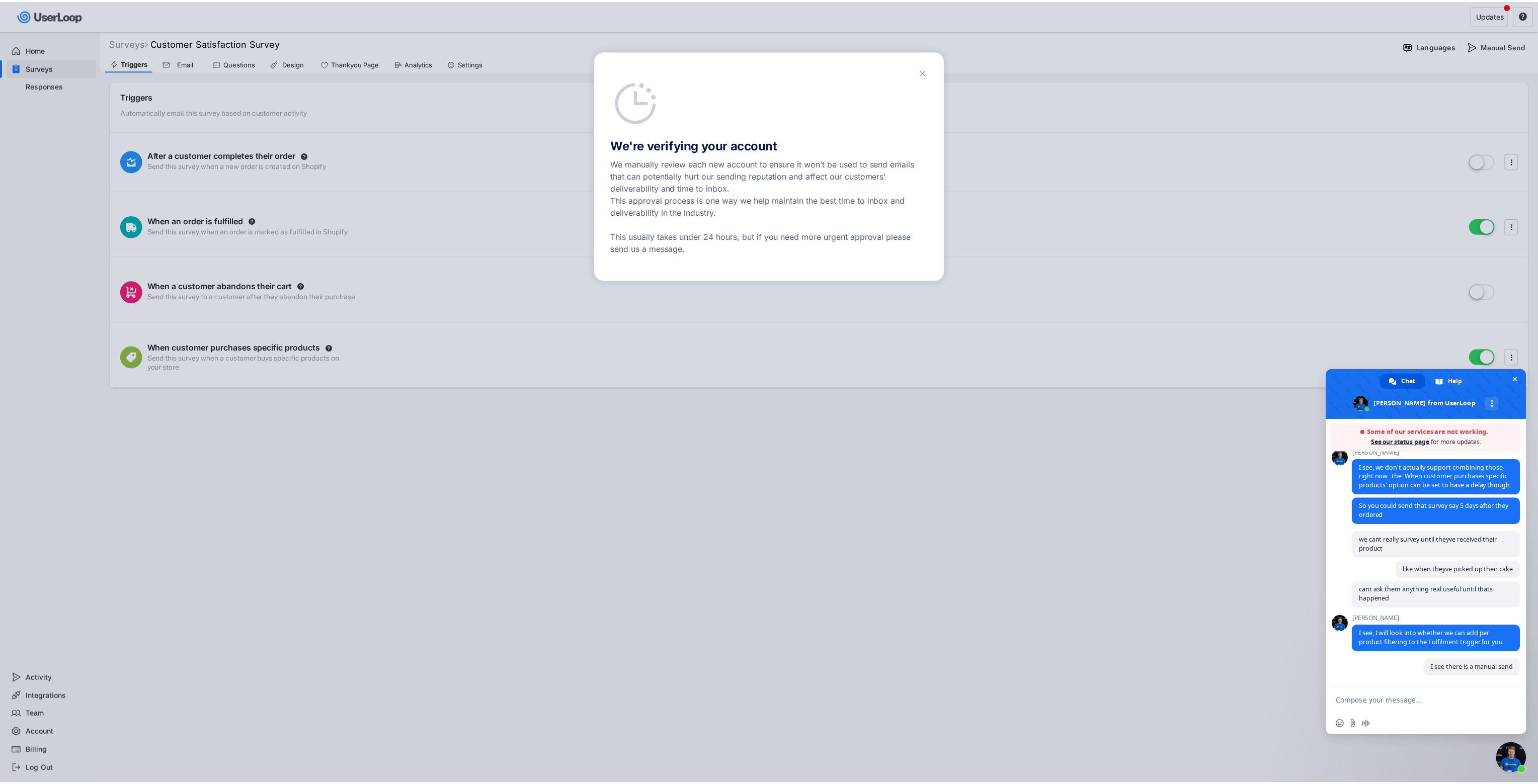
scroll to position [332, 0]
click at [854, 344] on div at bounding box center [773, 392] width 1546 height 784
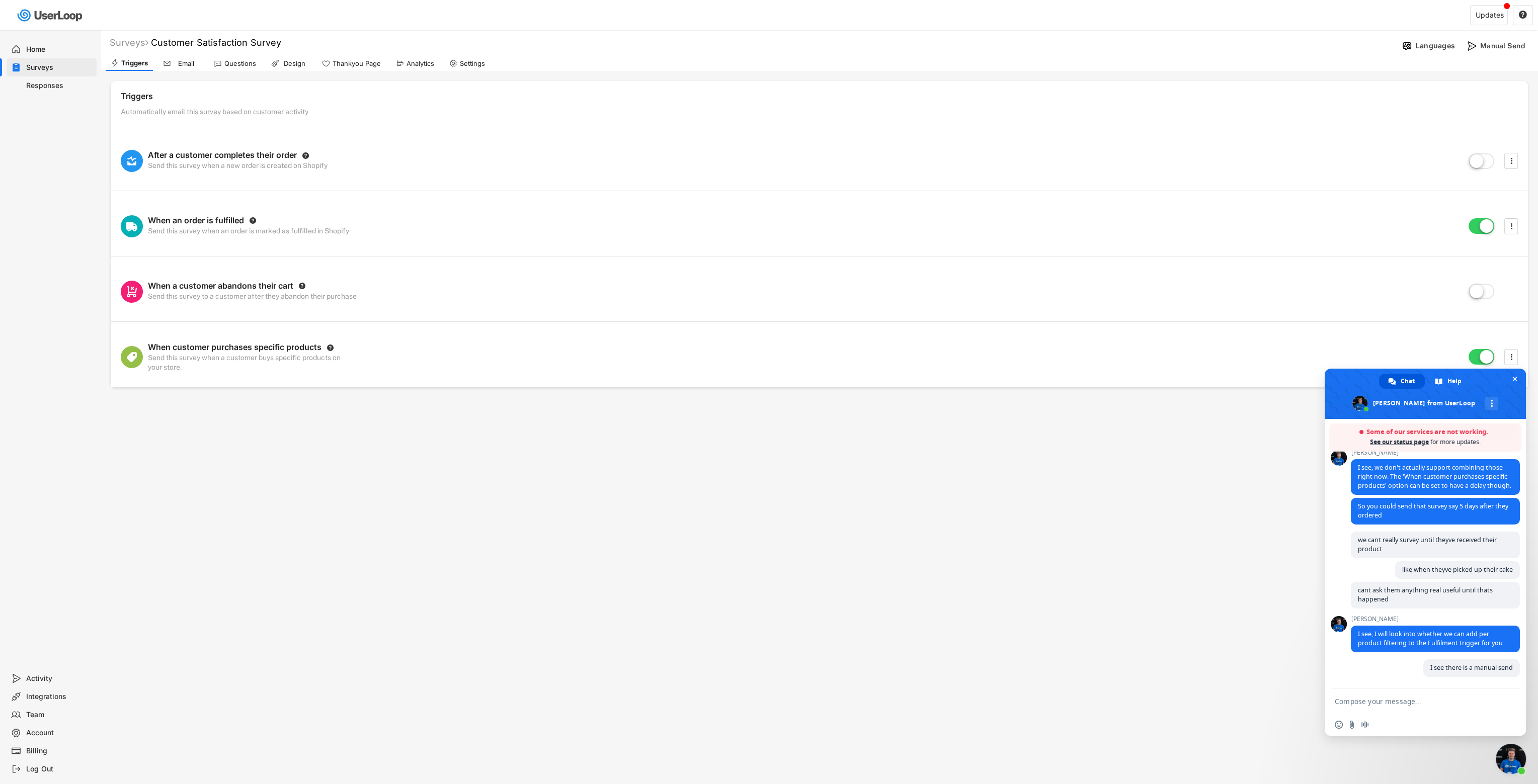
click at [245, 64] on div "Questions" at bounding box center [240, 64] width 32 height 8
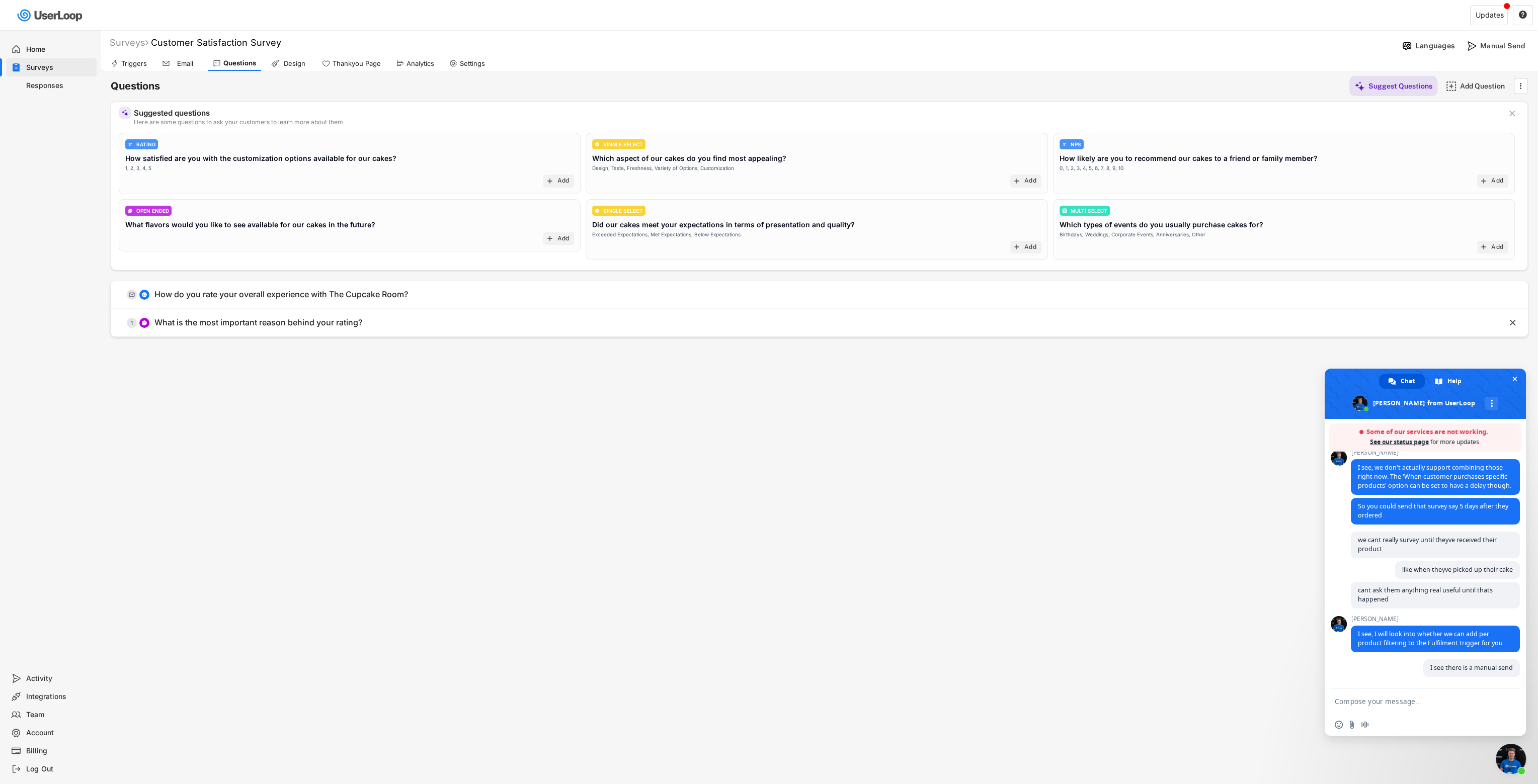
scroll to position [367, 0]
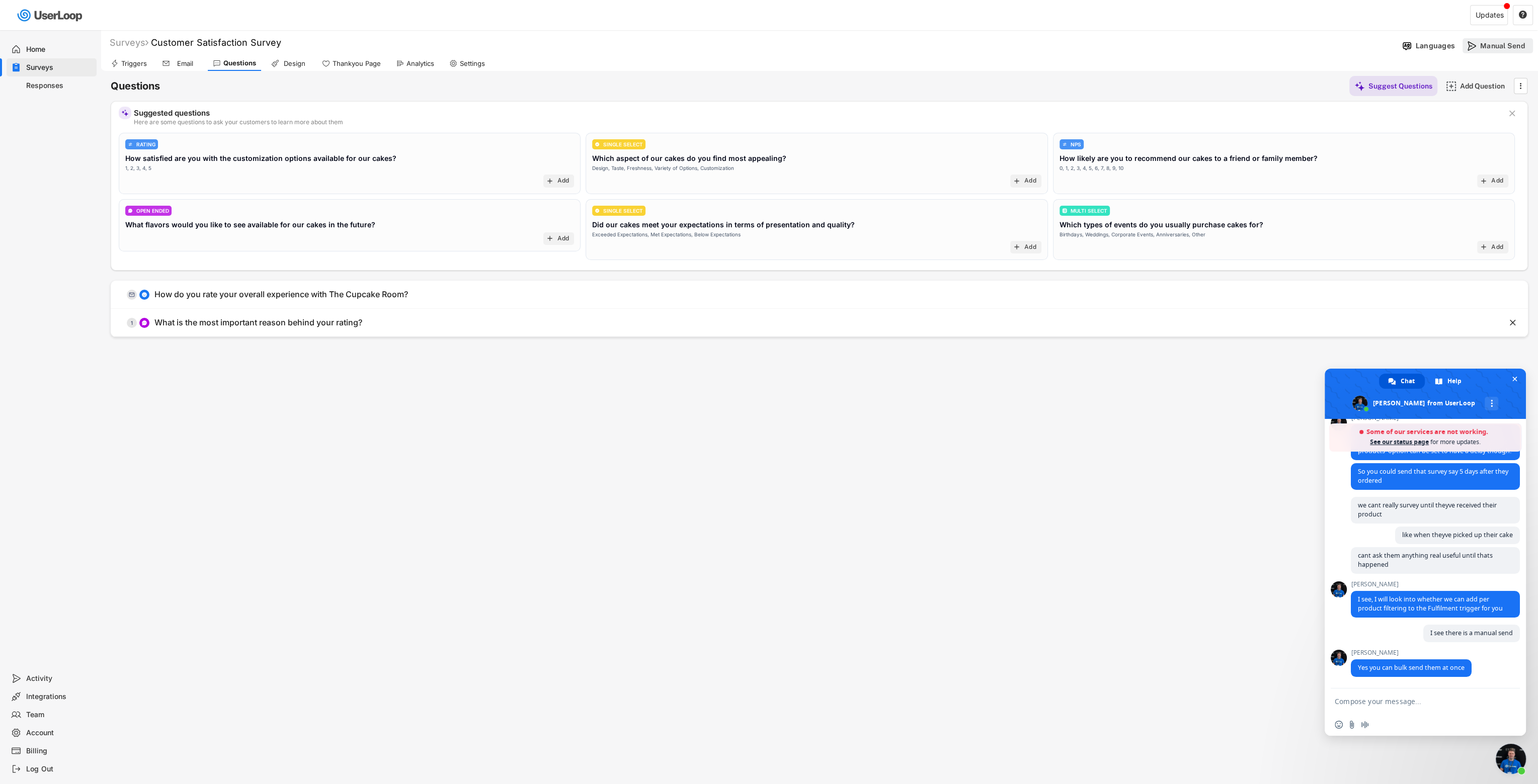
click at [909, 49] on div "Manual Send" at bounding box center [1506, 46] width 50 height 9
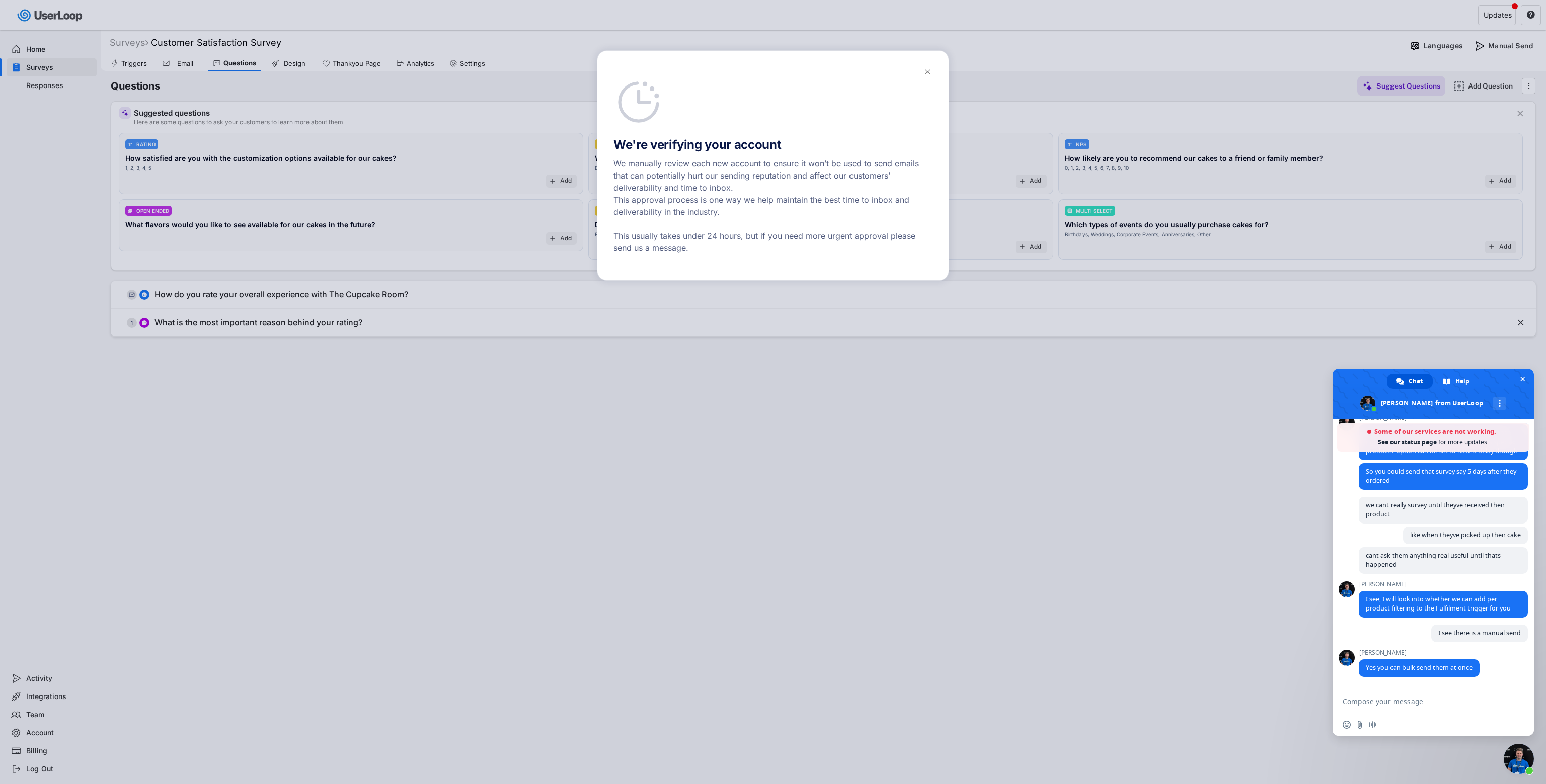
click at [675, 457] on div at bounding box center [773, 392] width 1546 height 784
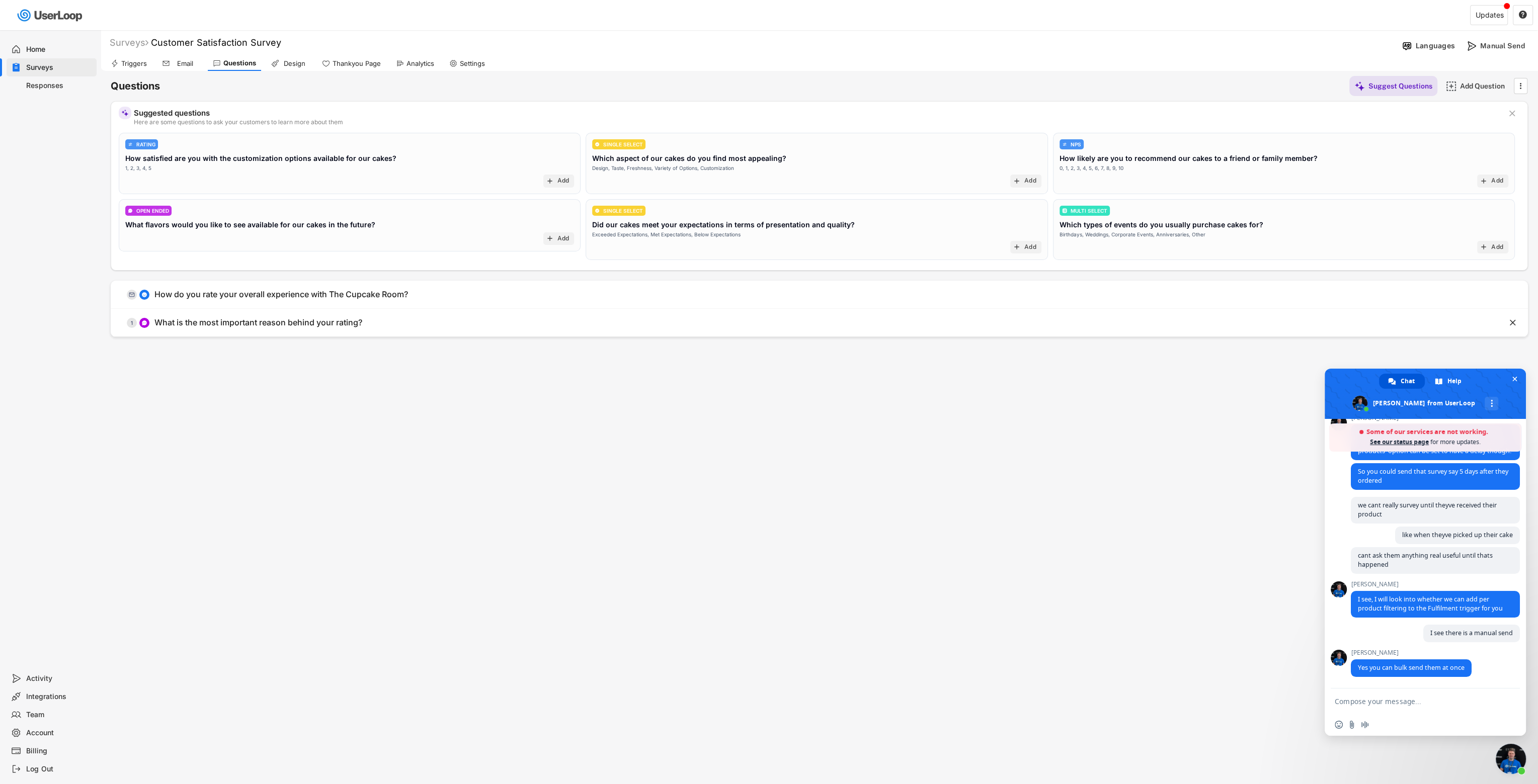
click at [909, 506] on textarea "Compose your message..." at bounding box center [1414, 701] width 159 height 9
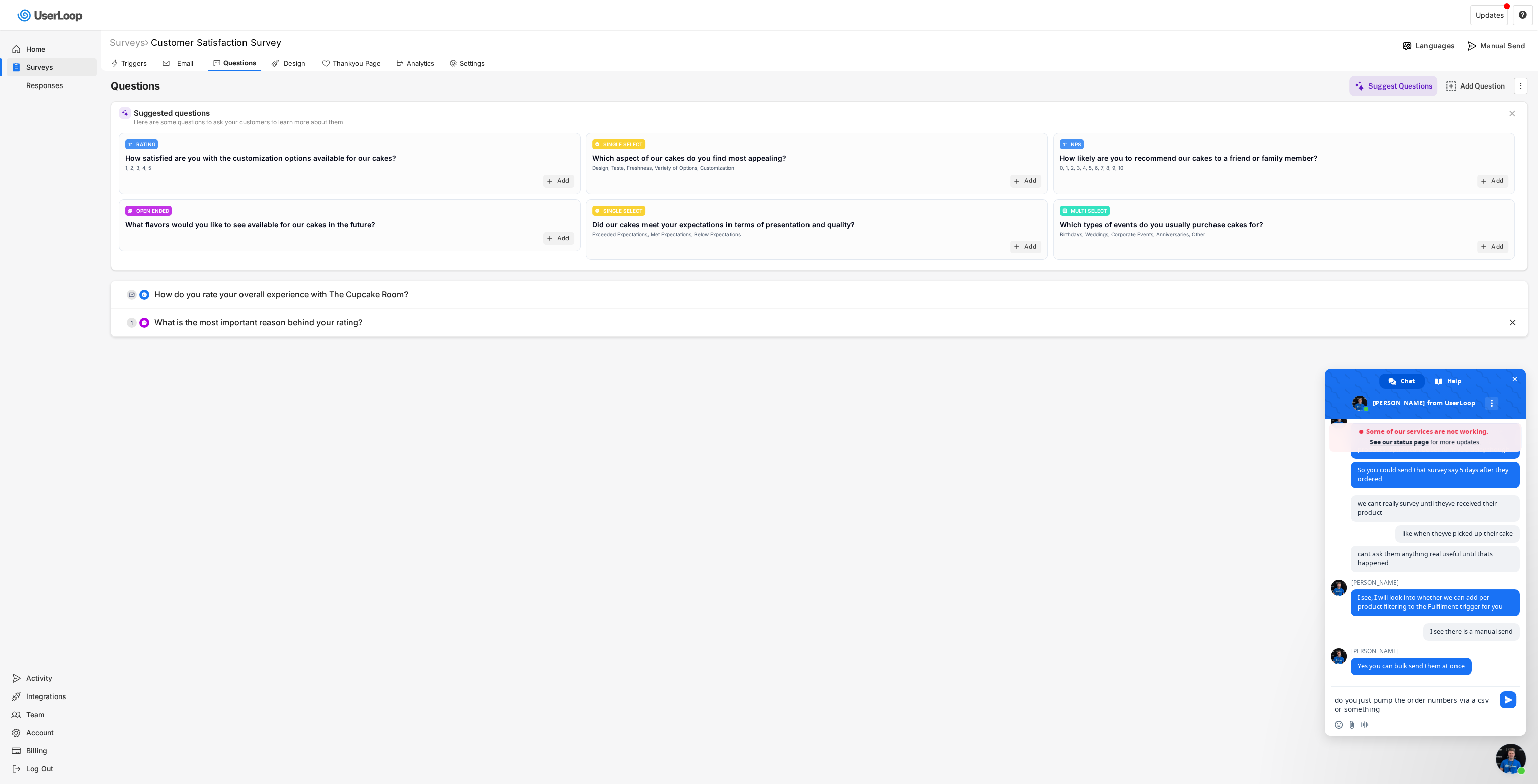
type textarea "do you just pump the order numbers via a csv or something?"
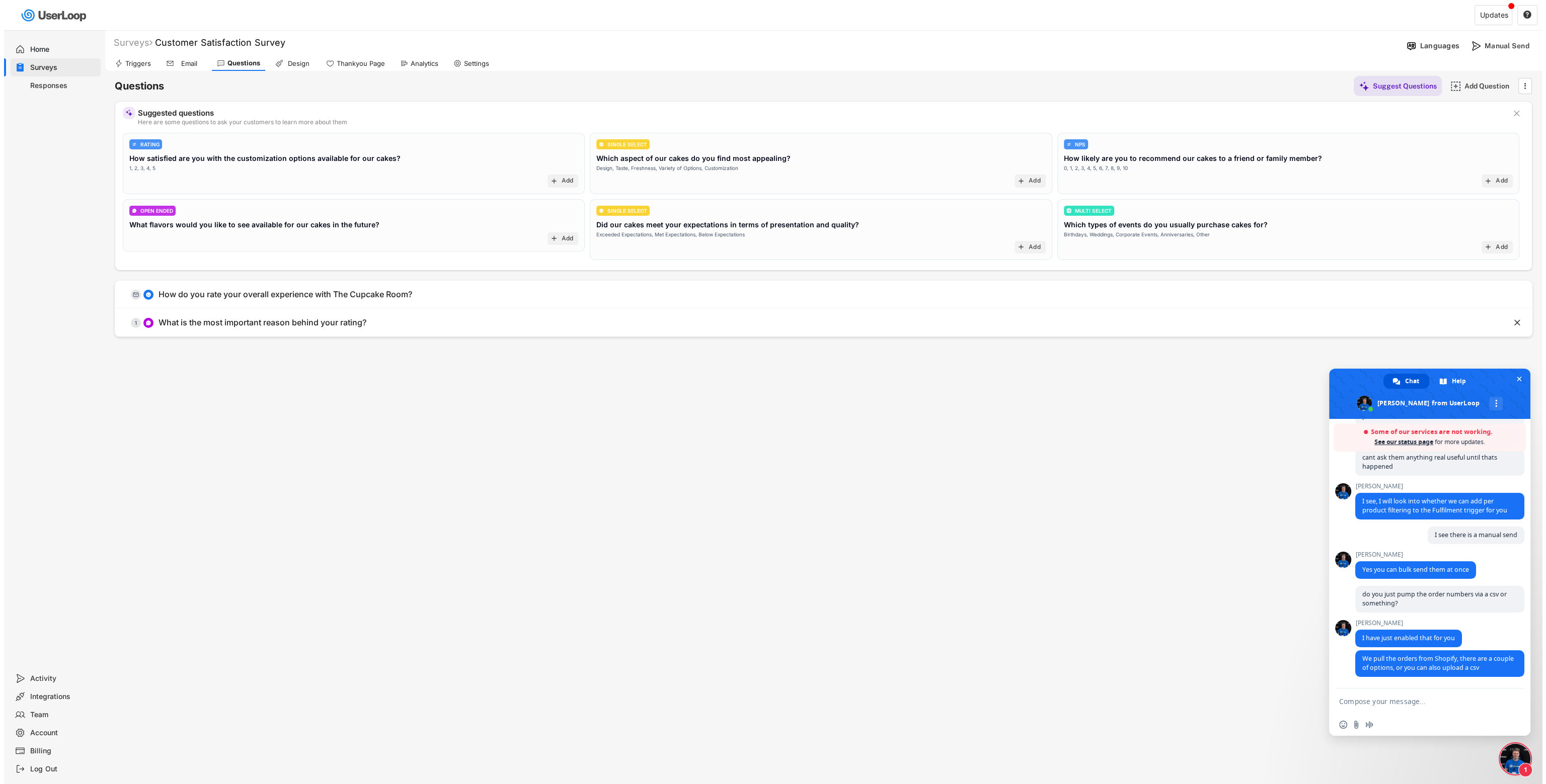
scroll to position [467, 0]
click at [654, 506] on div "Surveys Customer Satisfaction Survey Languages Manual Send Triggers Email Quest…" at bounding box center [769, 392] width 1538 height 784
click at [909, 46] on div "Manual Send" at bounding box center [1506, 46] width 50 height 9
select select ""all_customers""
select select ""30_days""
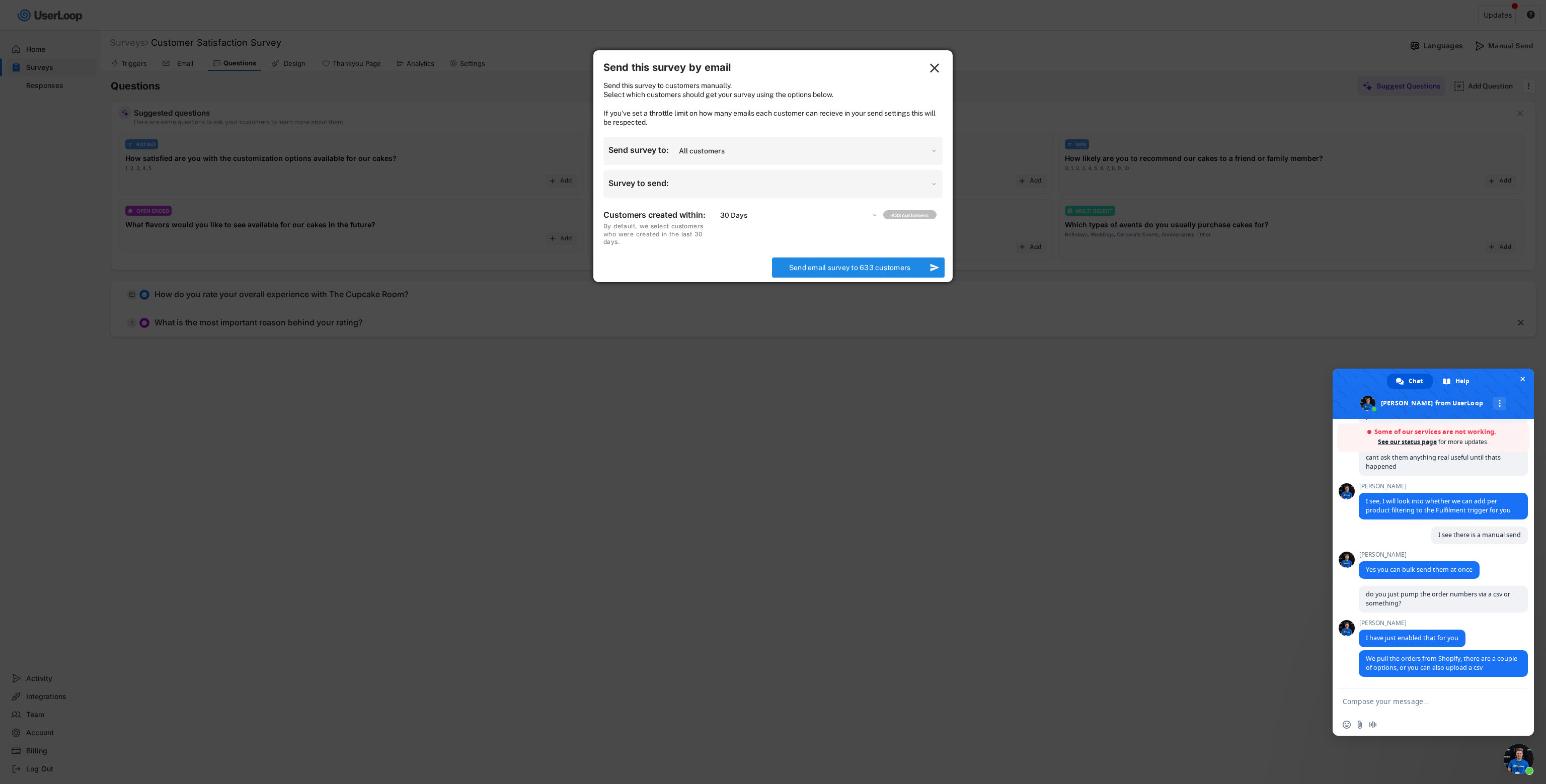
select select ""1348695171700984260__LOOKUP__1758026618451x543193250878281300""
click at [710, 165] on div "Send survey to: Which customers should we send your email survey to? All custom…" at bounding box center [772, 151] width 339 height 28
click at [697, 152] on select "Which customers should we send your email survey to? All customers Customers wh…" at bounding box center [807, 151] width 261 height 16
click at [653, 190] on div "Survey to send:" at bounding box center [641, 184] width 65 height 12
click at [693, 192] on select "Which survey would you like to send? Customer Satisfaction Survey" at bounding box center [807, 184] width 261 height 16
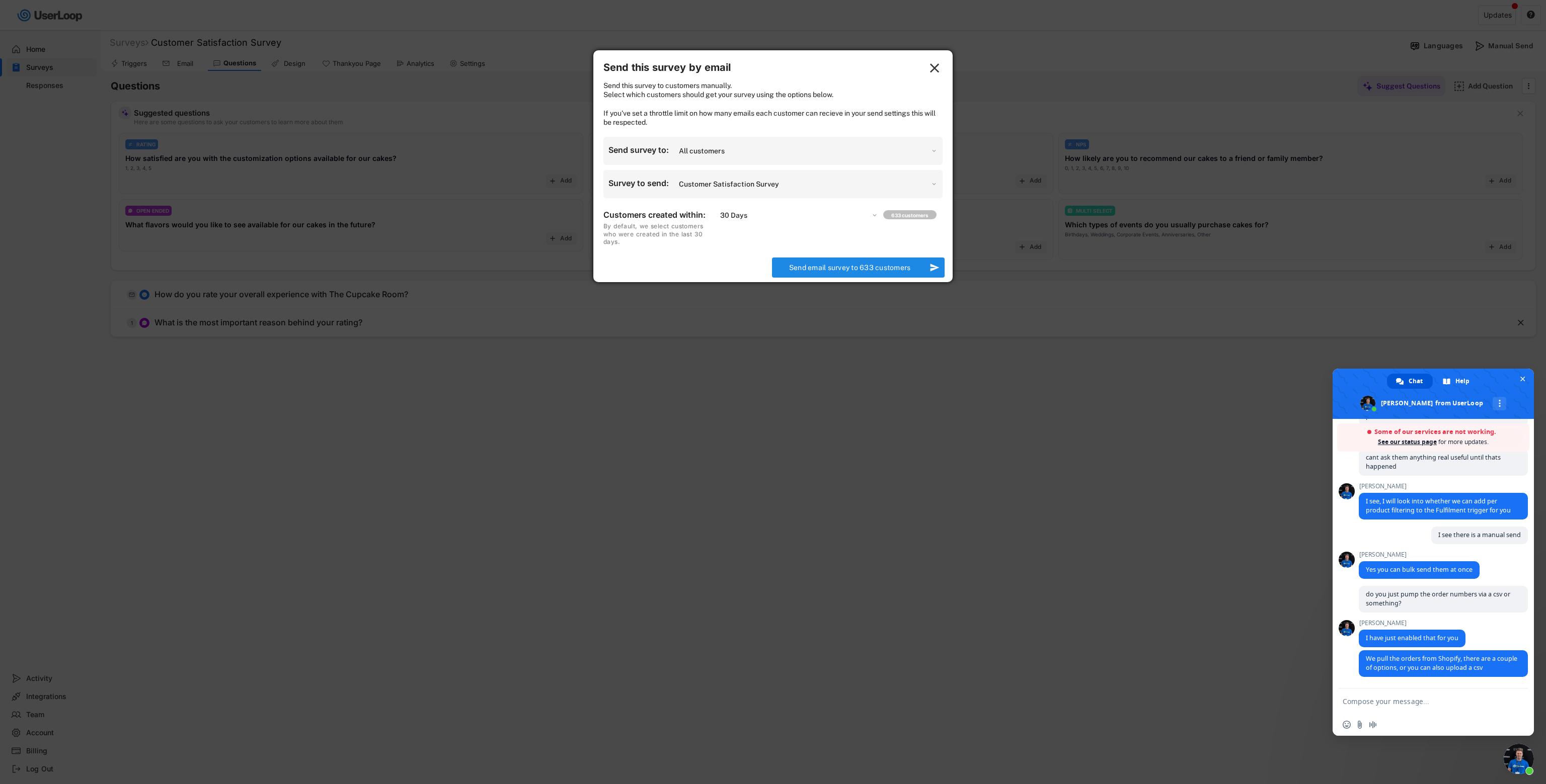
click at [708, 157] on select "Which customers should we send your email survey to? All customers Customers wh…" at bounding box center [807, 151] width 261 height 16
select select ""upload_a_custom_list""
click at [676, 152] on select "Which customers should we send your email survey to? All customers Customers wh…" at bounding box center [807, 151] width 261 height 16
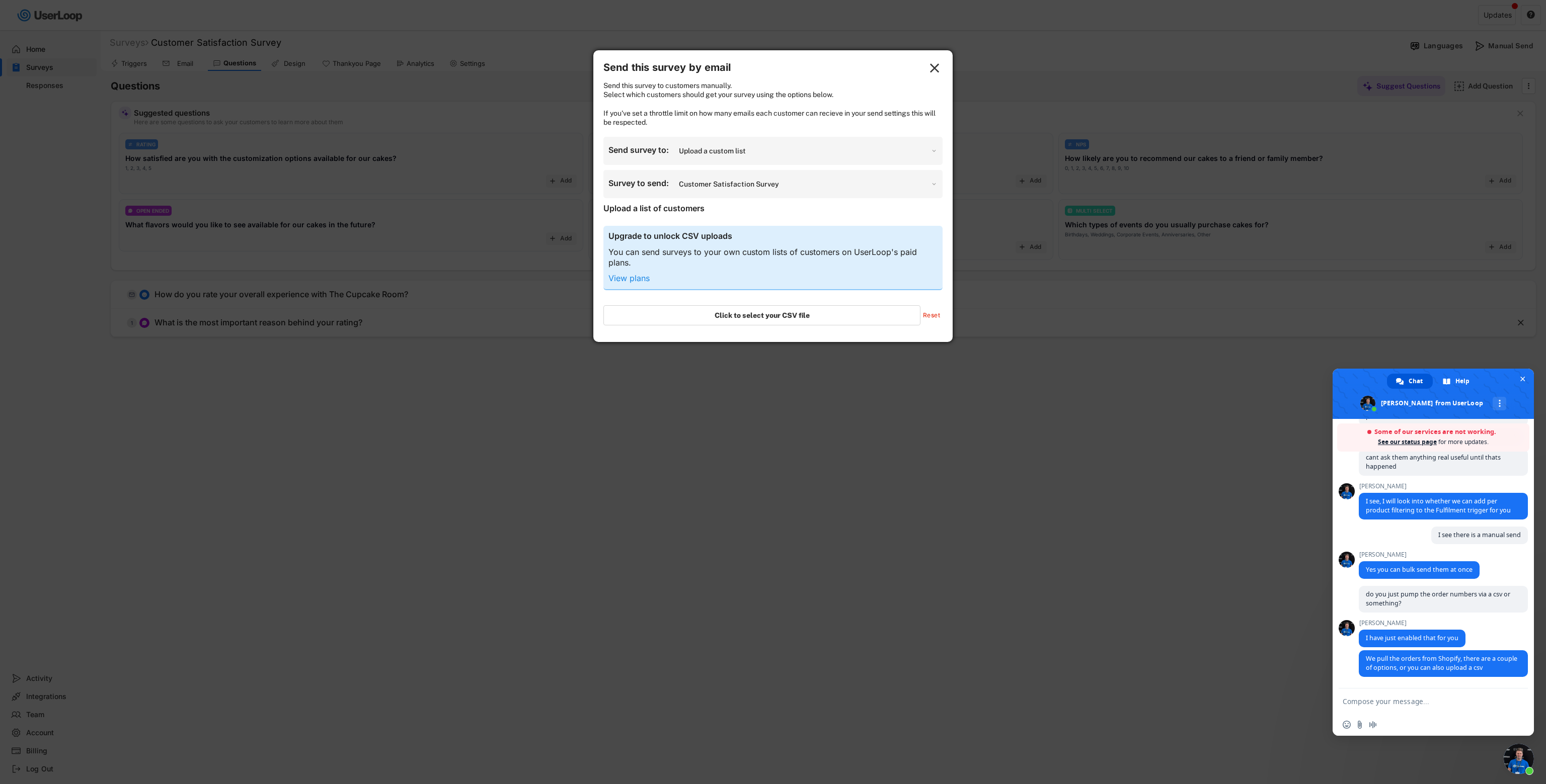
click at [731, 321] on input "file" at bounding box center [762, 316] width 316 height 19
click at [909, 506] on textarea "Compose your message..." at bounding box center [1422, 701] width 159 height 9
type textarea "i only want to survey customers who've purchased specific products (or a collec…"
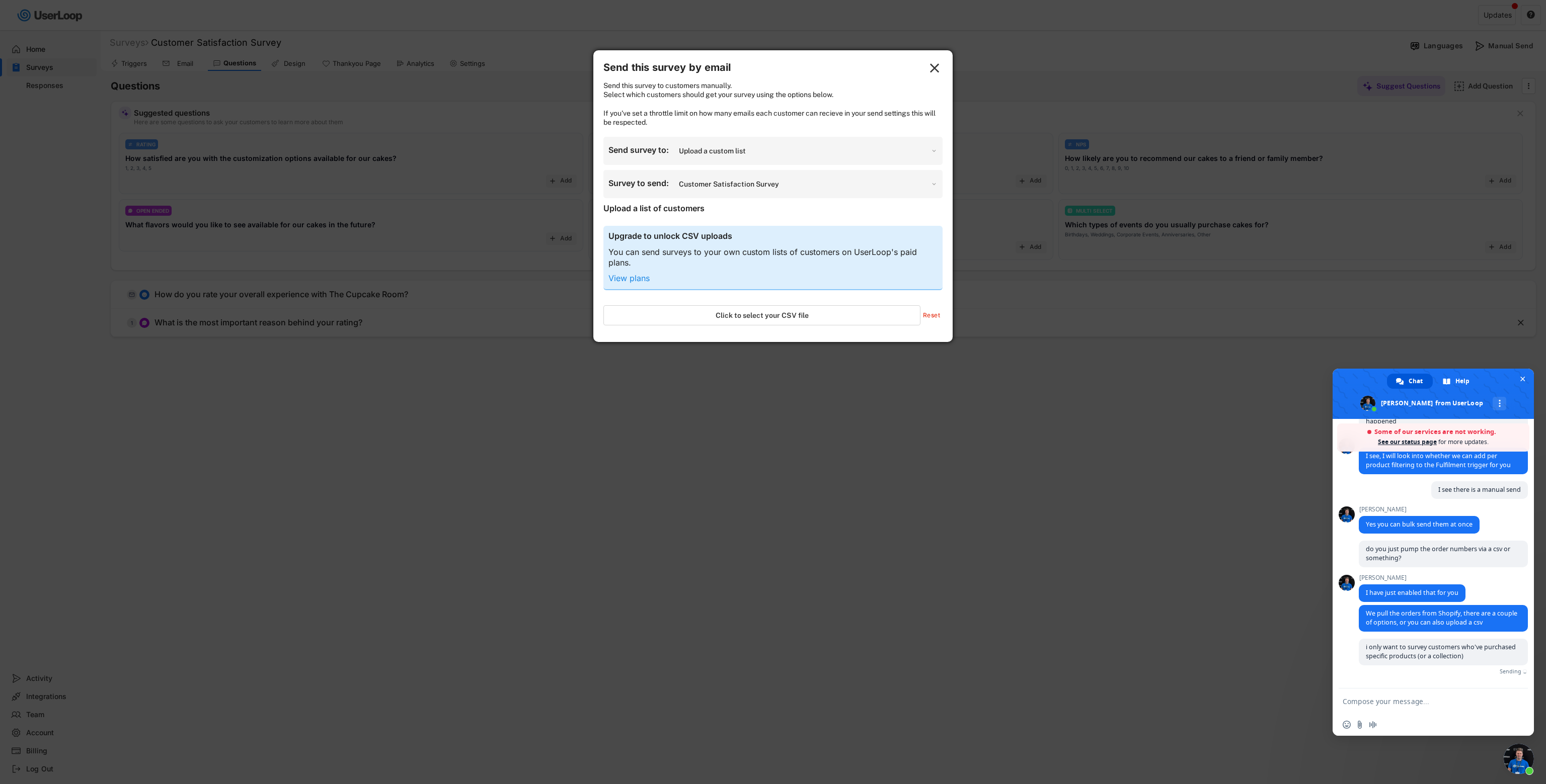
scroll to position [501, 0]
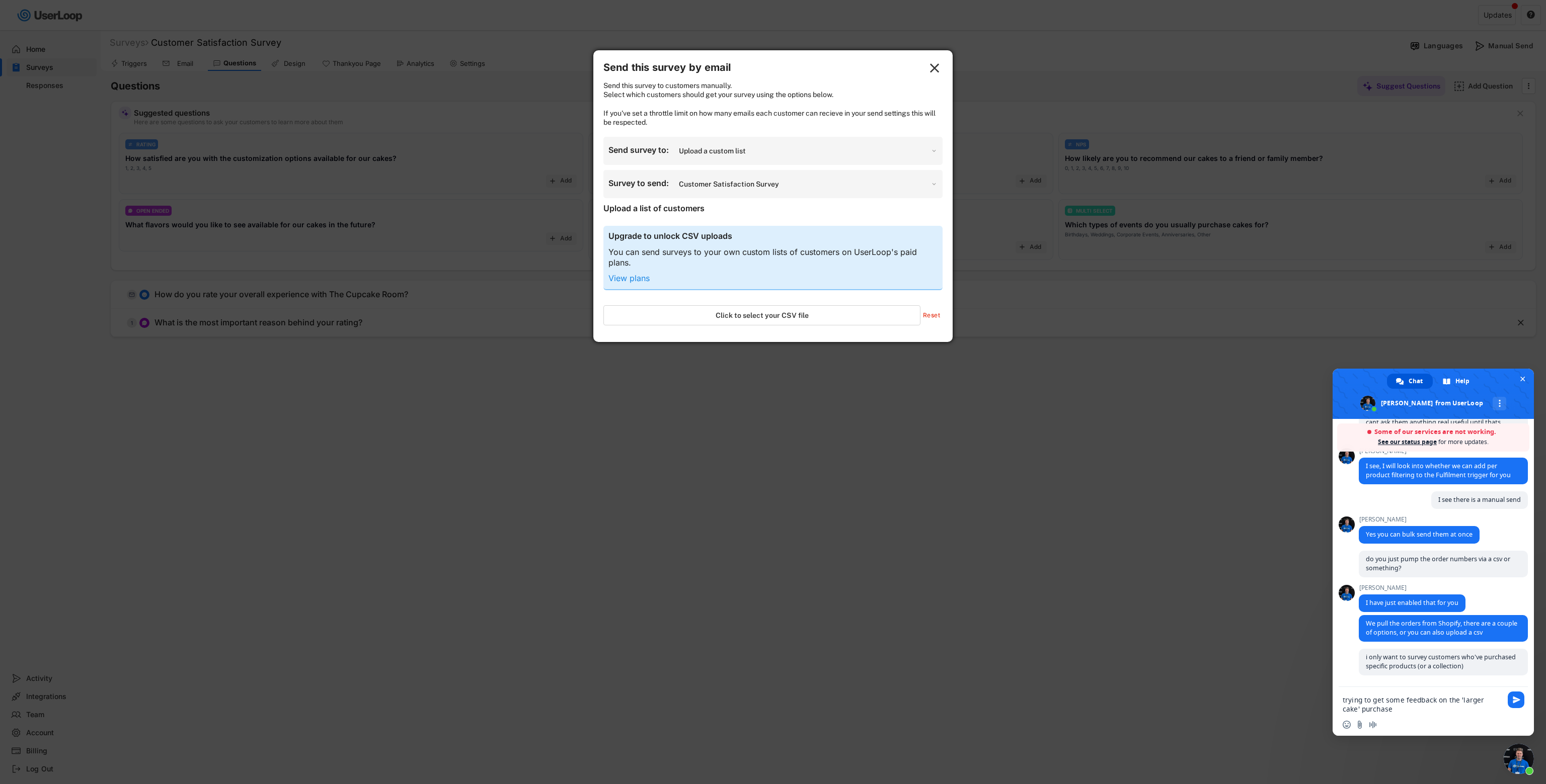
type textarea "trying to get some feedback on the 'larger cake' purchases"
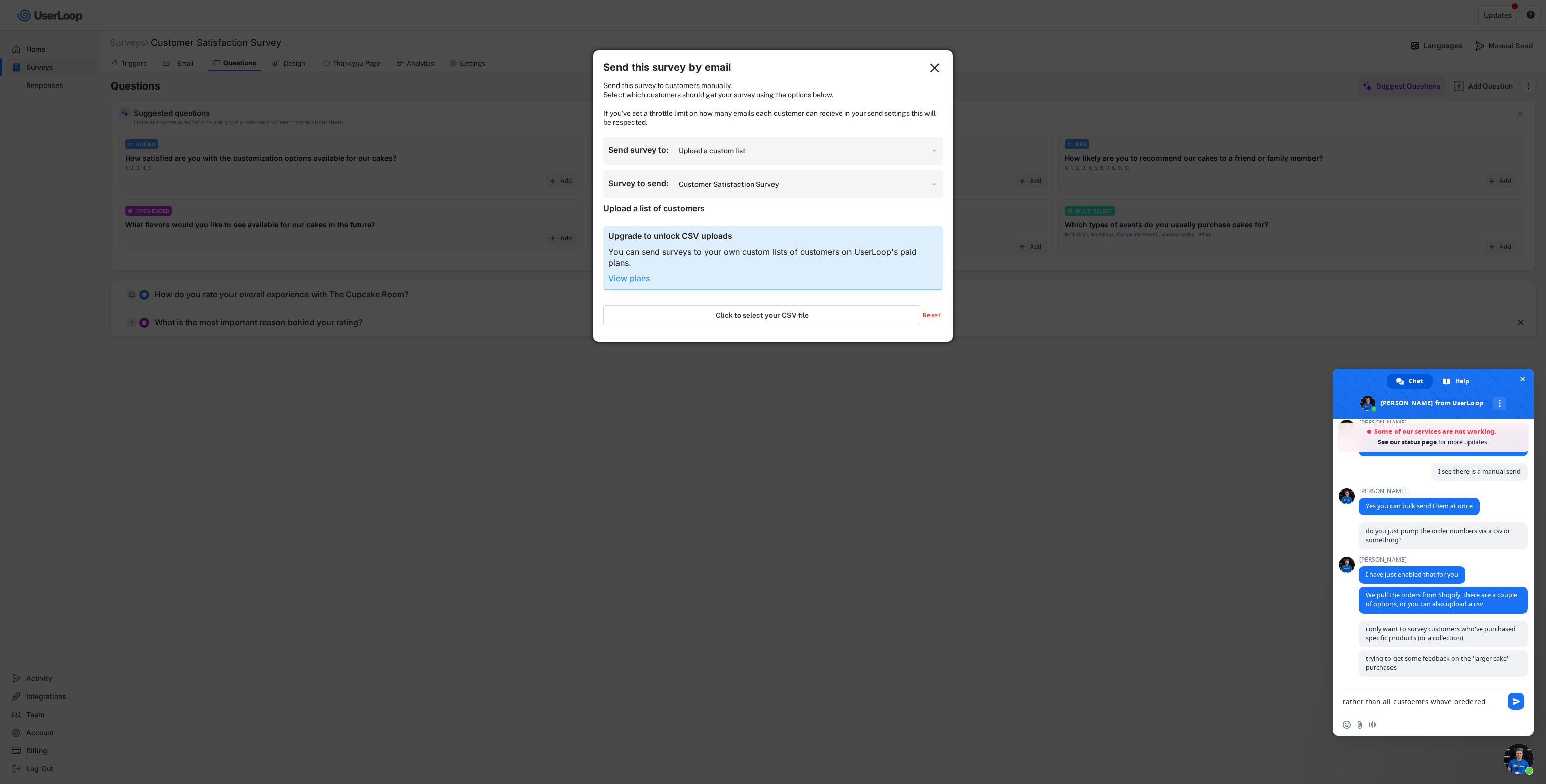
scroll to position [534, 0]
type textarea "rather than all custoemrs whove oredered cupcakes etc"
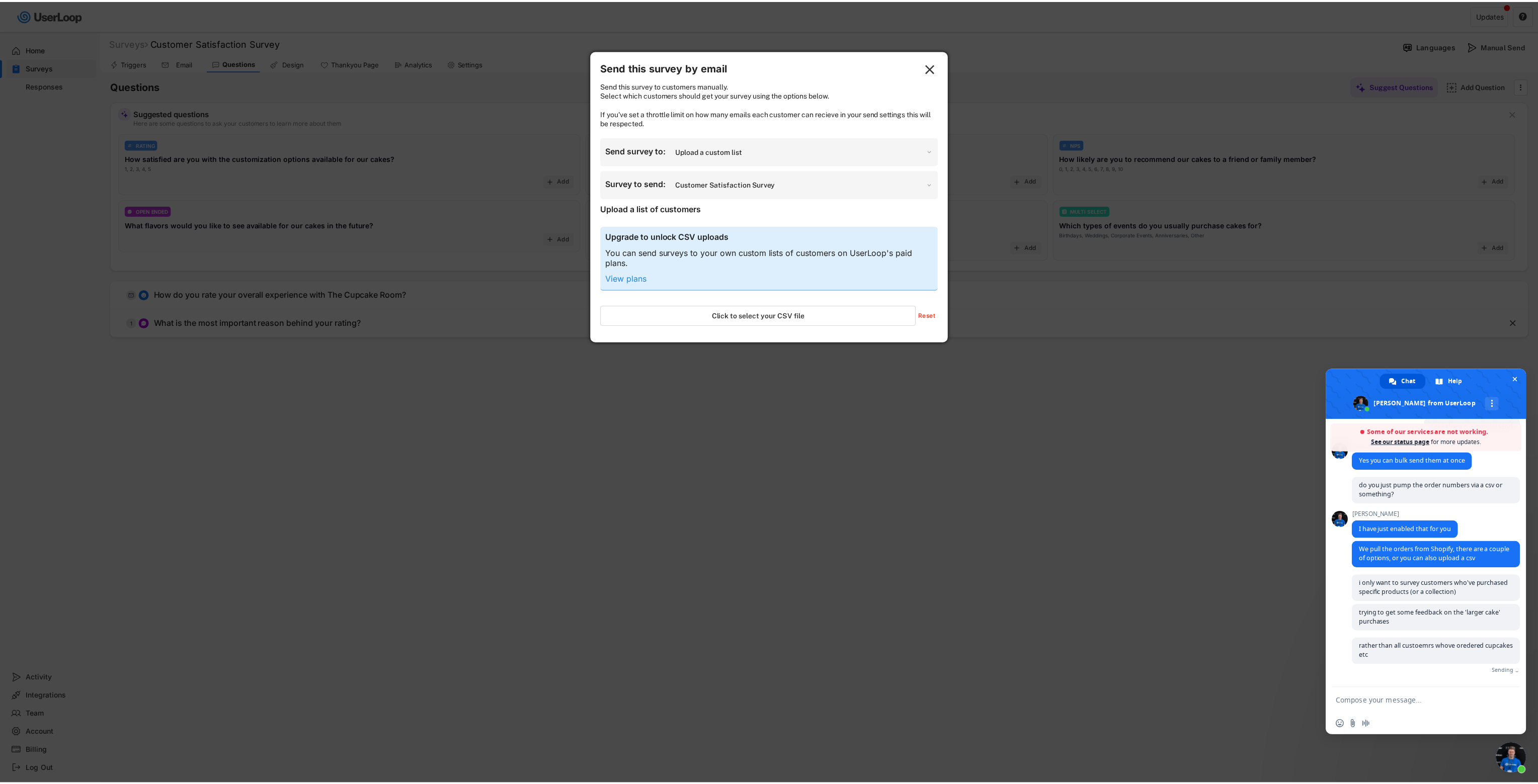
scroll to position [562, 0]
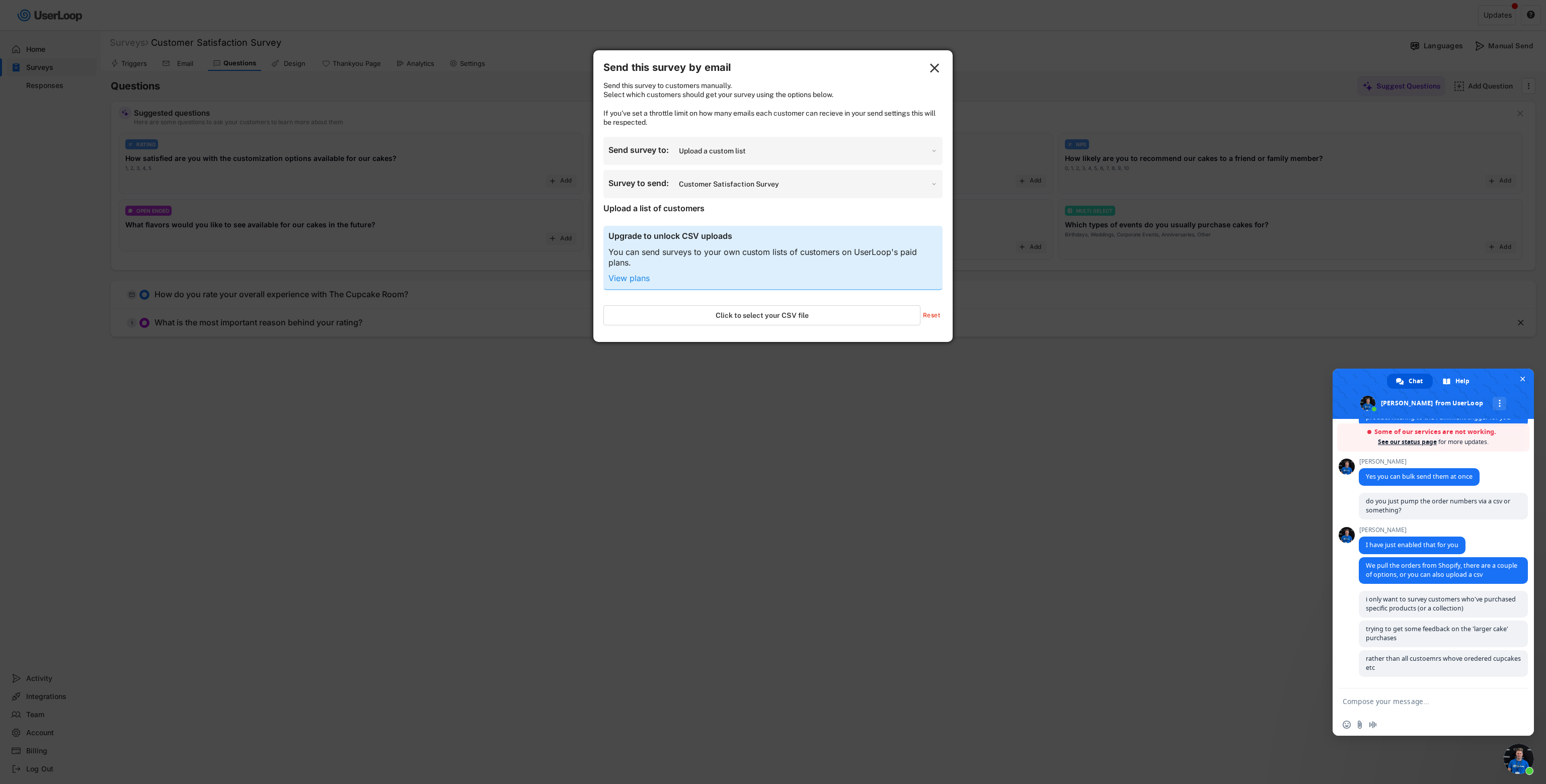
click at [909, 85] on div "Send this survey to customers manually. Select which customers should get your …" at bounding box center [772, 104] width 339 height 46
click at [909, 72] on text "" at bounding box center [935, 68] width 10 height 16
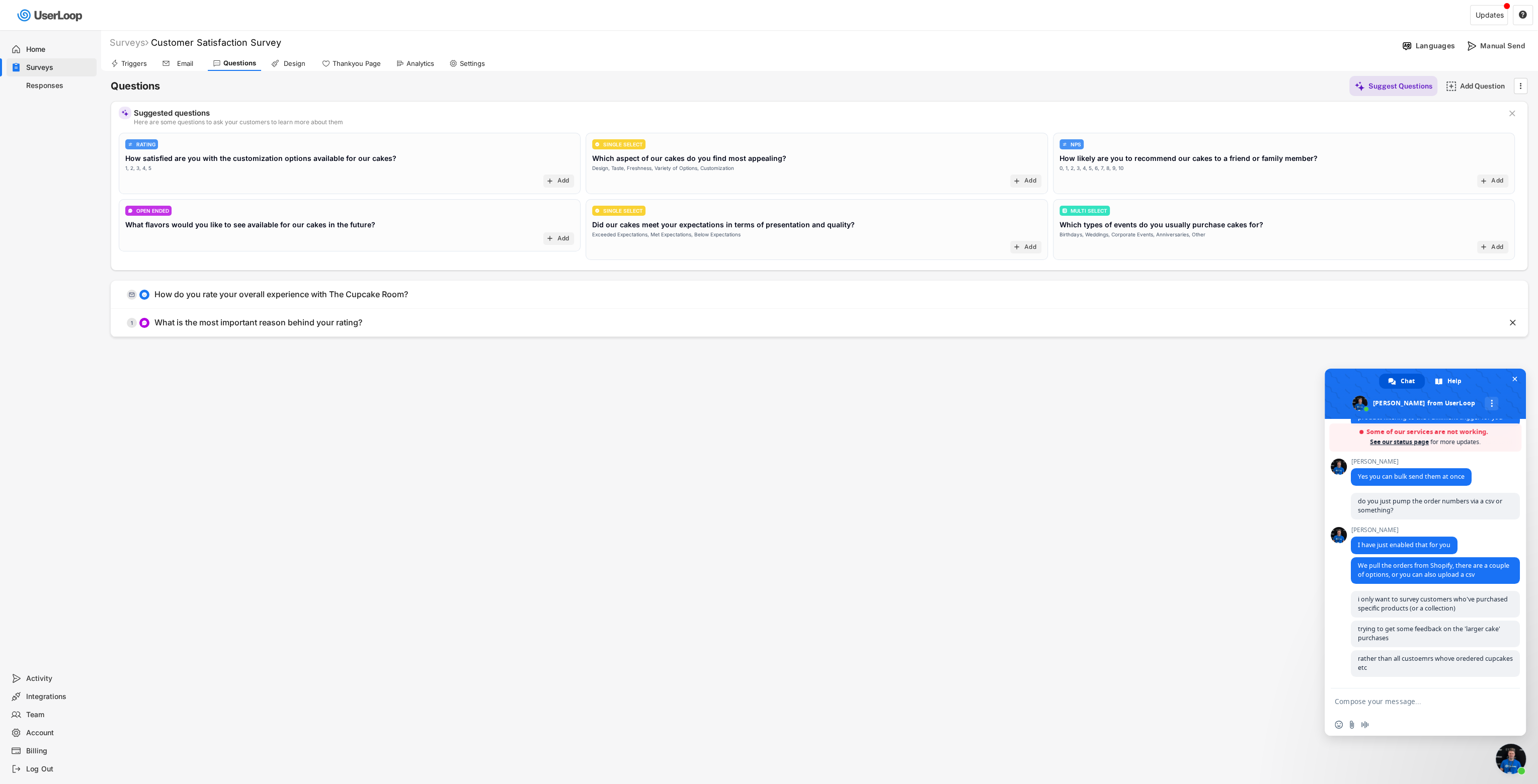
click at [137, 61] on div "Triggers" at bounding box center [134, 64] width 26 height 8
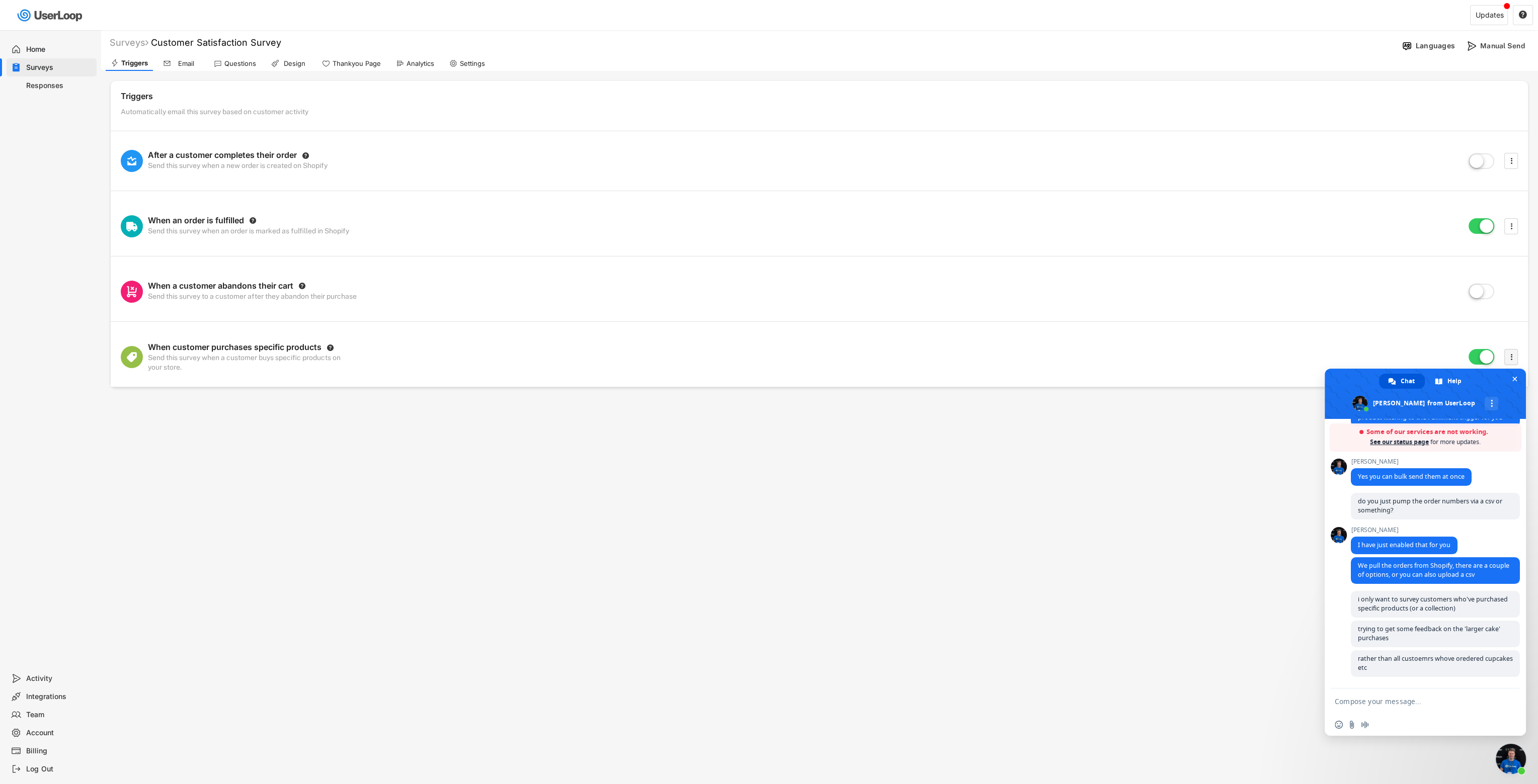
click at [909, 353] on icon "" at bounding box center [1512, 357] width 10 height 15
click at [909, 231] on label at bounding box center [1482, 227] width 31 height 22
click at [0, 0] on input "checkbox" at bounding box center [0, 0] width 0 height 0
click at [909, 356] on icon "" at bounding box center [1512, 357] width 10 height 15
click at [909, 354] on text "" at bounding box center [1511, 357] width 2 height 11
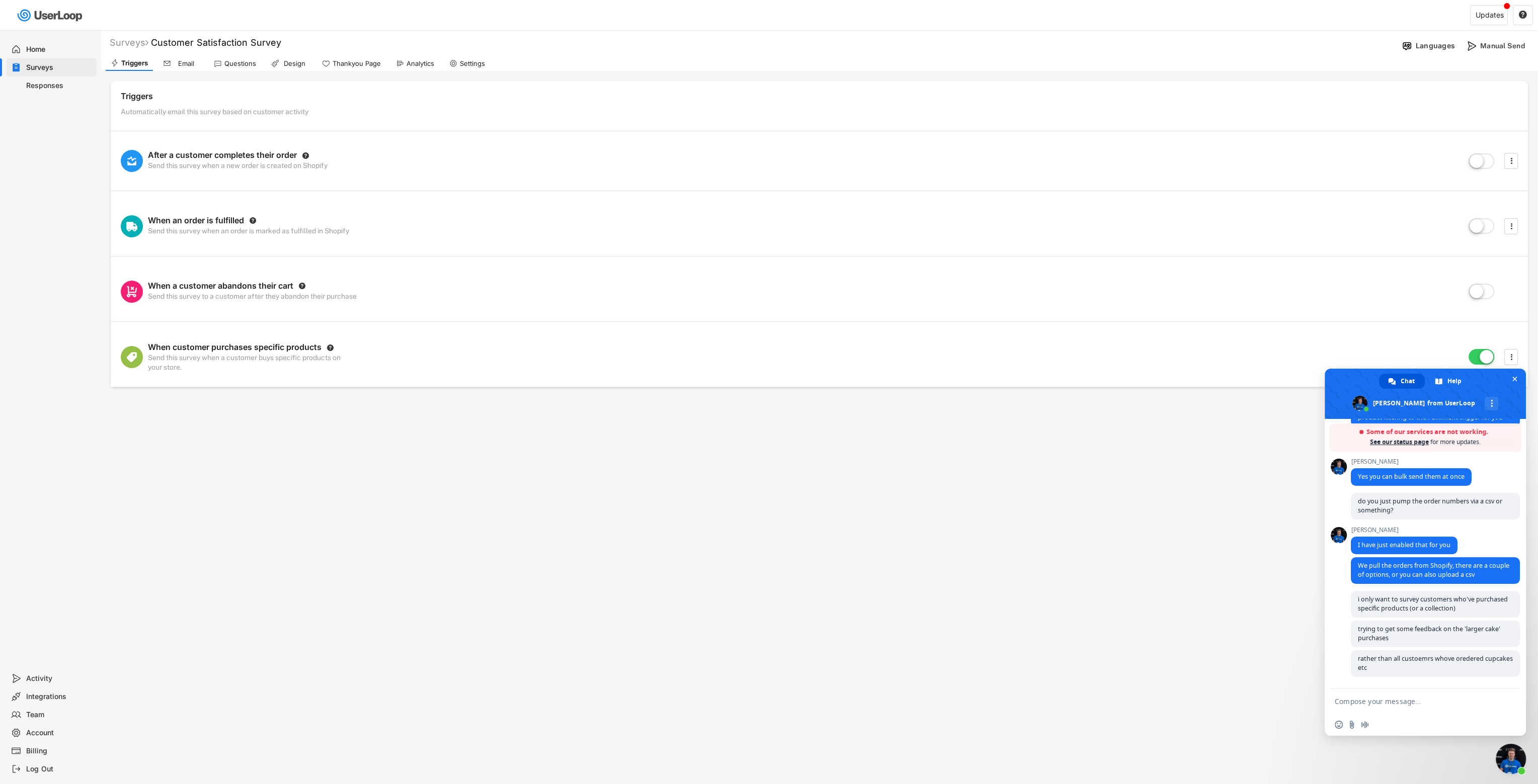
click at [909, 506] on span "Close chat" at bounding box center [1511, 759] width 30 height 30
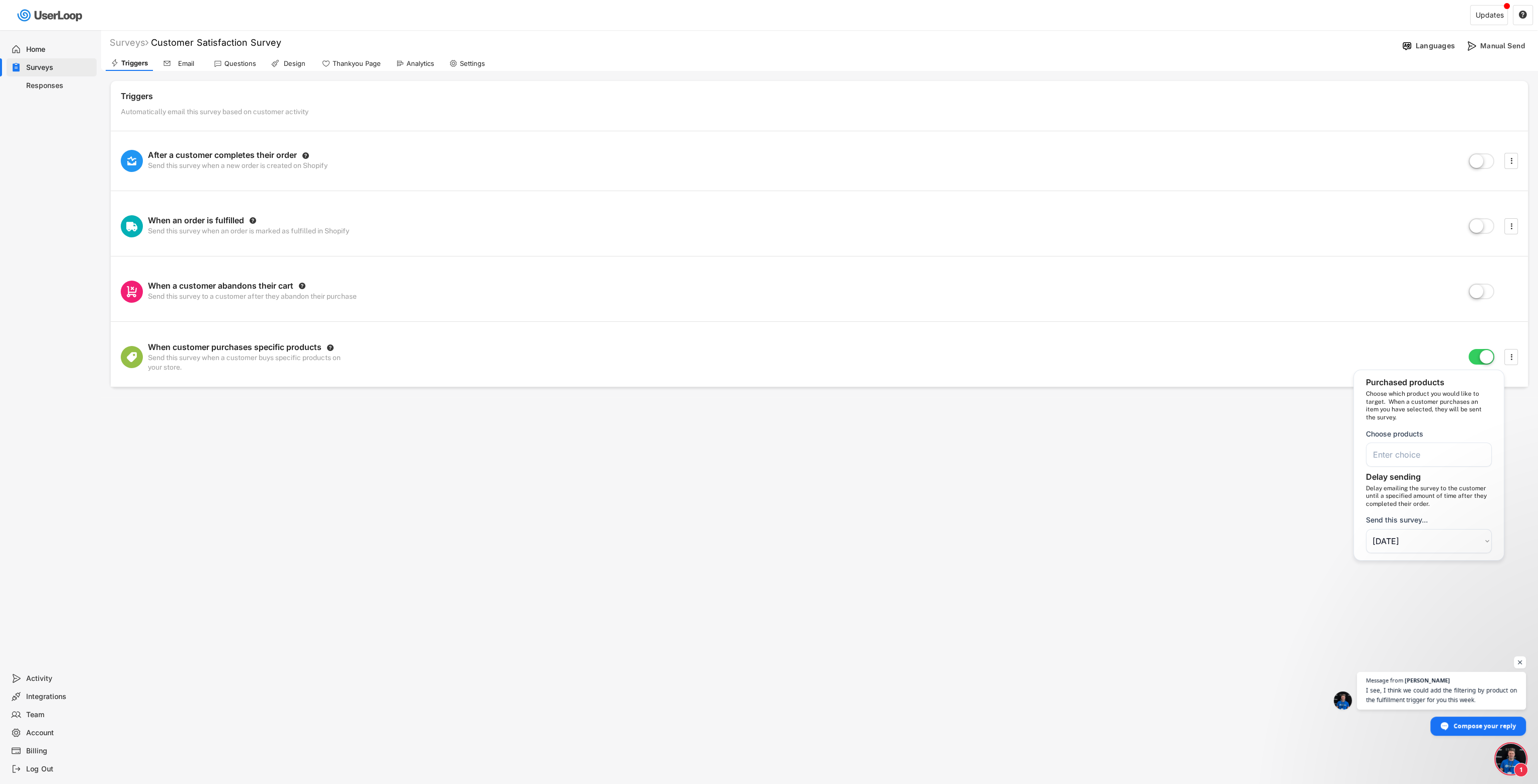
scroll to position [578, 0]
click at [909, 358] on label at bounding box center [1482, 358] width 31 height 22
click at [0, 0] on input "checkbox" at bounding box center [0, 0] width 0 height 0
click at [909, 359] on label at bounding box center [1482, 358] width 31 height 22
click at [0, 0] on input "checkbox" at bounding box center [0, 0] width 0 height 0
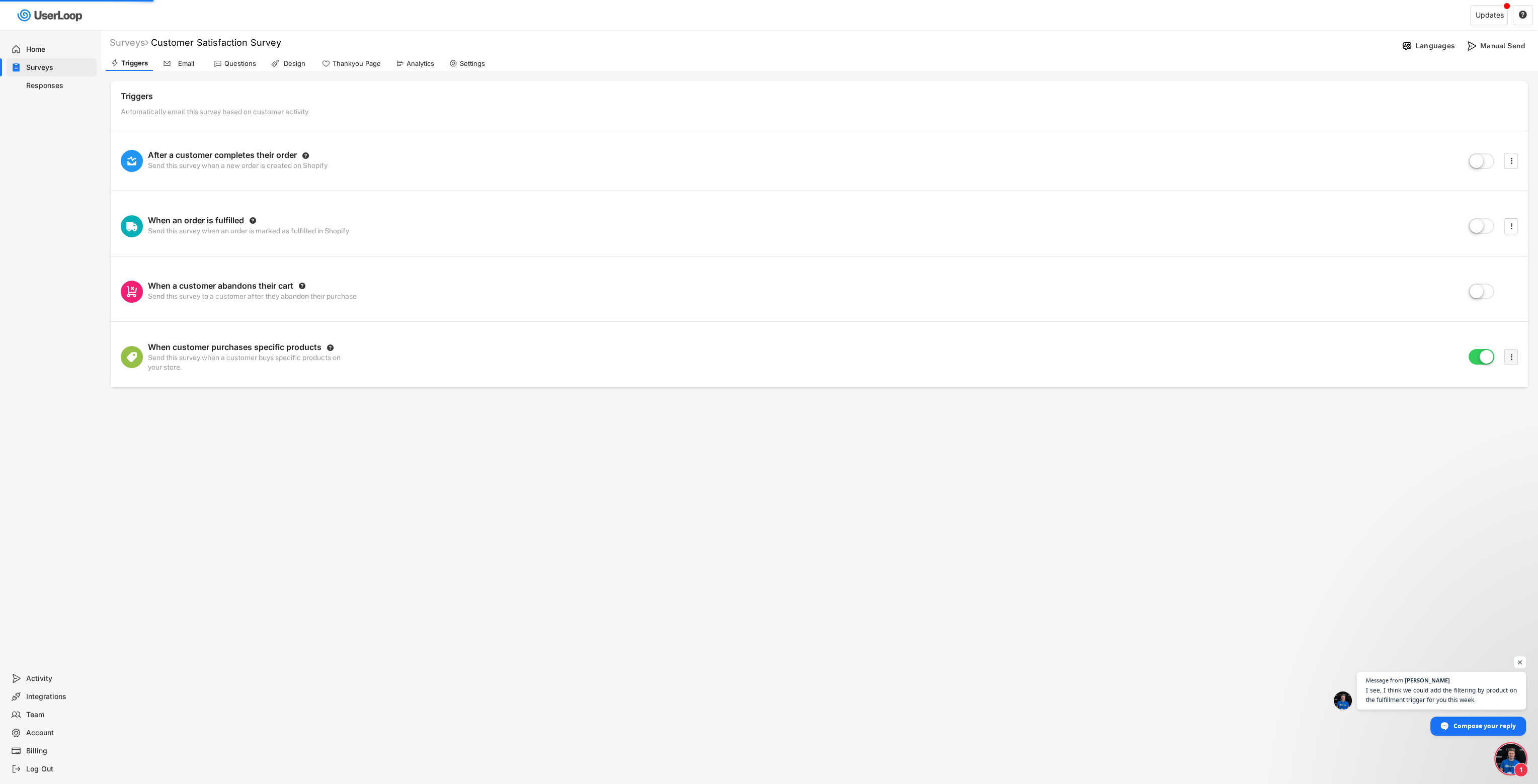
click at [909, 361] on icon "" at bounding box center [1512, 357] width 10 height 15
select select
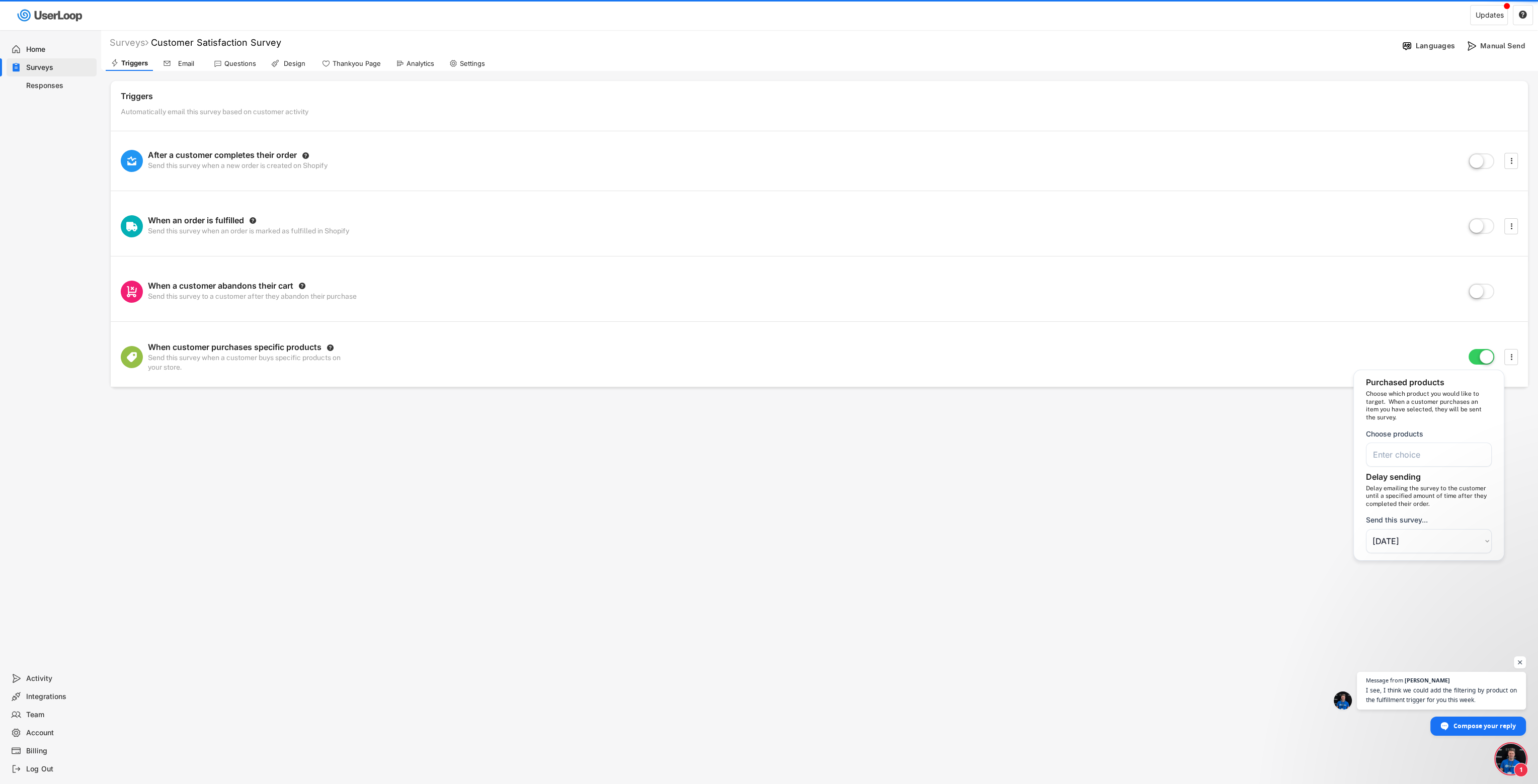
click at [909, 467] on div "Purchased products Choose which product you would like to target. When a custom…" at bounding box center [1429, 465] width 151 height 191
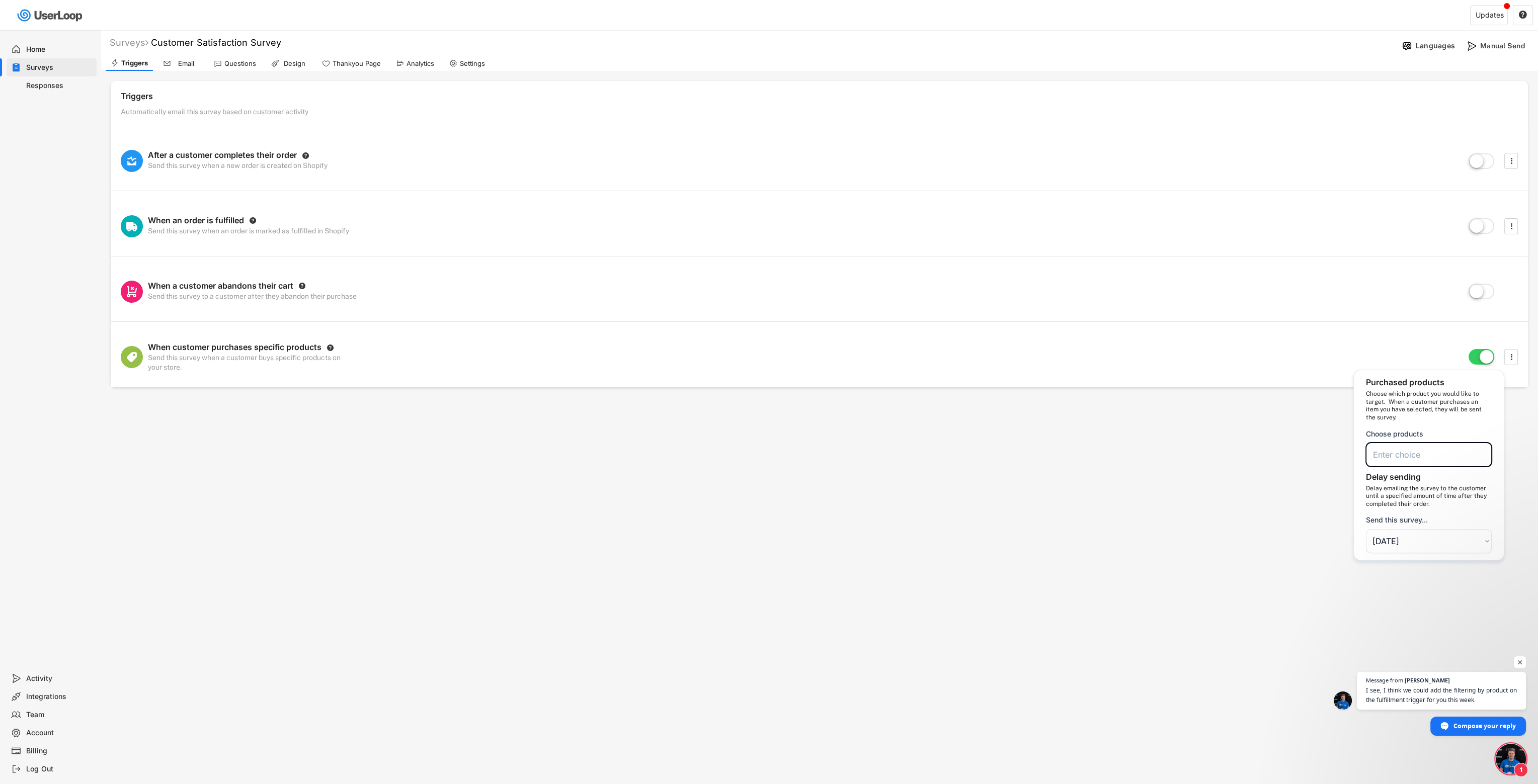
click at [909, 449] on li at bounding box center [1429, 453] width 112 height 13
click at [909, 436] on div "Choose products" at bounding box center [1395, 434] width 58 height 9
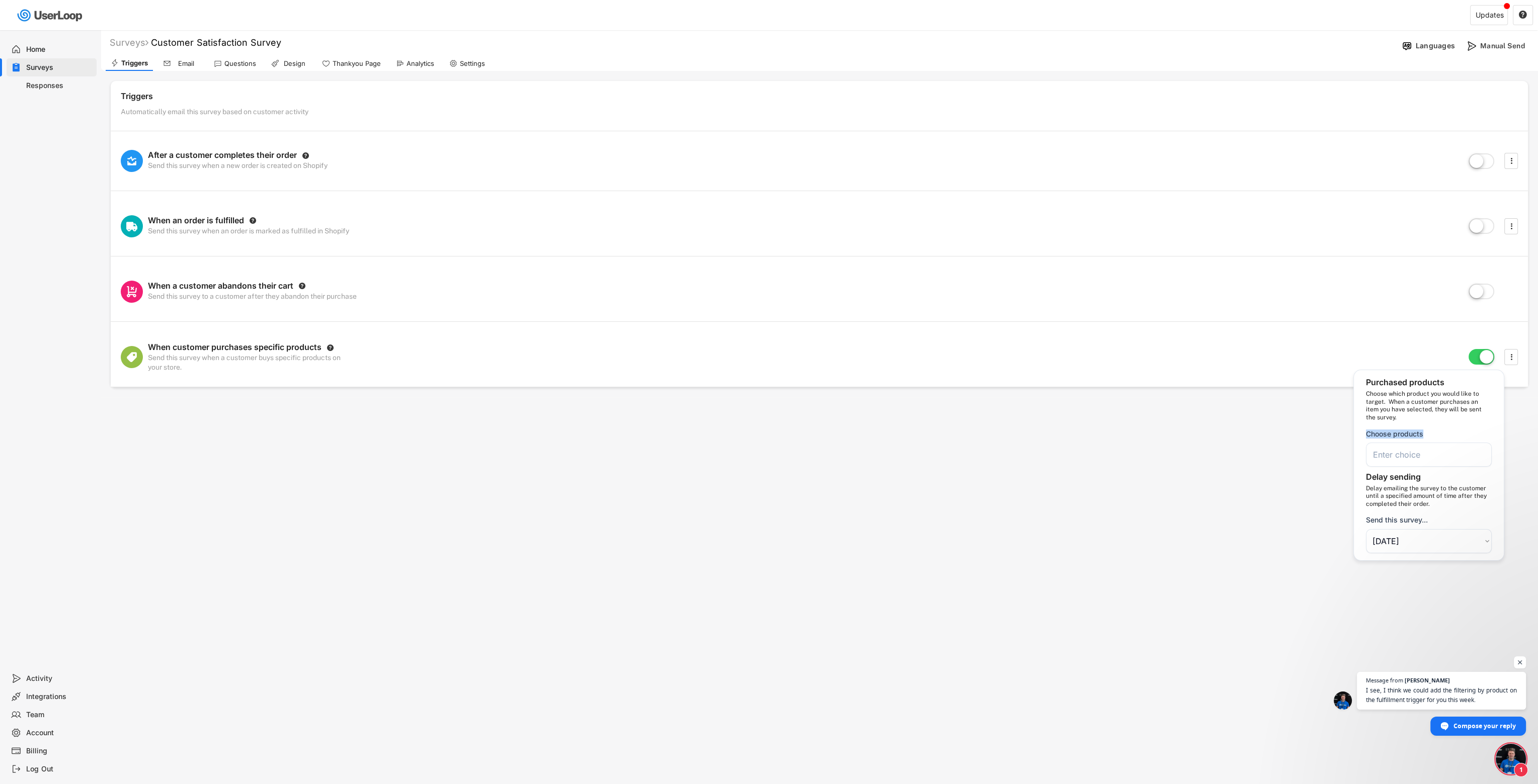
click at [909, 436] on div "Choose products" at bounding box center [1395, 434] width 58 height 9
copy div "Choose products"
click at [909, 506] on span "Open chat" at bounding box center [1511, 759] width 30 height 30
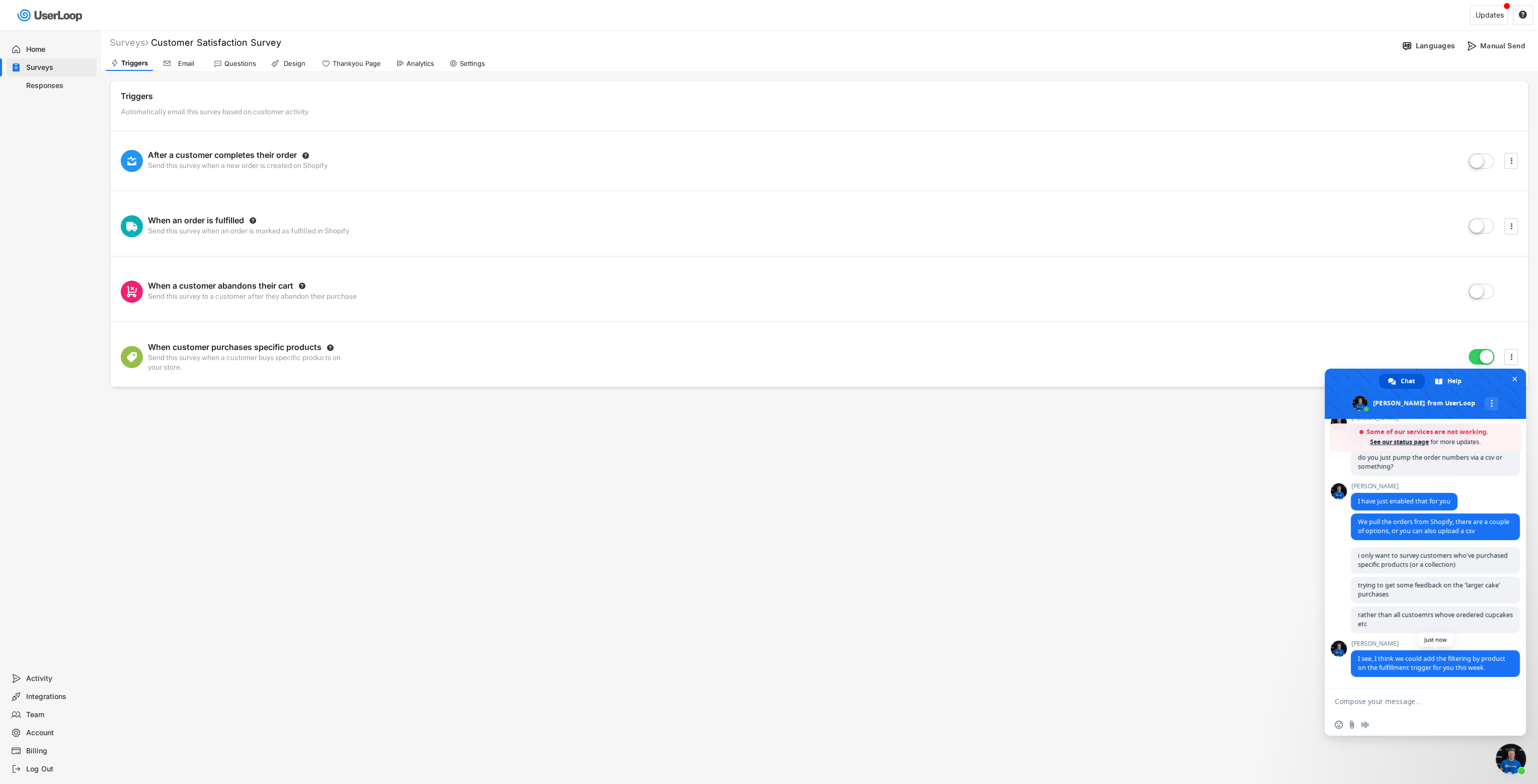
scroll to position [607, 0]
click at [909, 506] on textarea "Compose your message..." at bounding box center [1414, 701] width 159 height 9
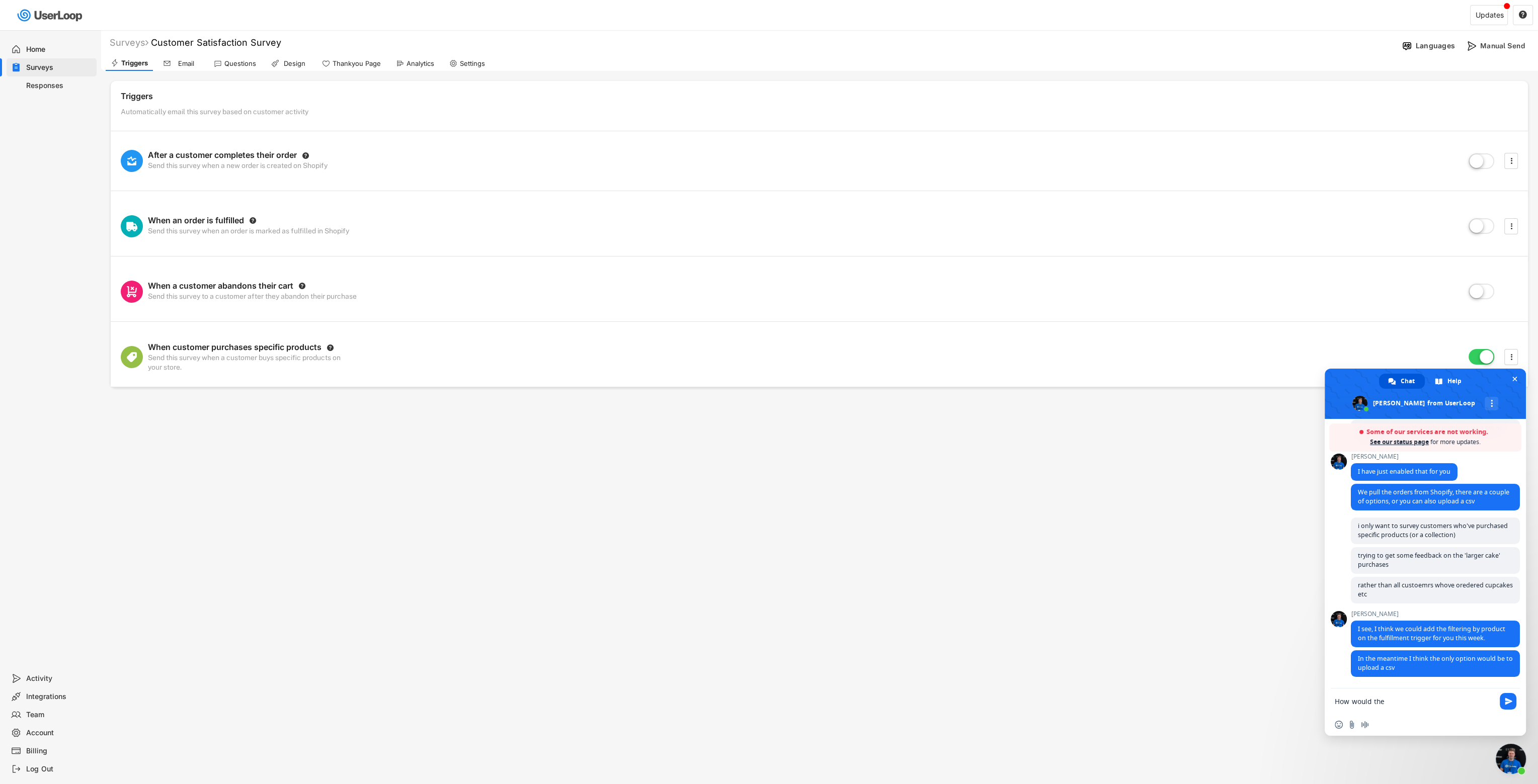
paste textarea "Choose products"
type textarea "How would the Choose products work?"
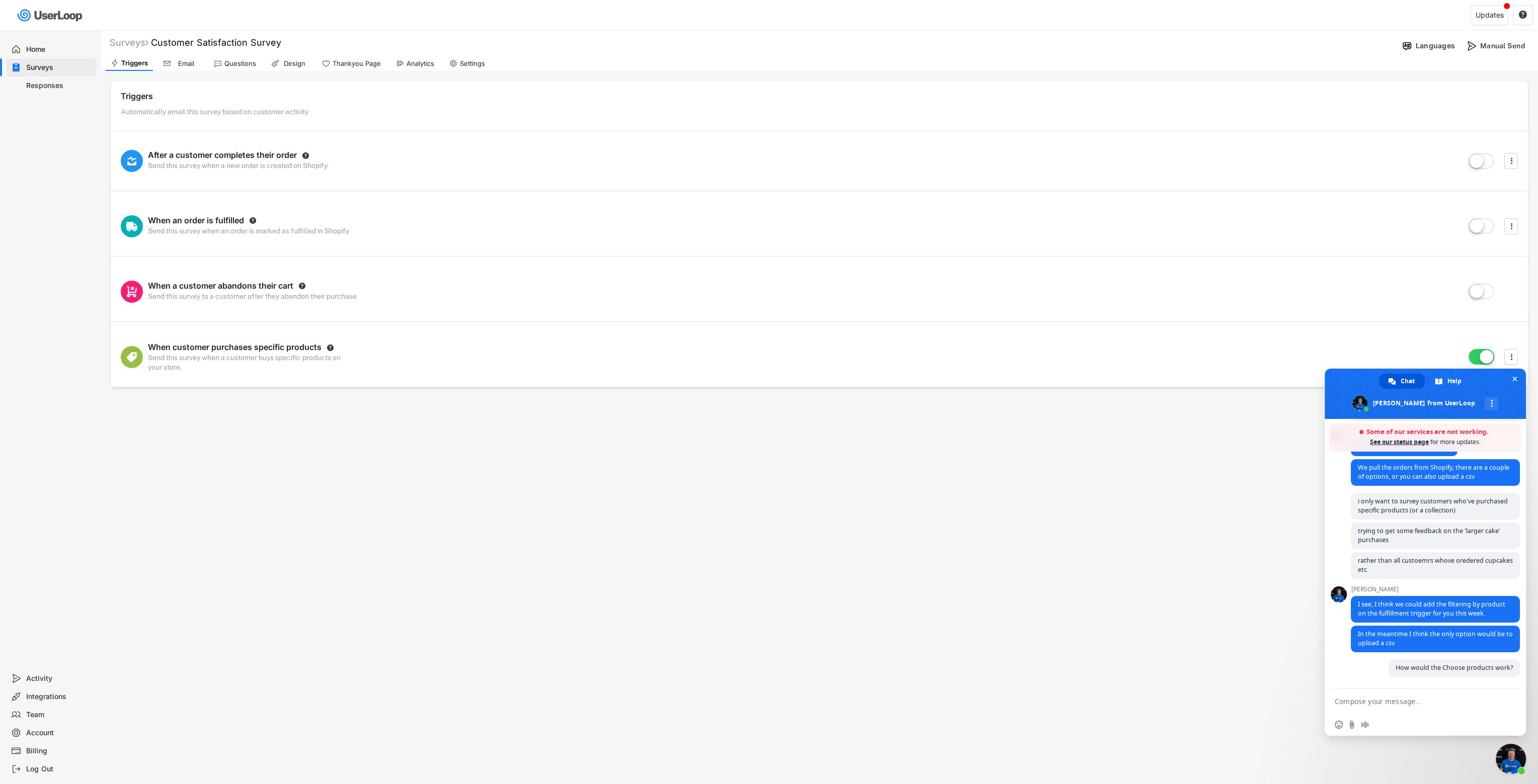
scroll to position [662, 0]
type textarea "t"
type textarea "right now it doesnt allow me to add anything"
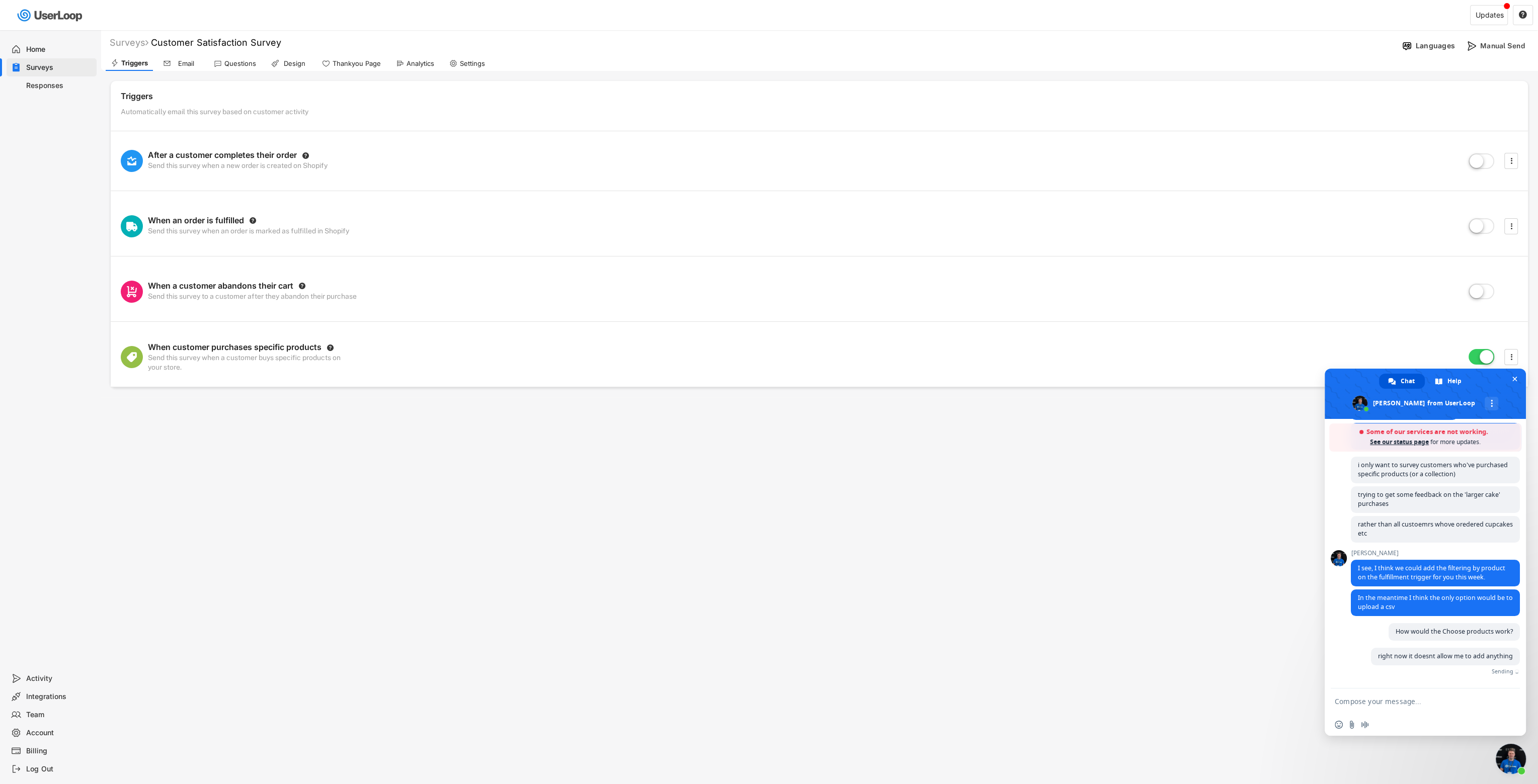
scroll to position [684, 0]
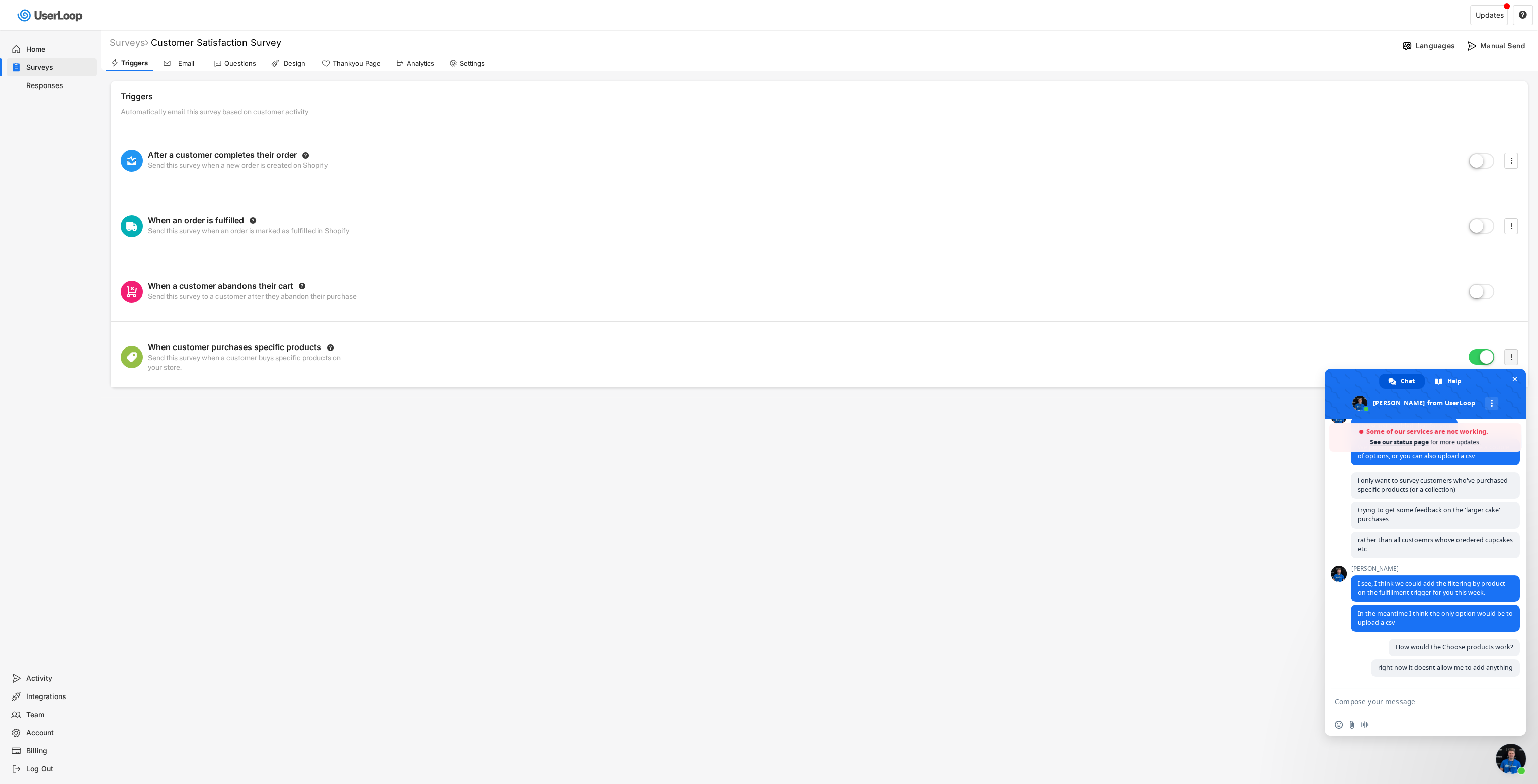
click at [909, 356] on icon "" at bounding box center [1512, 357] width 10 height 15
select select
click at [909, 359] on icon "" at bounding box center [1512, 357] width 10 height 15
click at [909, 356] on icon "" at bounding box center [1512, 357] width 10 height 15
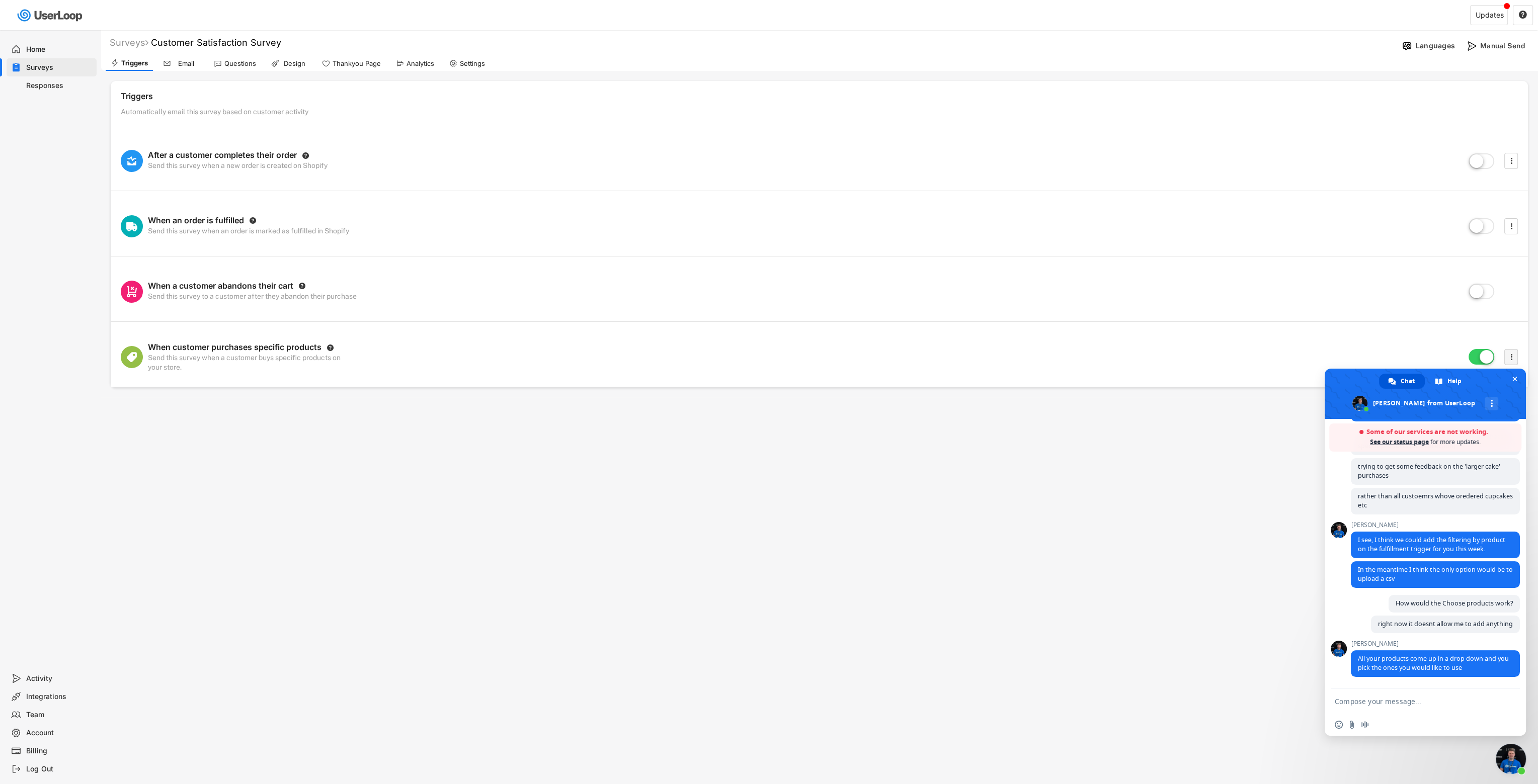
click at [909, 356] on icon "" at bounding box center [1512, 357] width 10 height 15
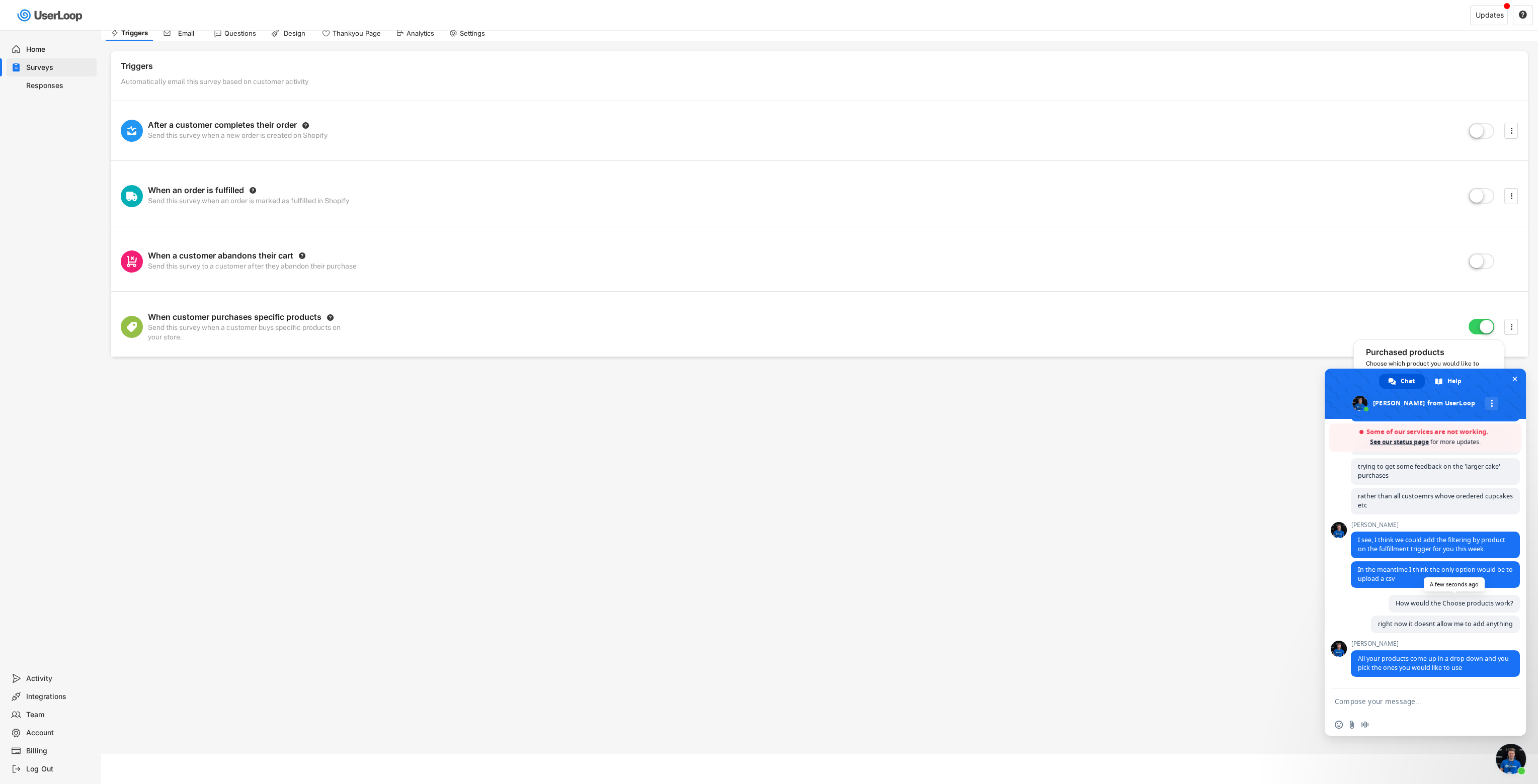
scroll to position [728, 0]
click at [909, 506] on textarea "Compose your message..." at bounding box center [1414, 701] width 159 height 9
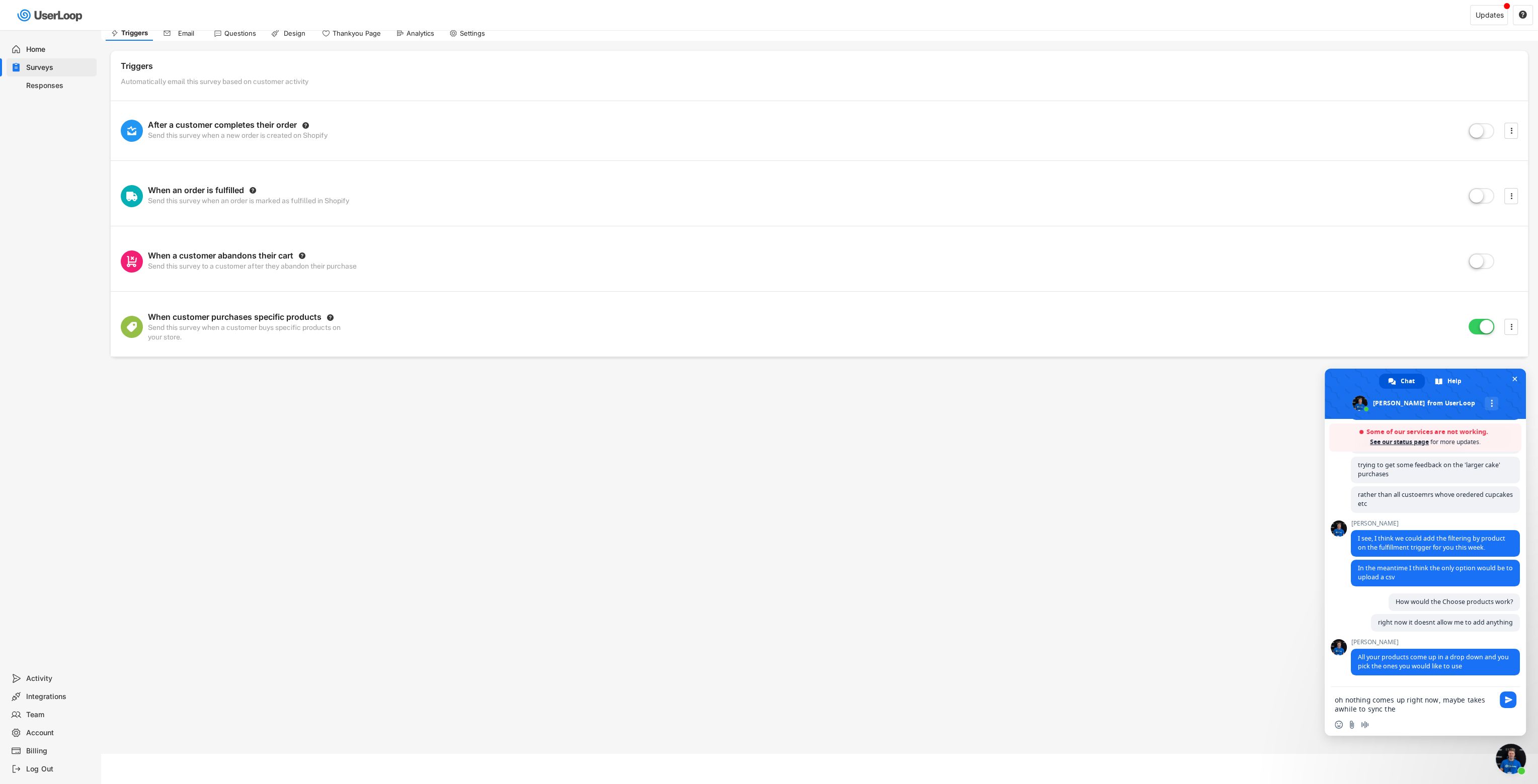
type textarea "oh nothing comes up right now, maybe takes awhile to sync them"
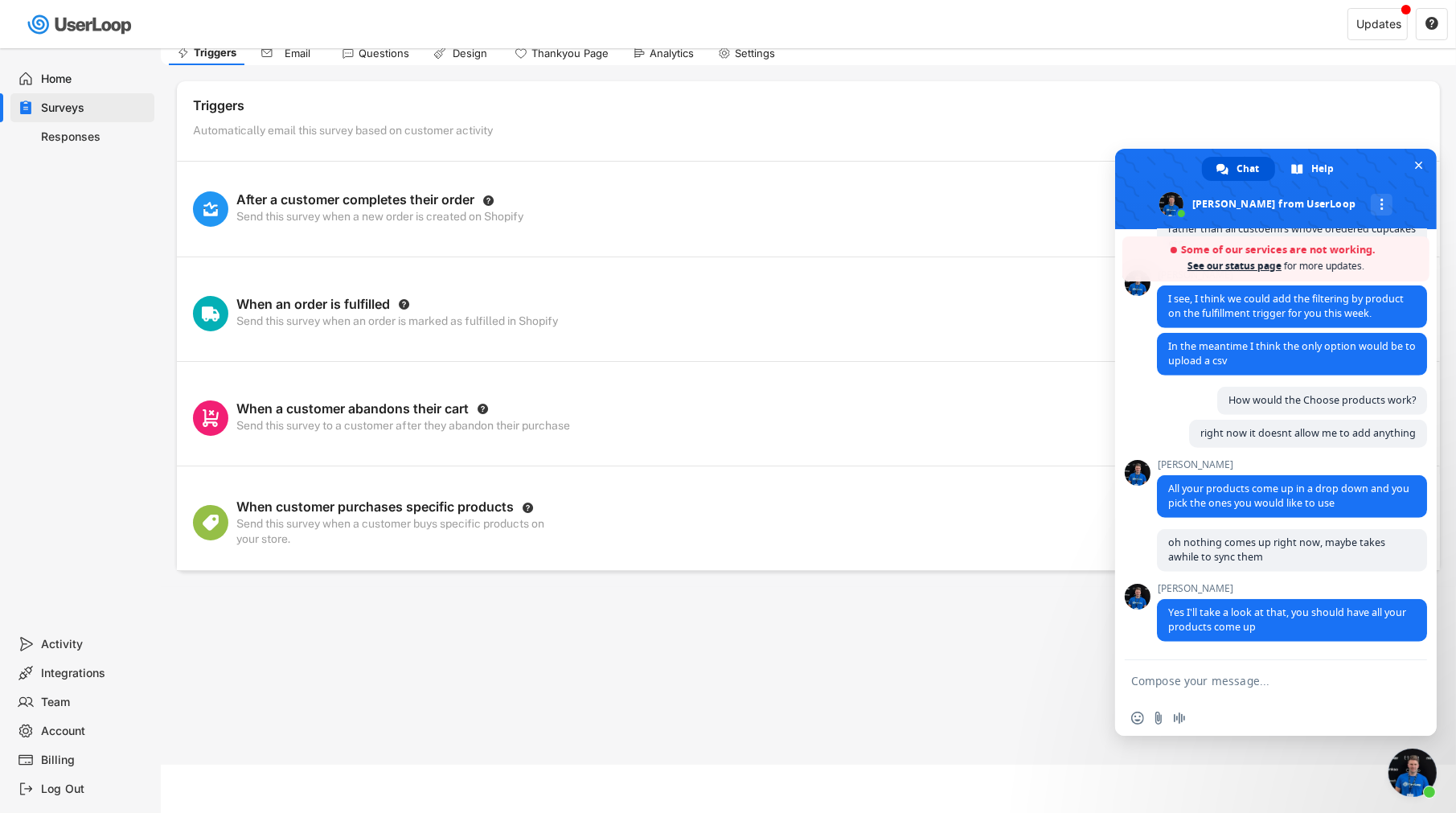
scroll to position [1290, 0]
click at [1417, 777] on span "Close chat" at bounding box center [1412, 773] width 48 height 48
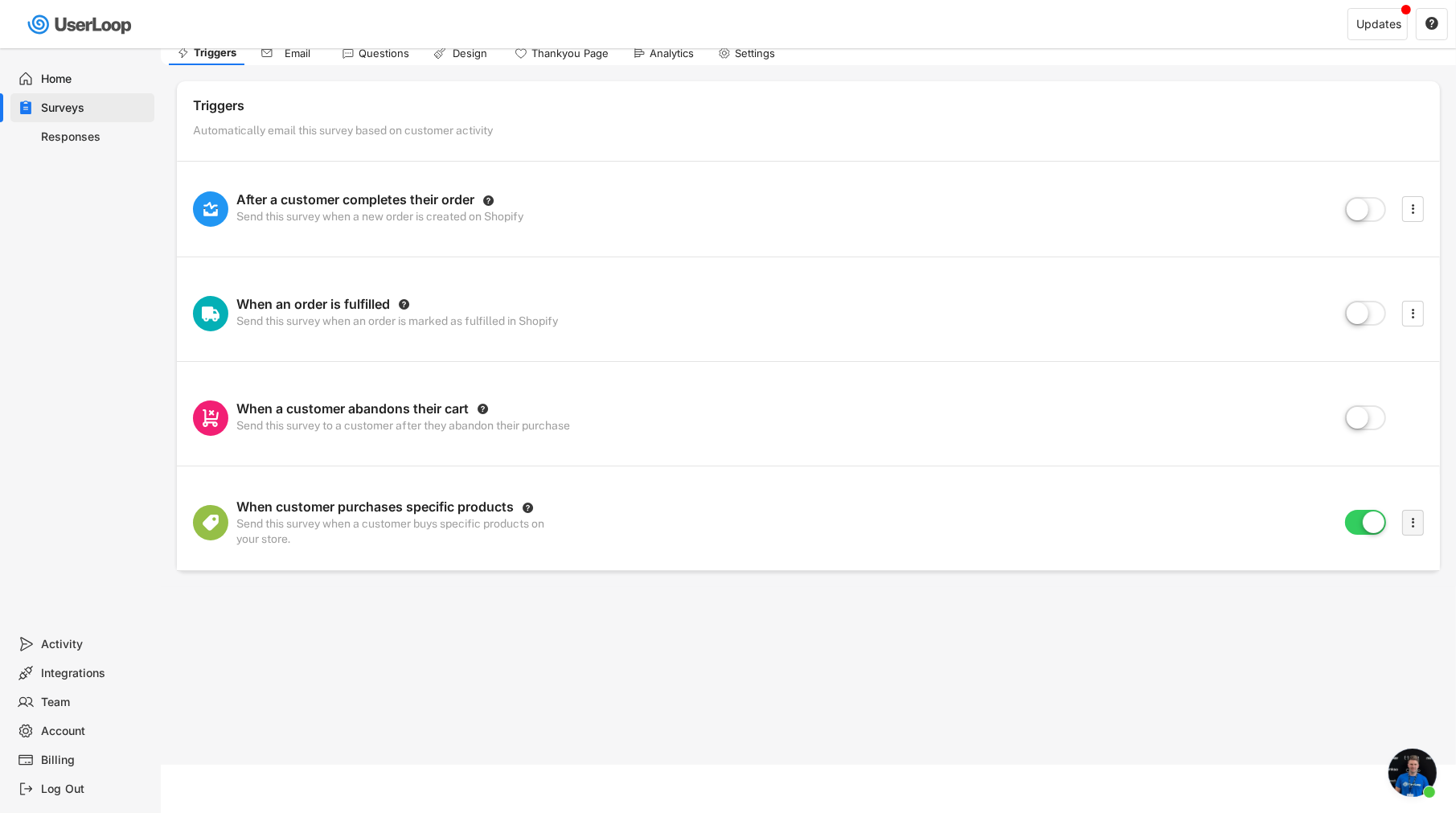
click at [1416, 523] on icon "" at bounding box center [1413, 522] width 16 height 24
select select
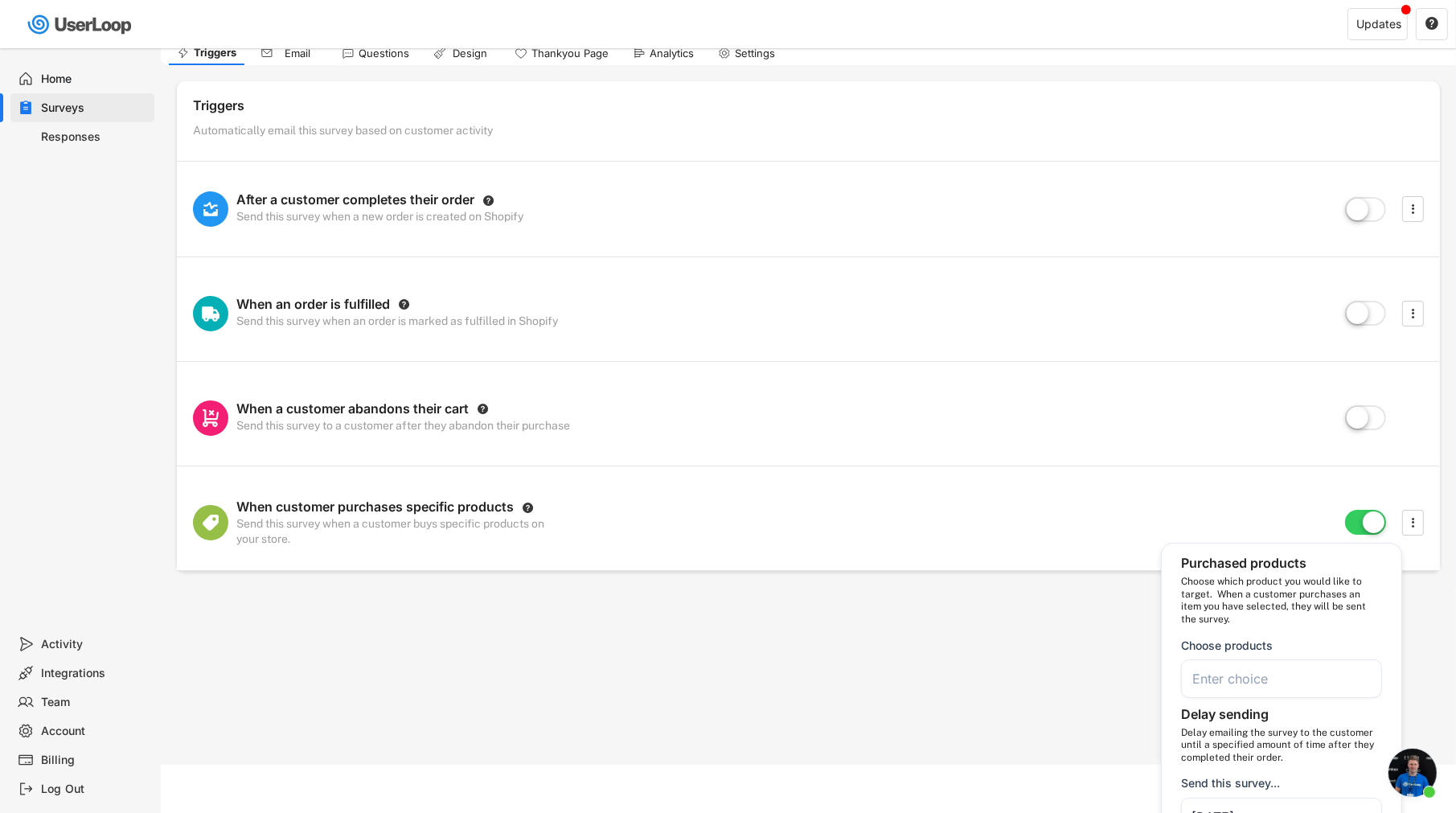
click at [1226, 671] on input "search" at bounding box center [1285, 678] width 187 height 16
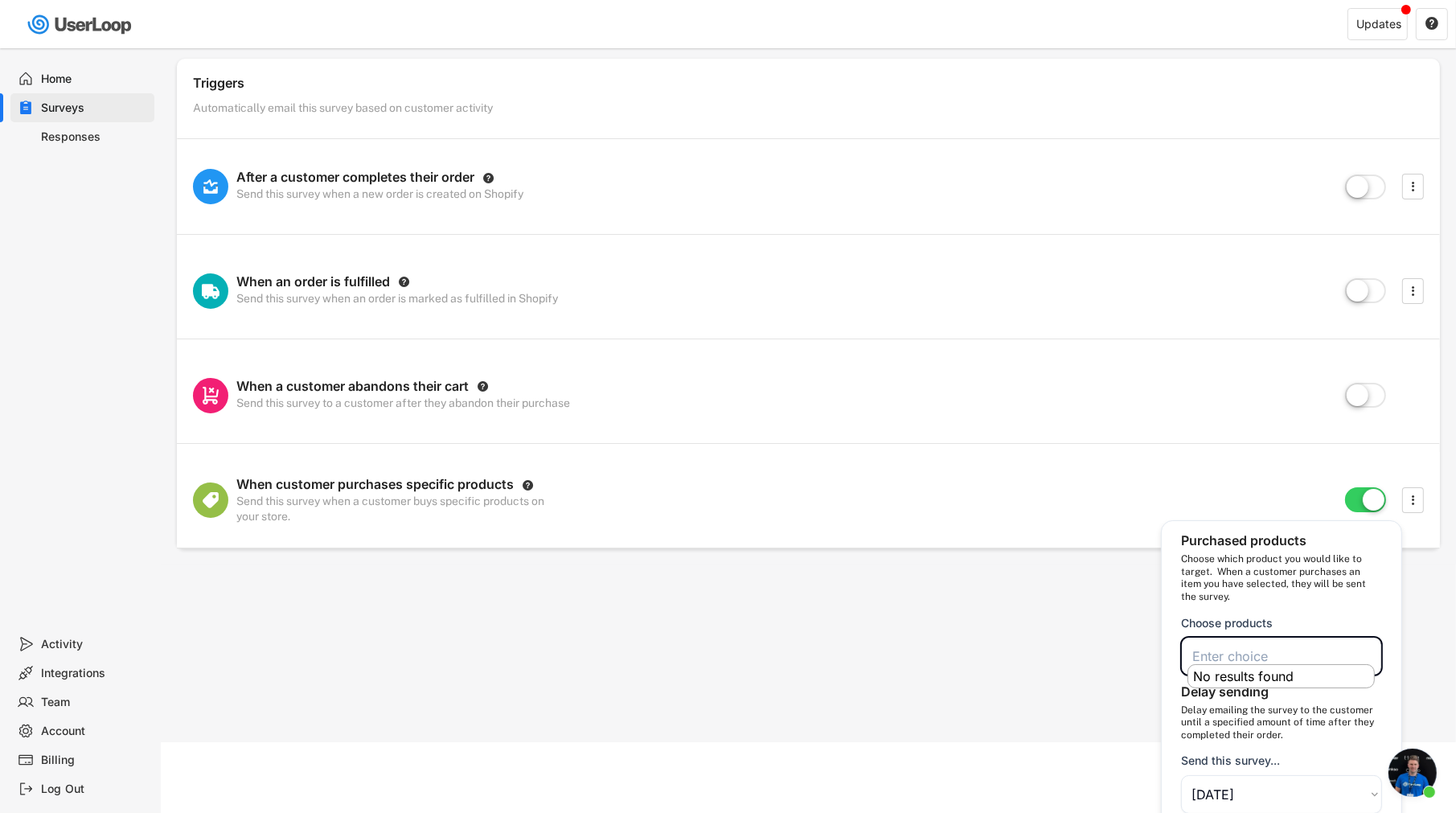
scroll to position [82, 0]
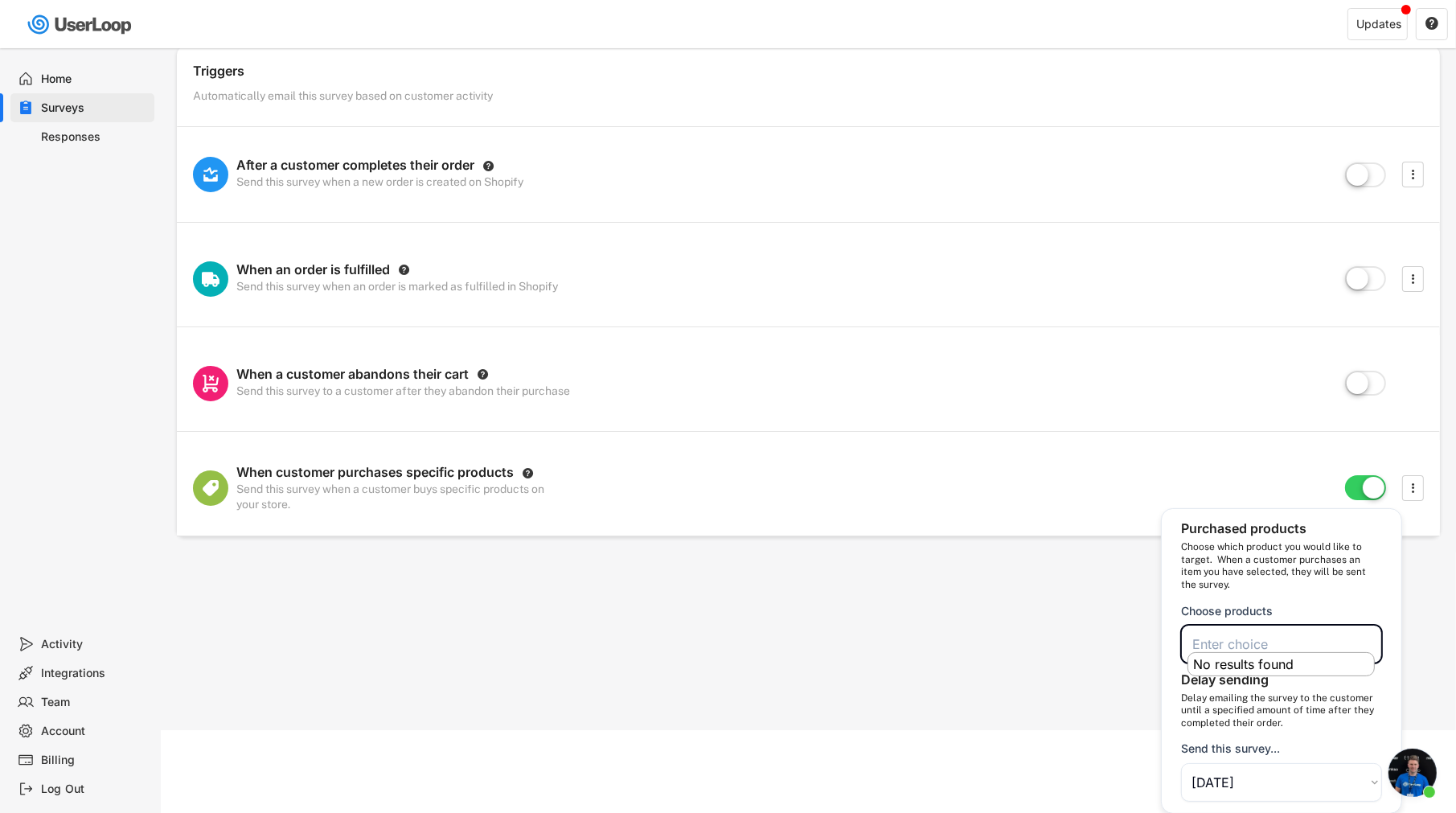
click at [1230, 639] on input "search" at bounding box center [1285, 643] width 187 height 16
click at [1418, 779] on span "Open chat" at bounding box center [1412, 773] width 48 height 48
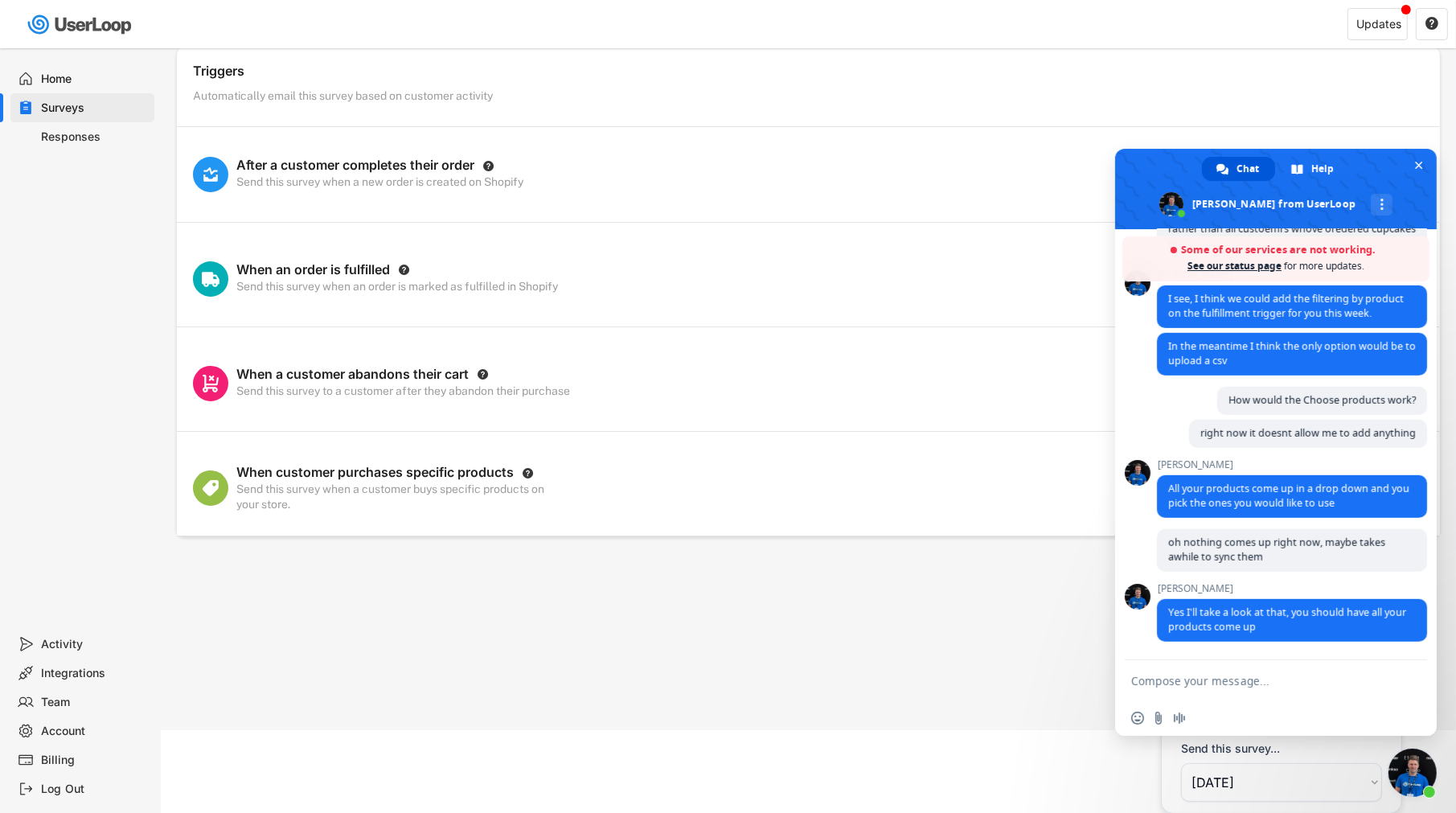
scroll to position [1289, 0]
click at [1265, 687] on textarea "Compose your message..." at bounding box center [1258, 681] width 254 height 14
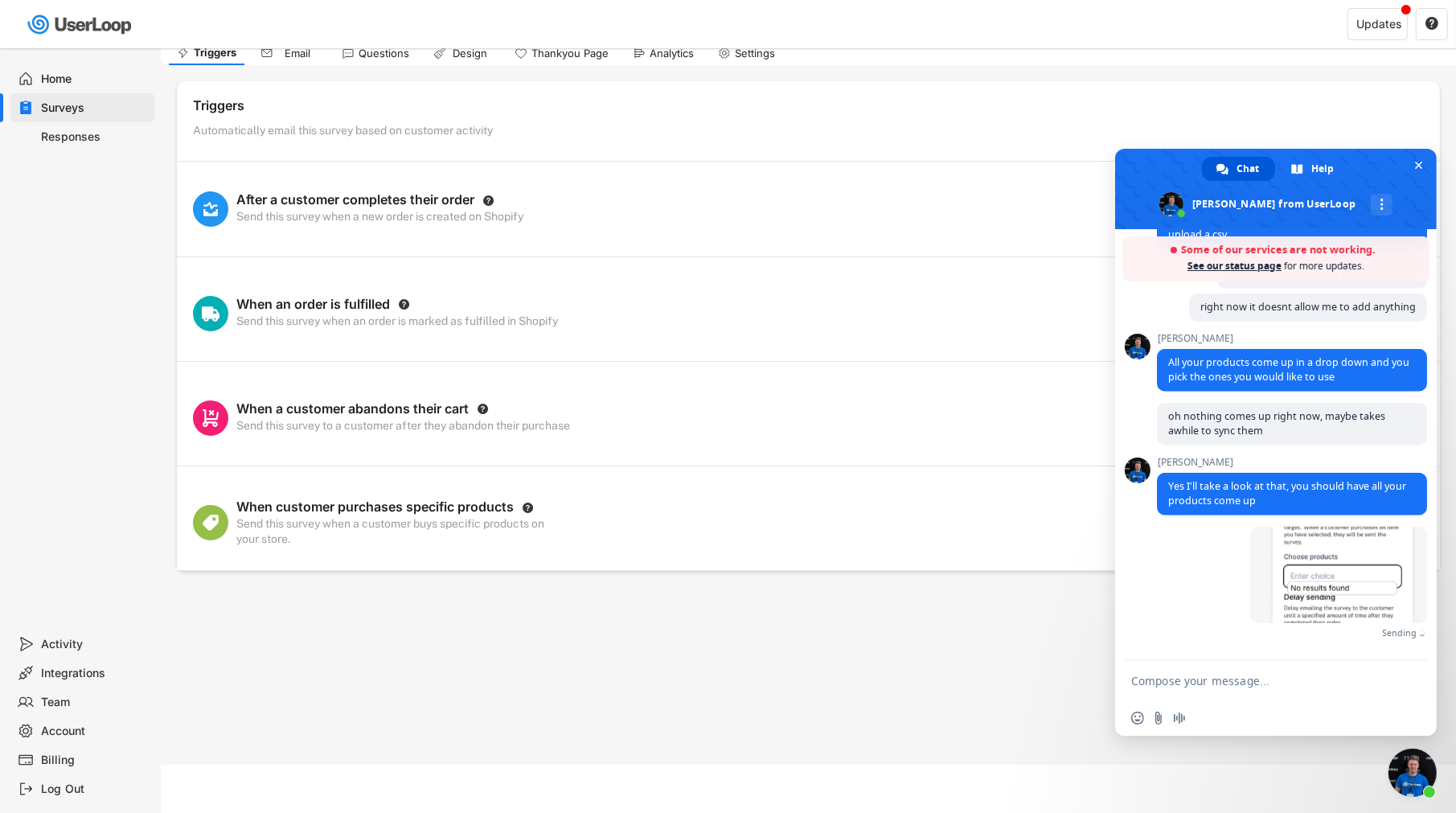
scroll to position [1398, 0]
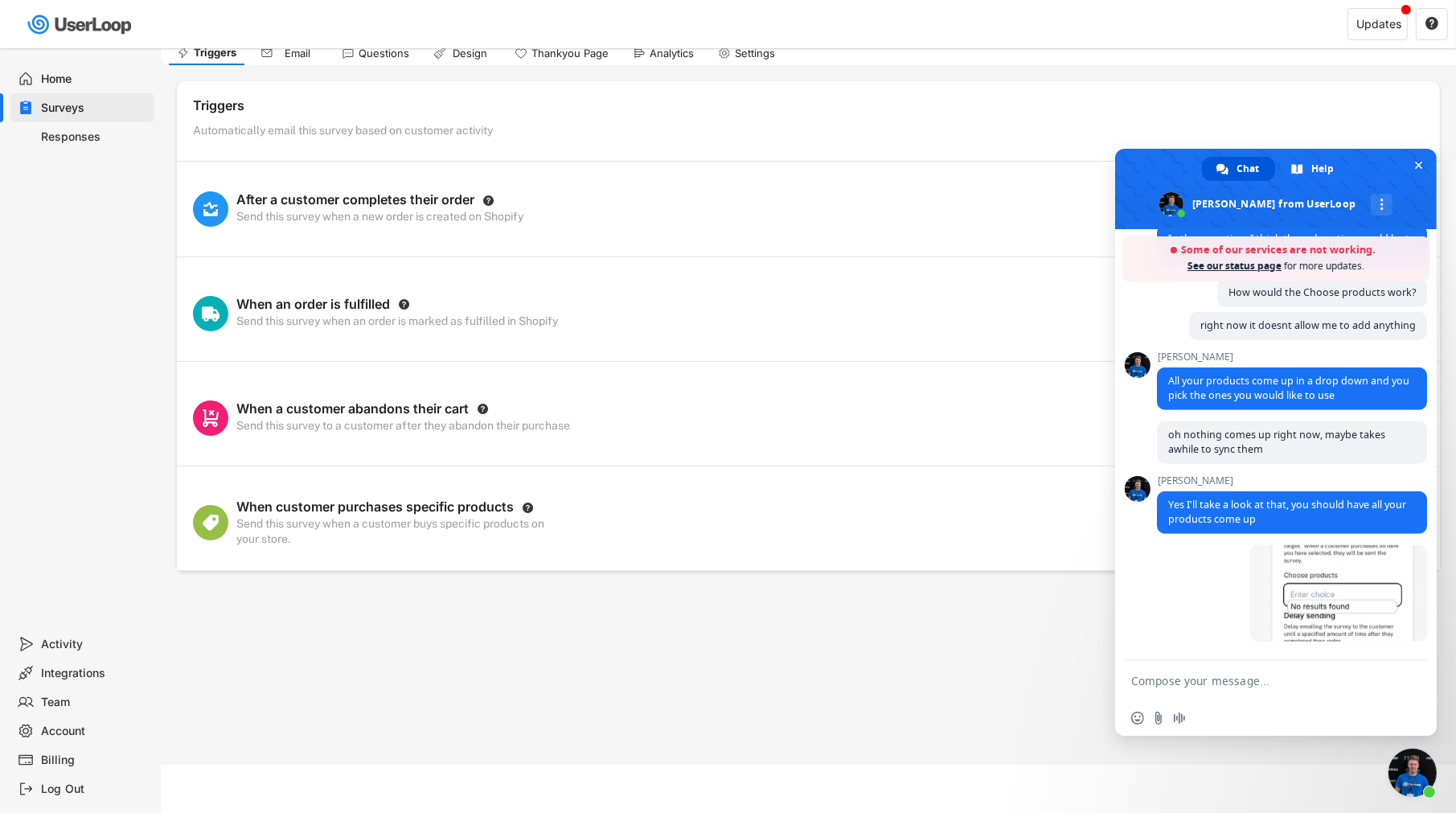
click at [1232, 640] on div "Just now" at bounding box center [1292, 602] width 270 height 114
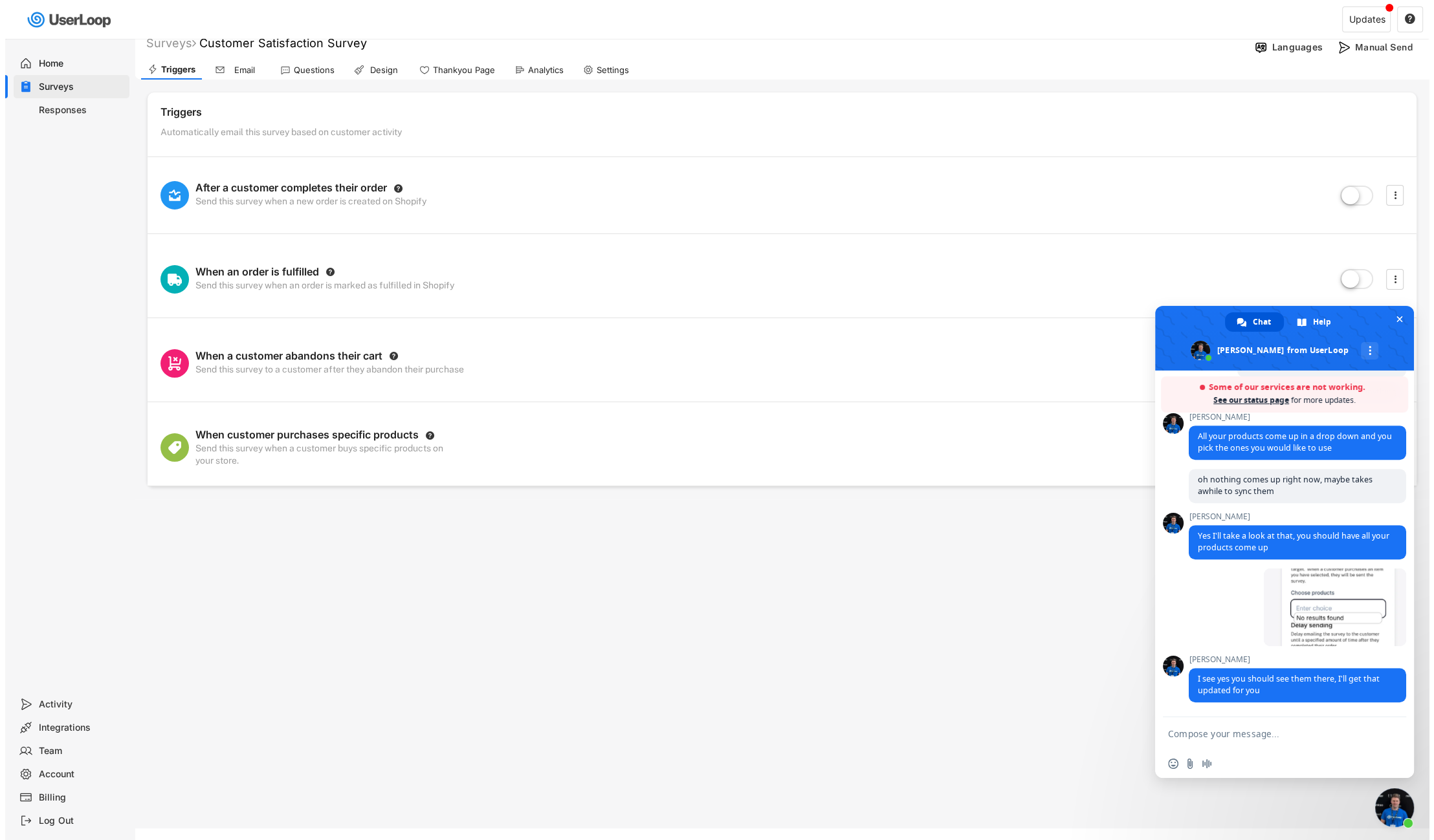
scroll to position [0, 0]
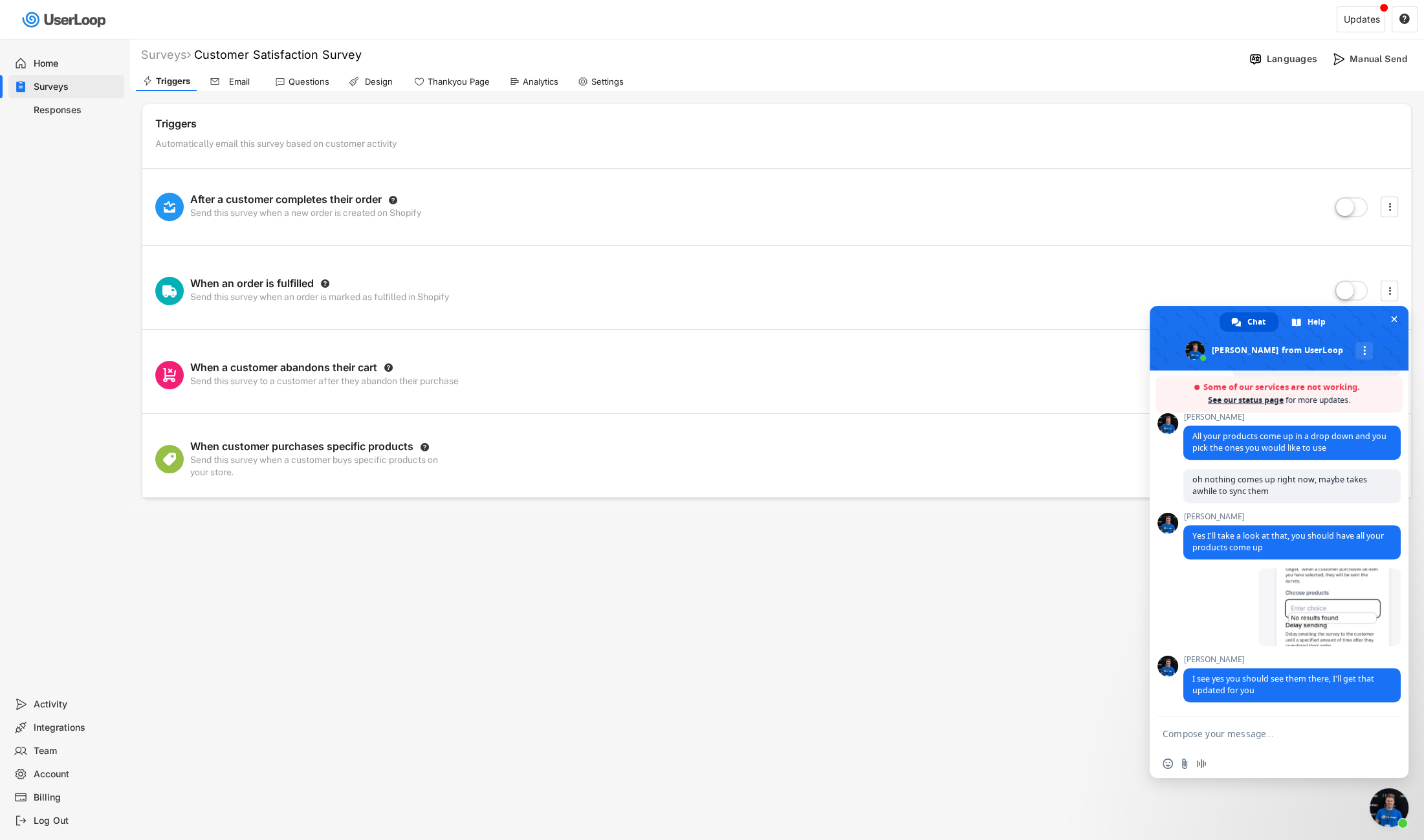
click at [303, 83] on div "Questions" at bounding box center [309, 82] width 41 height 11
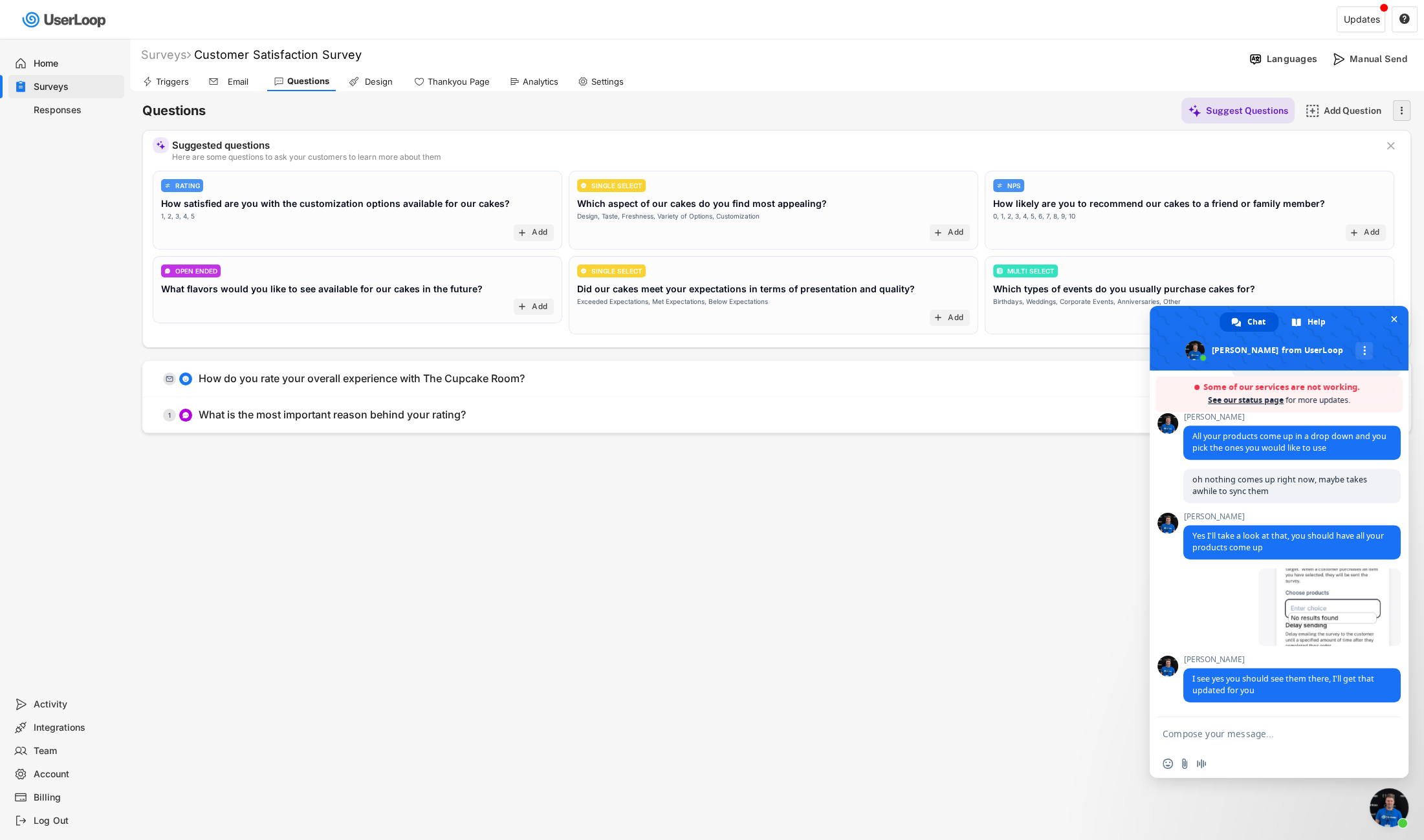
click at [1168, 113] on div "" at bounding box center [1401, 110] width 18 height 21
click at [620, 507] on div "Surveys Customer Satisfaction Survey  Languages Manual Send Triggers Email Que…" at bounding box center [777, 350] width 1294 height 623
click at [76, 102] on div "Responses" at bounding box center [66, 110] width 116 height 23
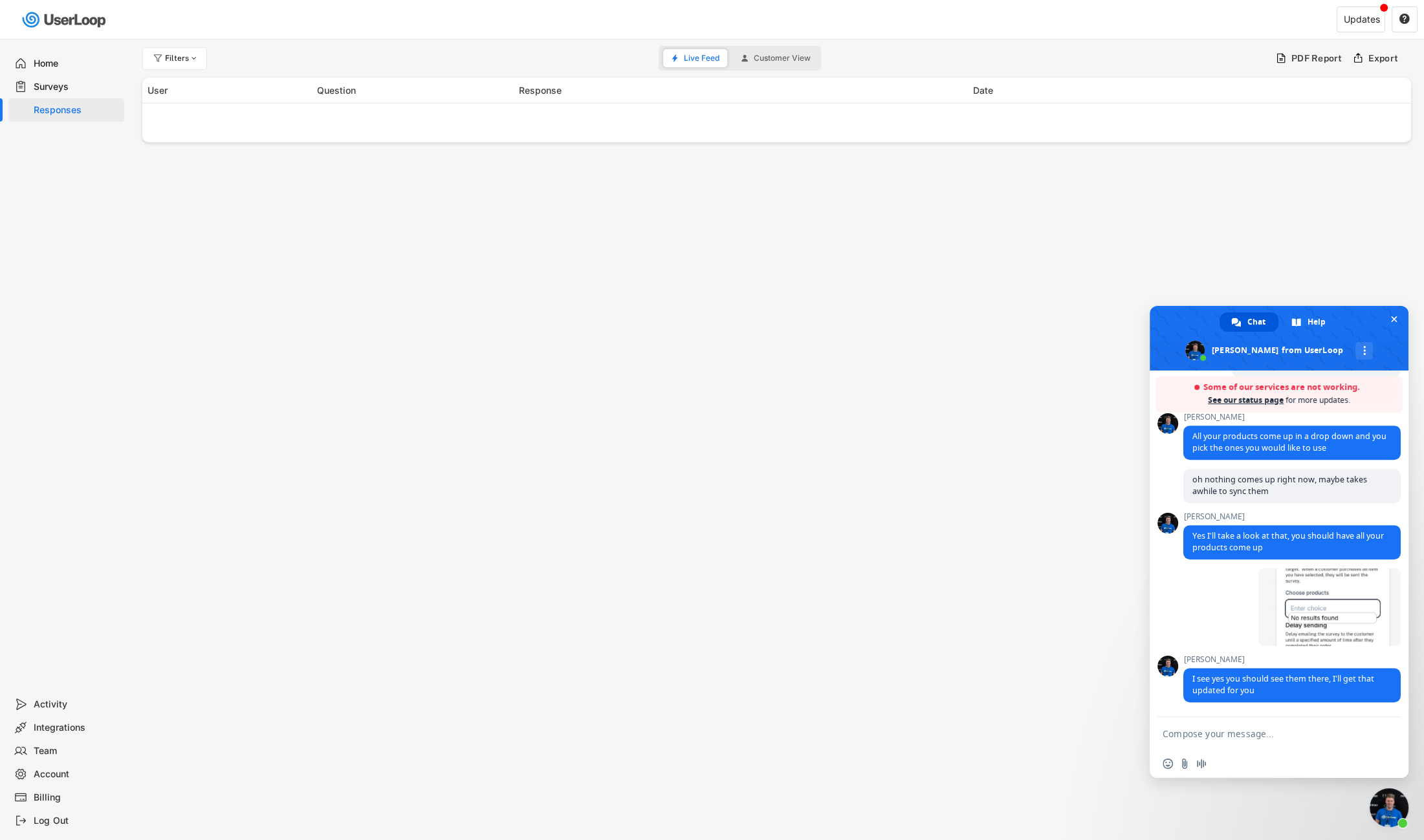
click at [73, 94] on div "Surveys" at bounding box center [66, 86] width 116 height 23
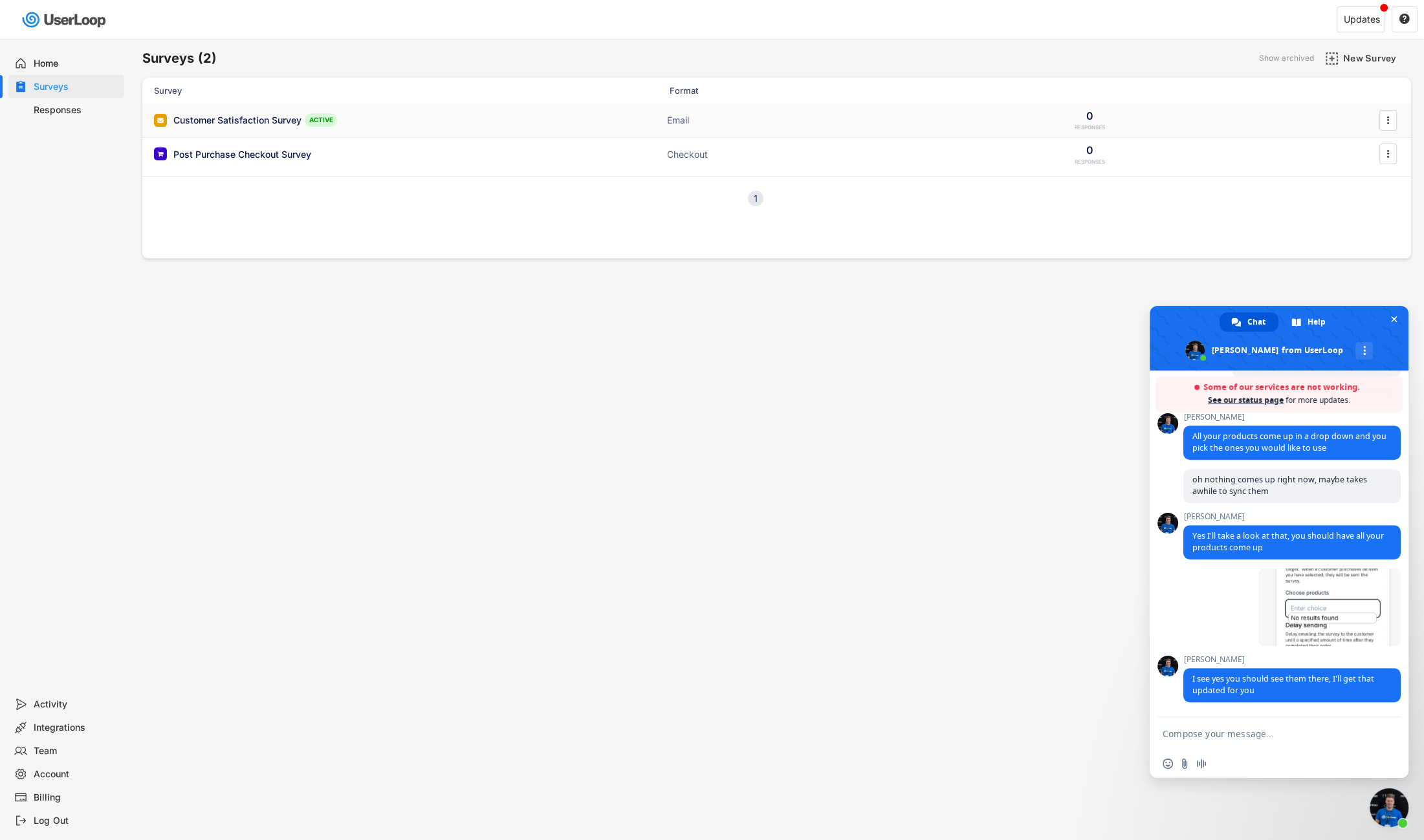
click at [272, 116] on div "Customer Satisfaction Survey" at bounding box center [238, 120] width 128 height 13
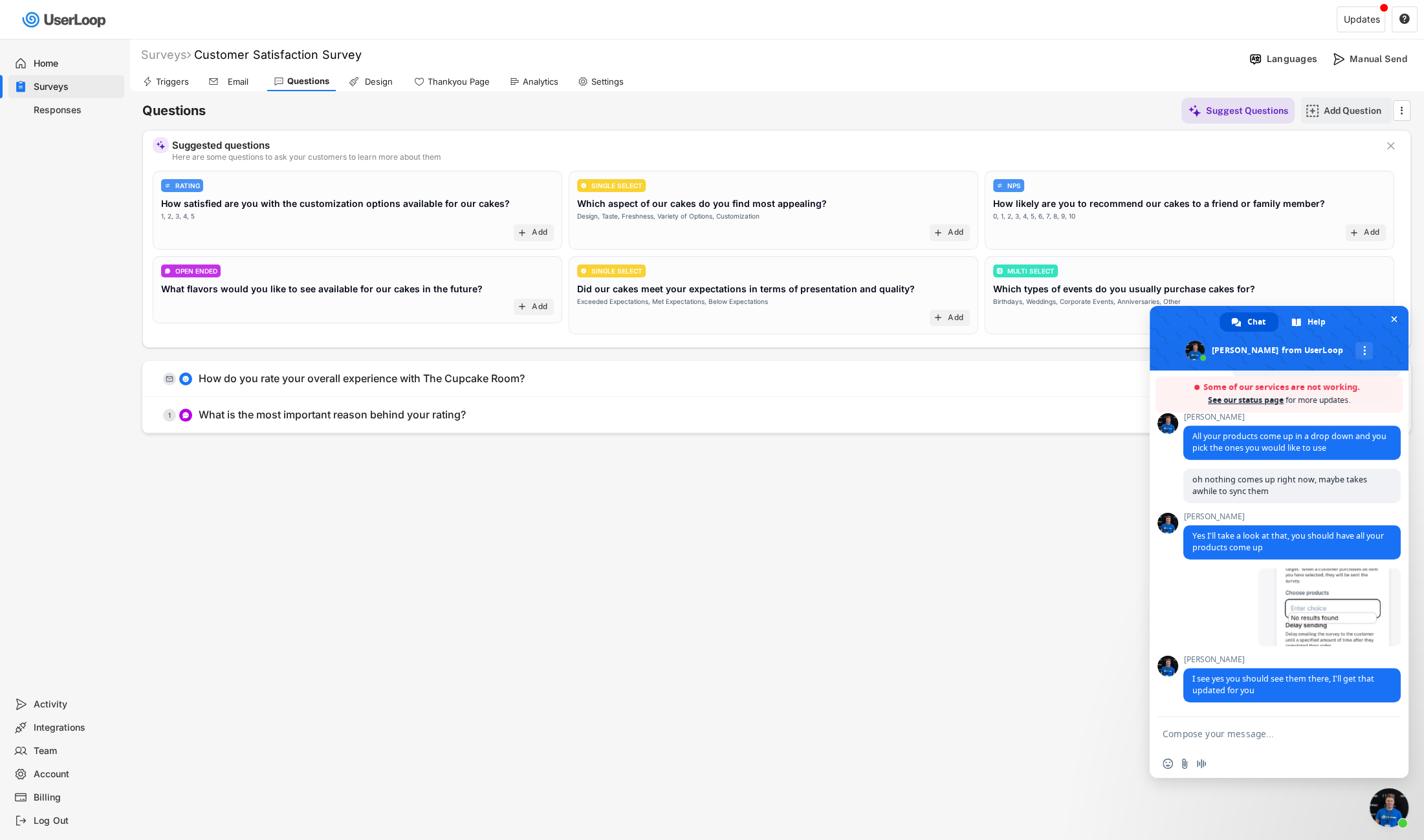
click at [1168, 110] on div "Add Question" at bounding box center [1356, 110] width 65 height 12
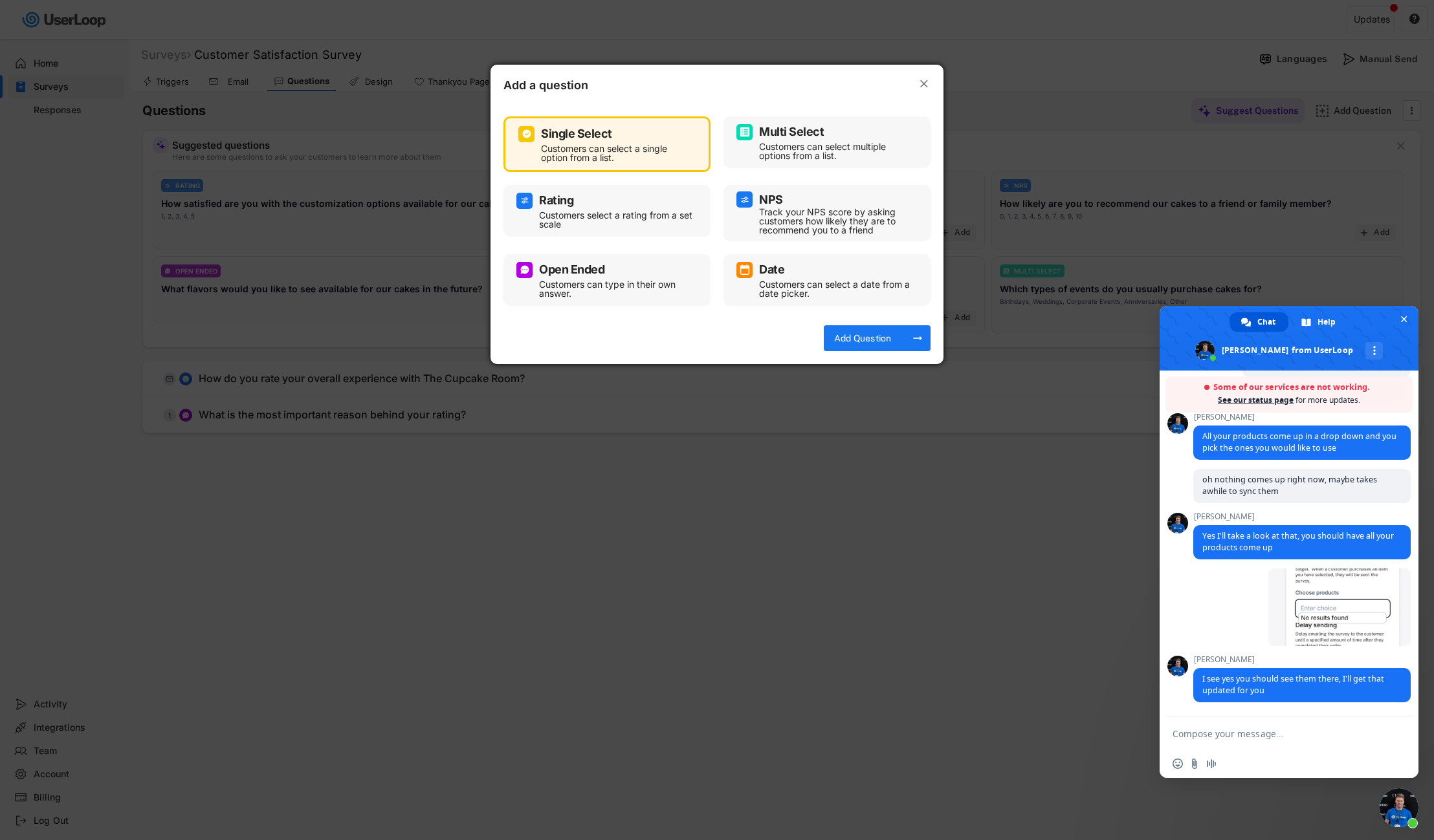
click at [922, 79] on text "" at bounding box center [924, 84] width 8 height 14
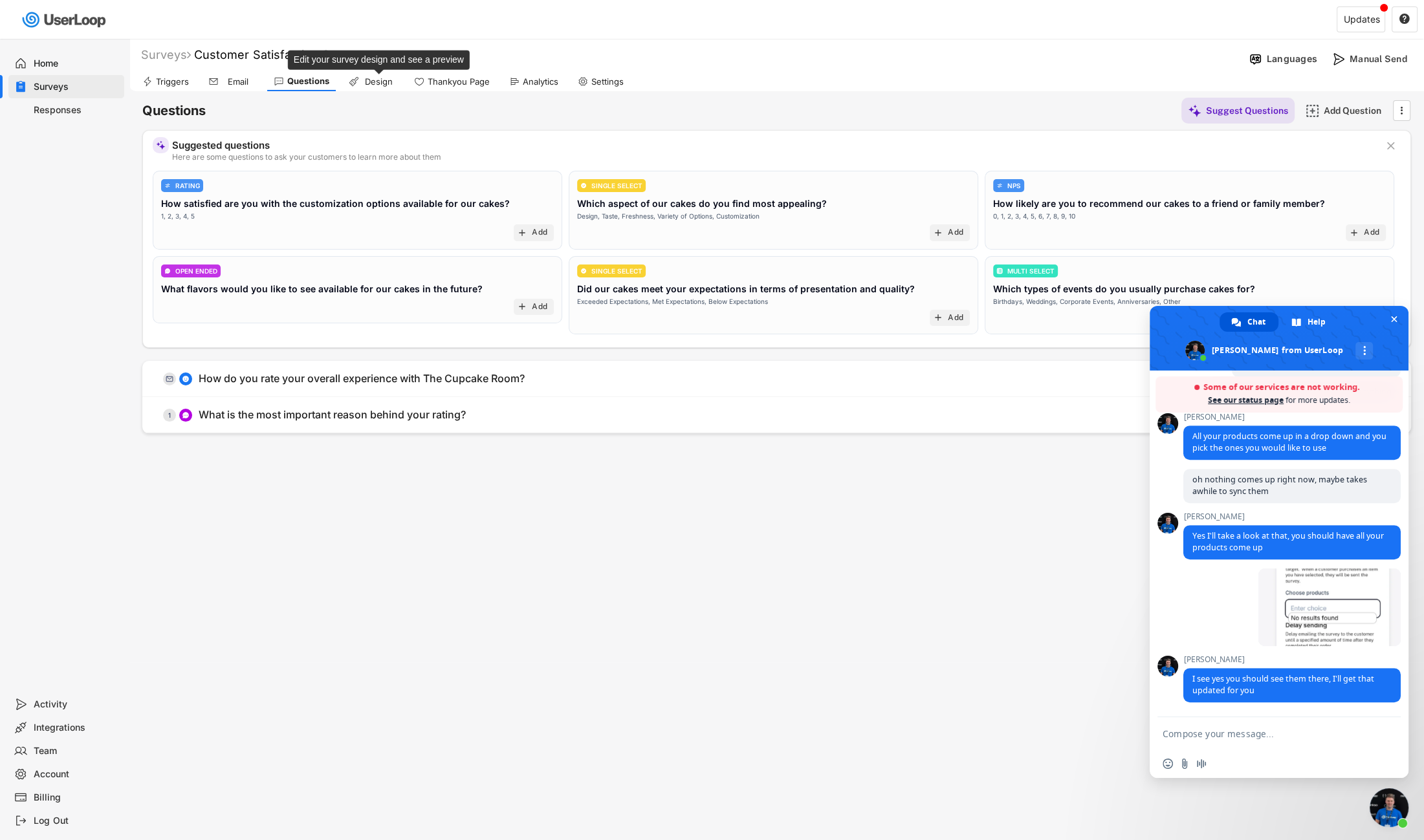
click at [363, 85] on div "Design" at bounding box center [379, 82] width 32 height 11
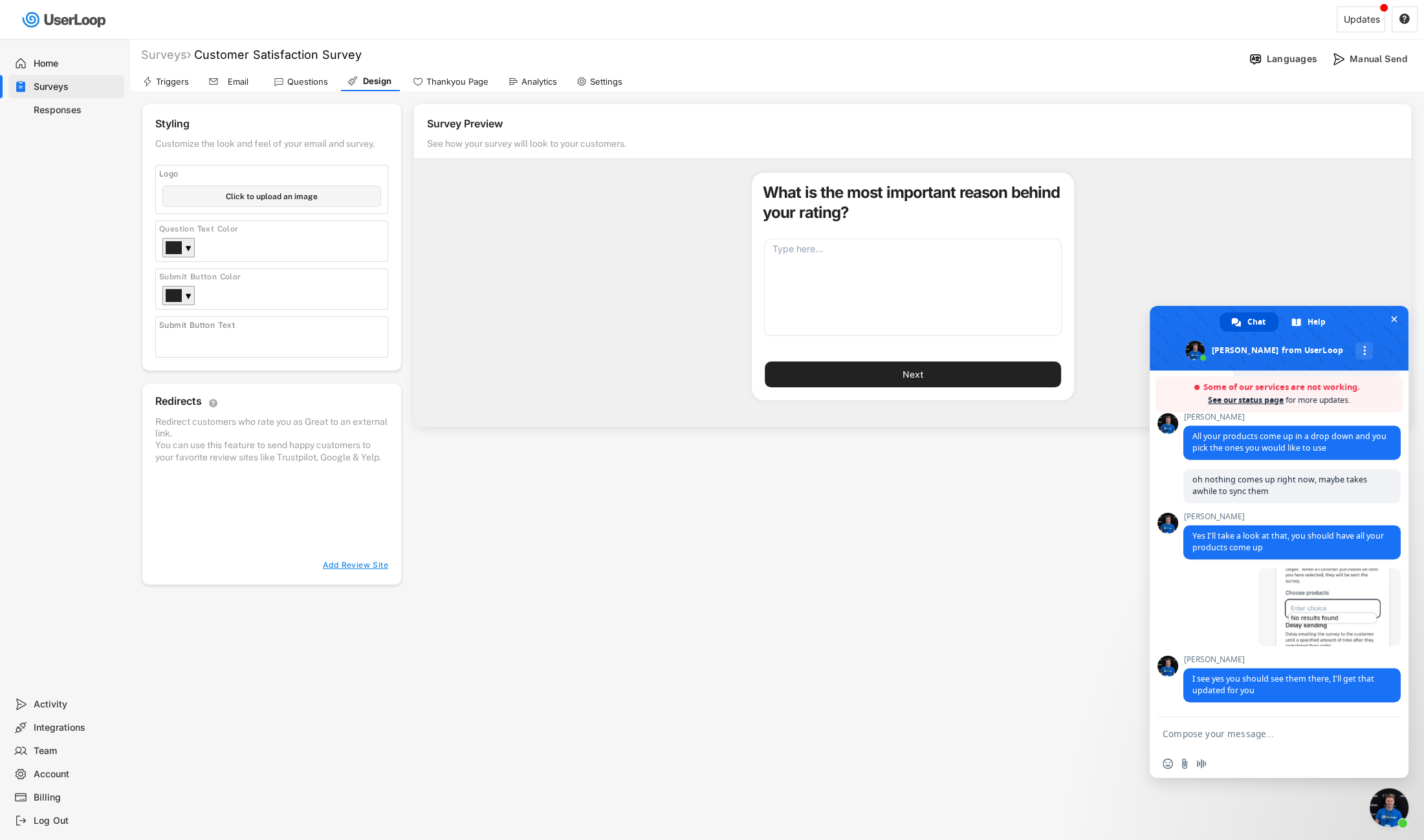
click at [458, 87] on div "Thankyou Page" at bounding box center [450, 81] width 89 height 19
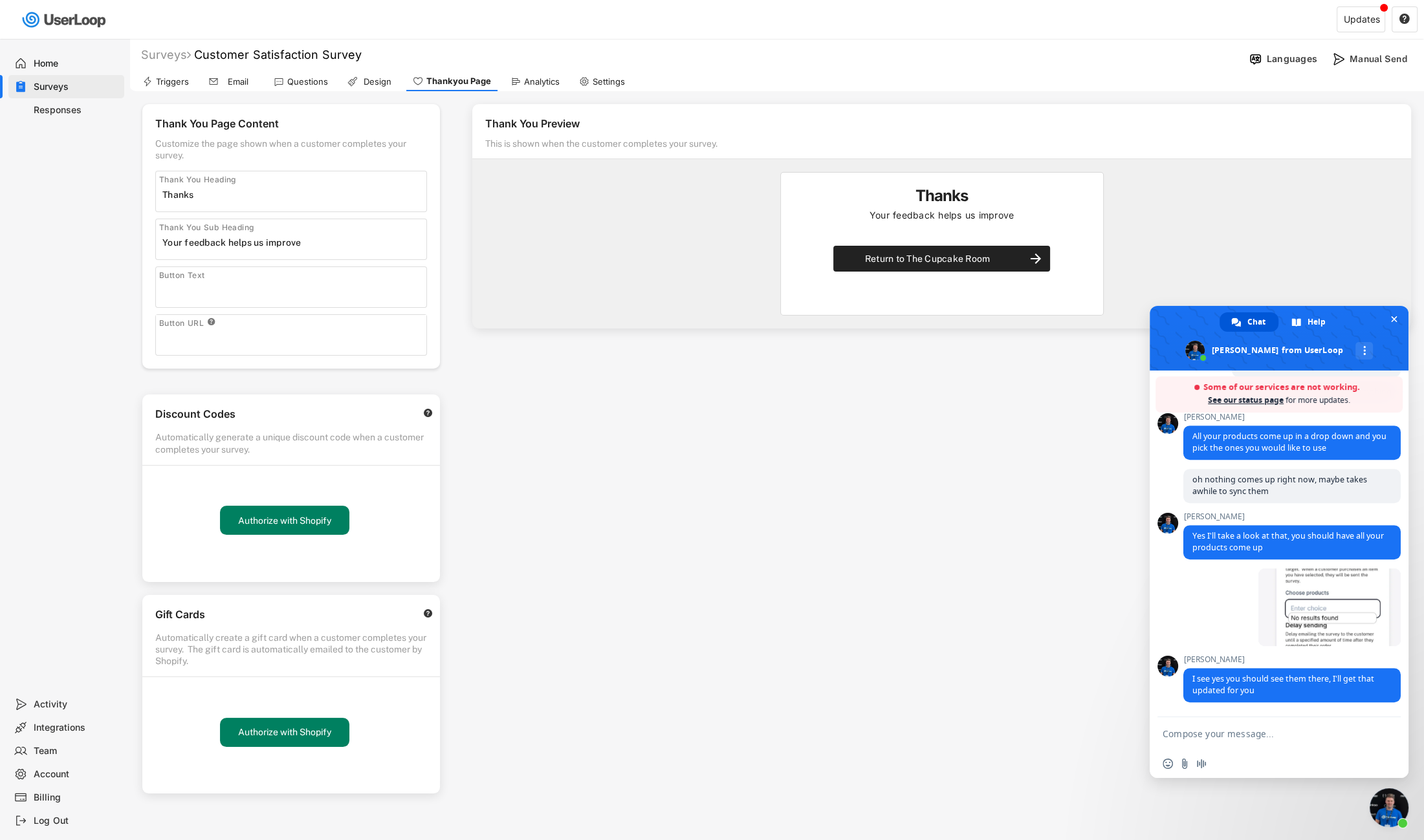
click at [538, 83] on div "Analytics" at bounding box center [542, 82] width 35 height 11
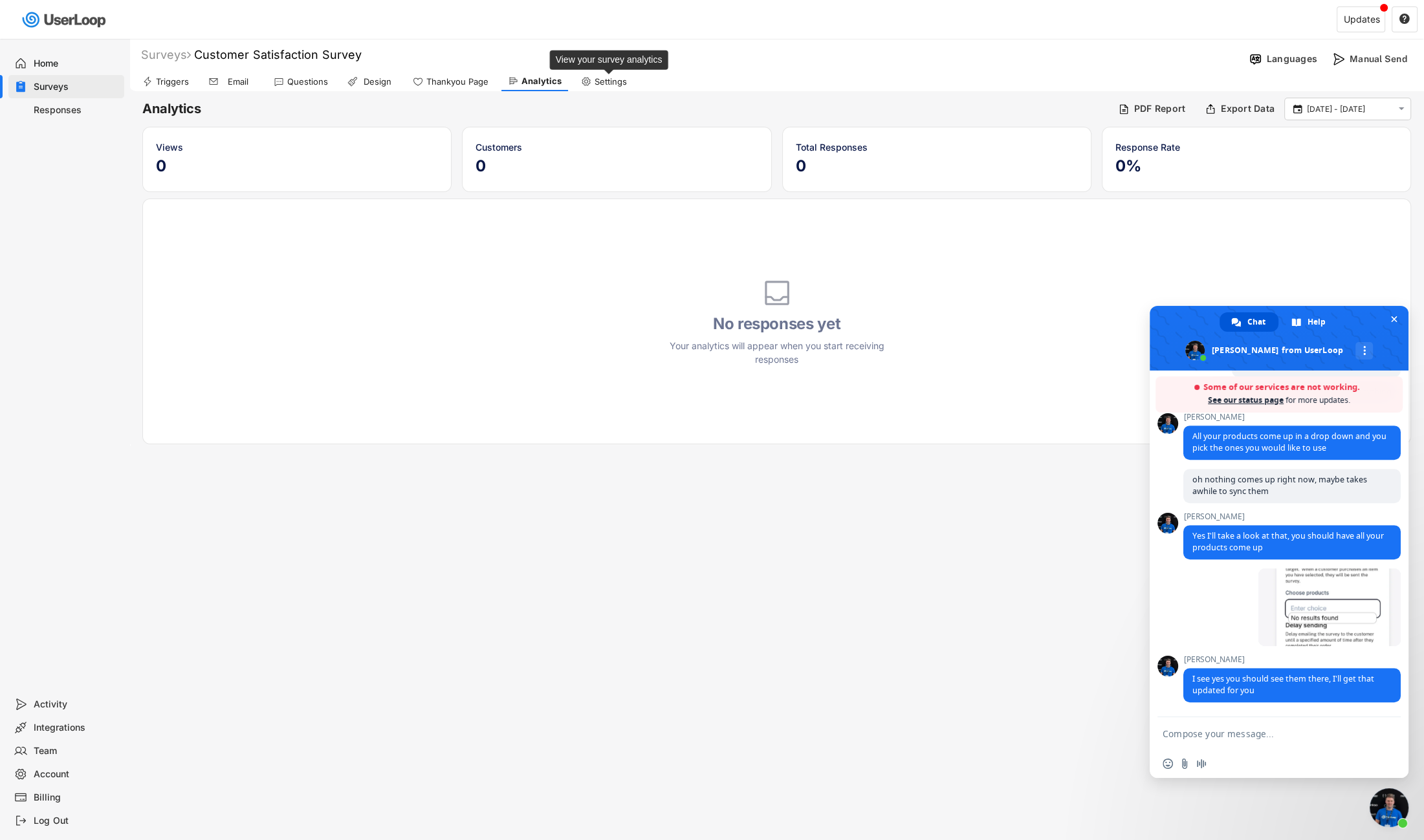
click at [614, 86] on div "Settings" at bounding box center [611, 82] width 32 height 11
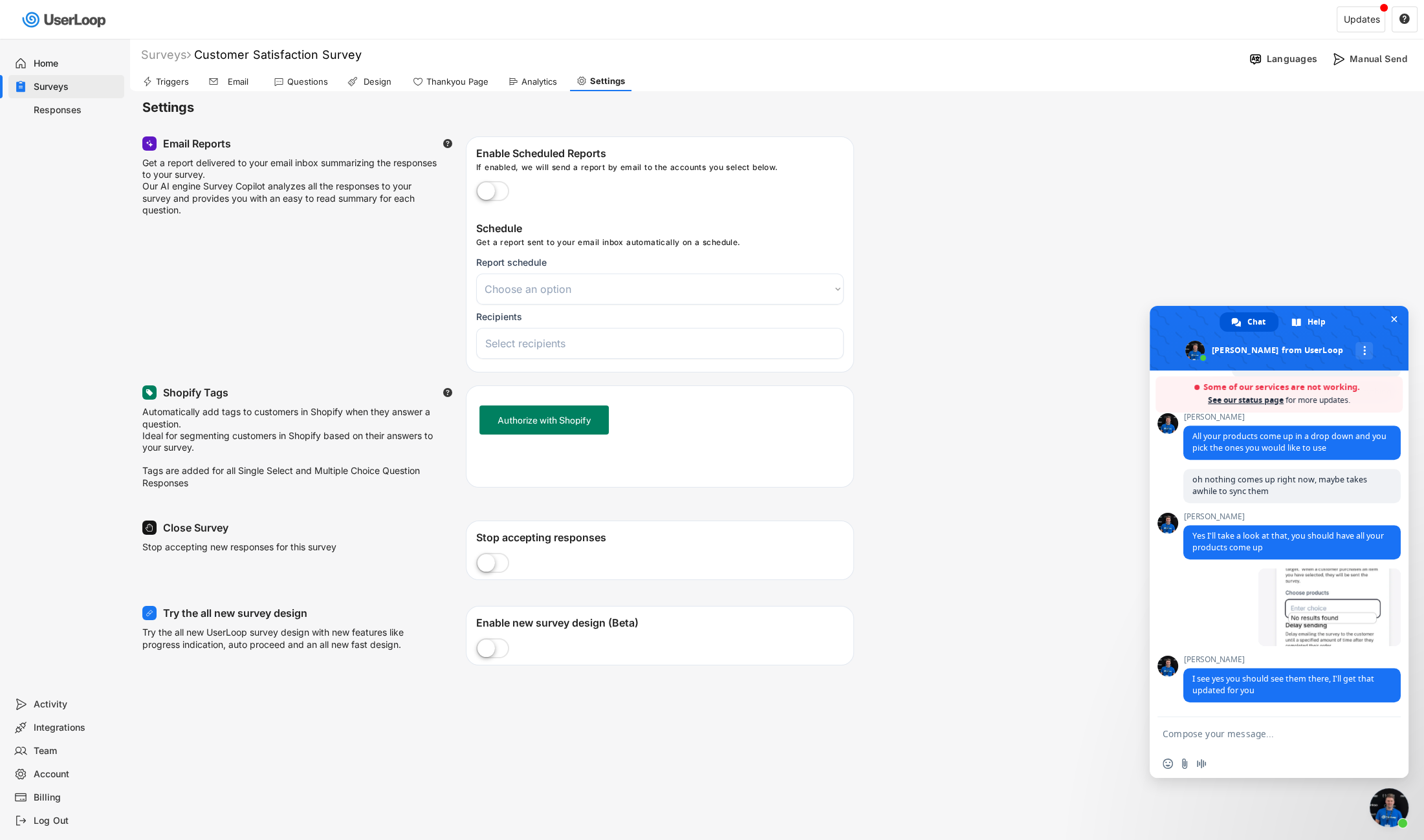
click at [488, 649] on label at bounding box center [492, 649] width 39 height 29
click at [0, 0] on input "checkbox" at bounding box center [0, 0] width 0 height 0
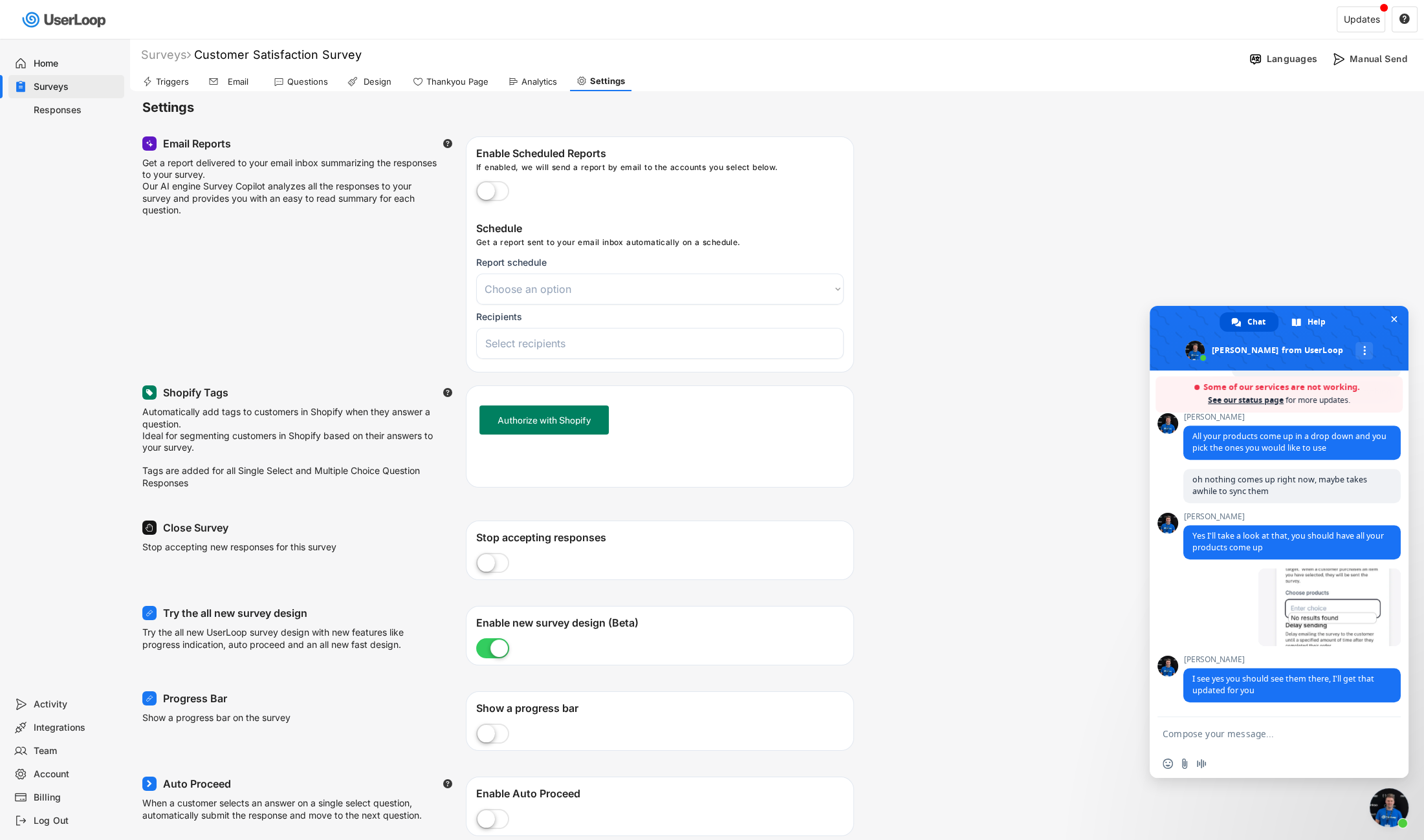
click at [488, 649] on label at bounding box center [492, 649] width 39 height 29
click at [0, 0] on input "checkbox" at bounding box center [0, 0] width 0 height 0
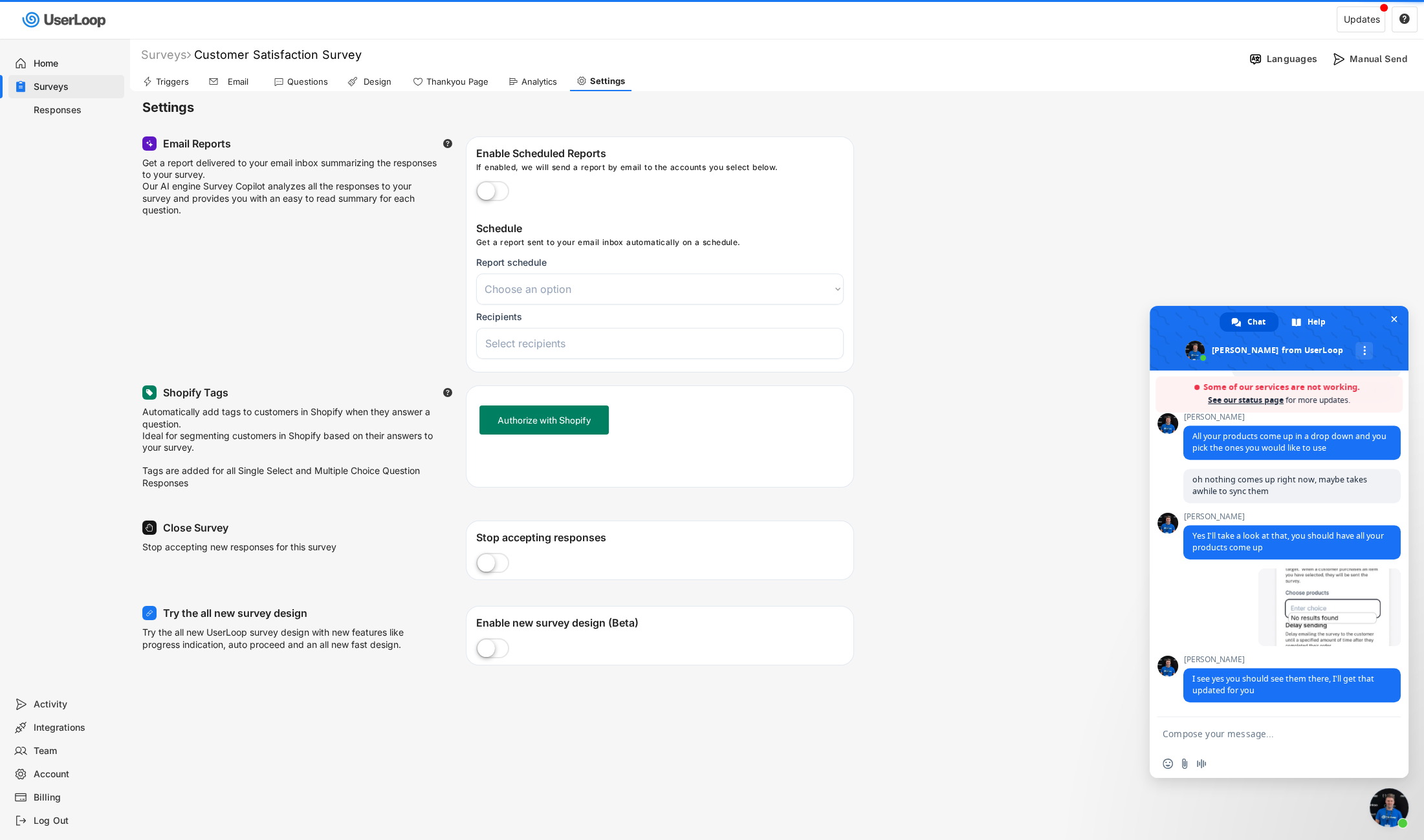
select select
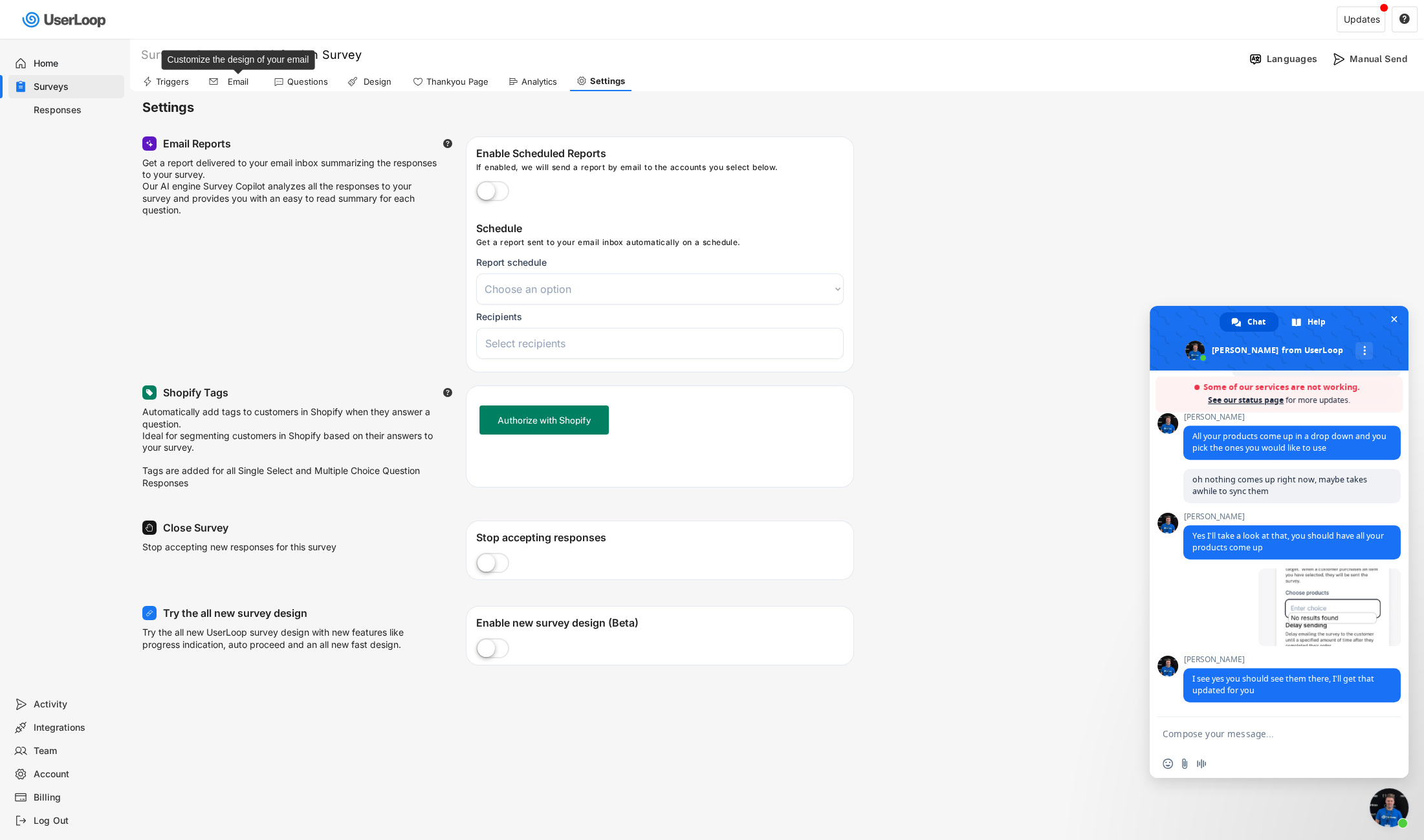
click at [234, 82] on div "Email" at bounding box center [238, 82] width 32 height 11
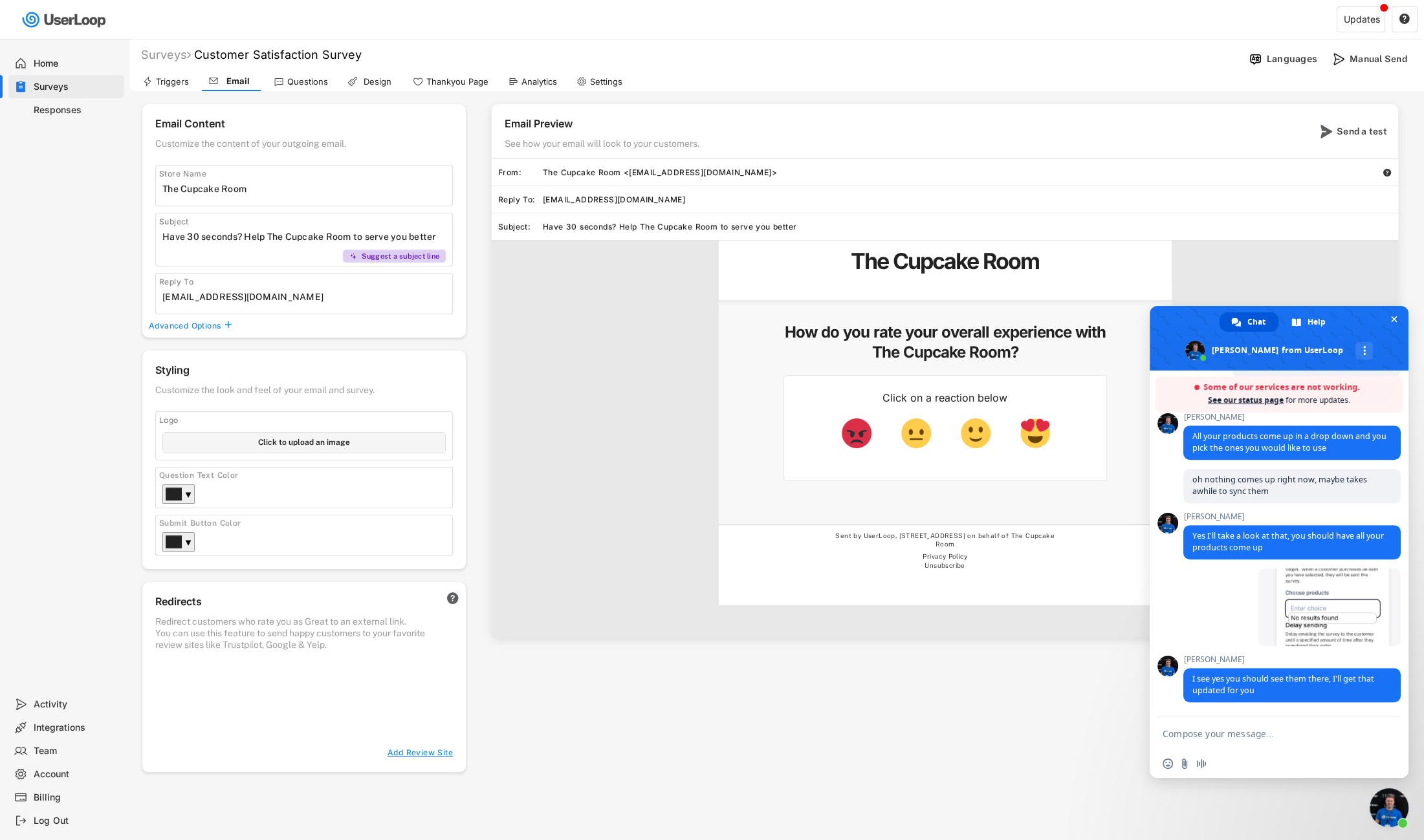
click at [288, 77] on div "Questions" at bounding box center [307, 82] width 41 height 11
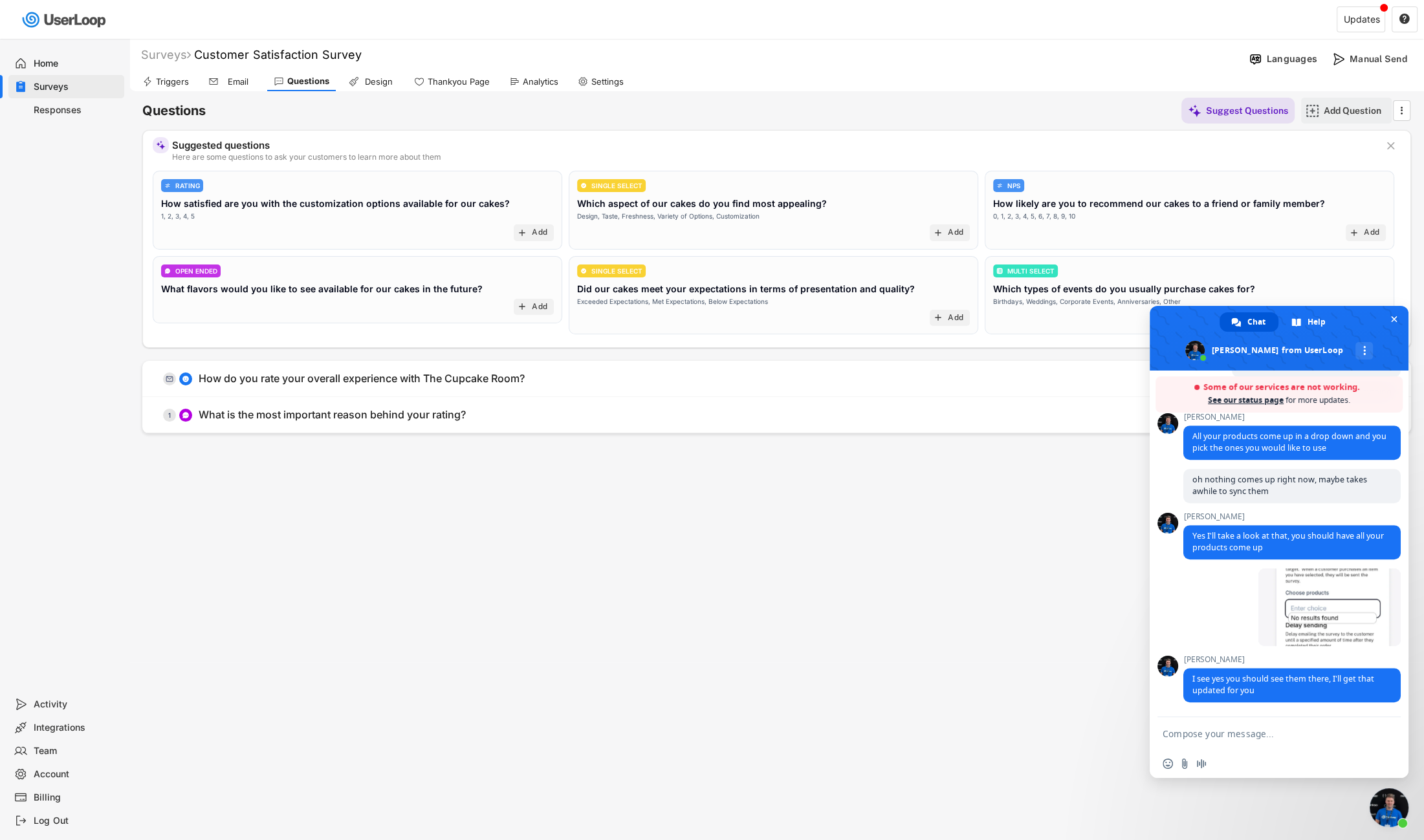
click at [1168, 103] on div "Add Question" at bounding box center [1356, 111] width 65 height 26
